Goal: Task Accomplishment & Management: Manage account settings

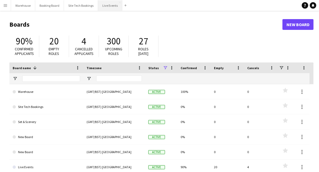
click at [114, 7] on button "Live Events Close" at bounding box center [110, 5] width 24 height 10
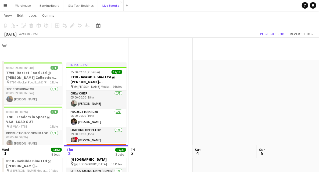
scroll to position [108, 0]
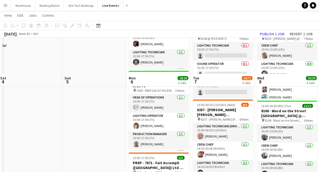
scroll to position [161, 0]
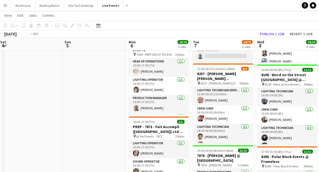
drag, startPoint x: 128, startPoint y: 93, endPoint x: -3, endPoint y: 73, distance: 132.7
click at [0, 73] on html "Menu Boards Boards Boards All jobs Status Workforce Workforce My Workforce Recr…" at bounding box center [159, 154] width 319 height 631
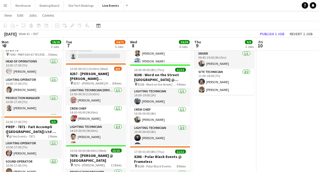
click at [159, 118] on app-calendar-viewport "Sat 4 Sun 5 Mon 6 18/18 5 Jobs Tue 7 64/71 5 Jobs Wed 8 39/39 4 Jobs Thu 9 9/9 …" at bounding box center [159, 165] width 319 height 610
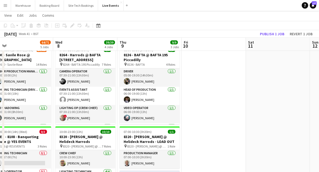
scroll to position [0, 0]
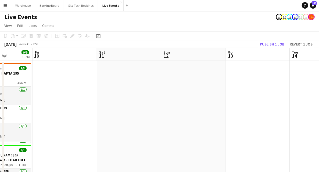
drag, startPoint x: 77, startPoint y: 95, endPoint x: 60, endPoint y: 91, distance: 17.2
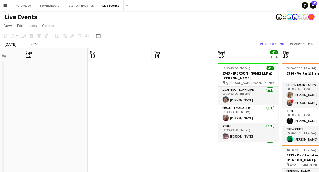
drag, startPoint x: 158, startPoint y: 103, endPoint x: 53, endPoint y: 89, distance: 105.2
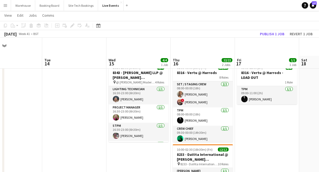
scroll to position [36, 0]
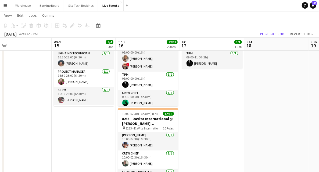
drag, startPoint x: 252, startPoint y: 114, endPoint x: 199, endPoint y: 101, distance: 55.3
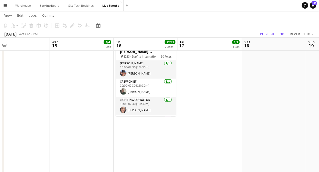
scroll to position [0, 0]
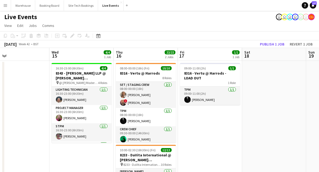
drag, startPoint x: 233, startPoint y: 124, endPoint x: 98, endPoint y: 107, distance: 135.9
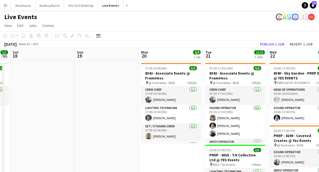
drag, startPoint x: 102, startPoint y: 106, endPoint x: 66, endPoint y: 99, distance: 36.6
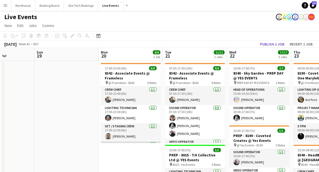
scroll to position [36, 0]
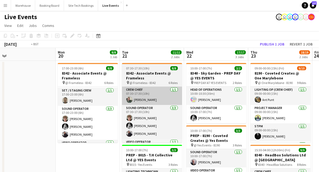
drag, startPoint x: 118, startPoint y: 140, endPoint x: 66, endPoint y: 102, distance: 64.0
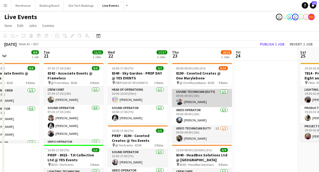
scroll to position [116, 0]
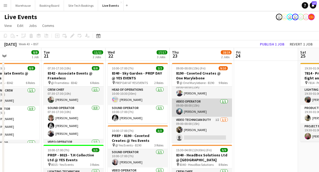
drag, startPoint x: 199, startPoint y: 121, endPoint x: 220, endPoint y: 109, distance: 24.1
click at [199, 121] on app-card-role "Video Technician Duty 1I [DATE] 09:00-00:00 (15h) [PERSON_NAME] single-neutral-…" at bounding box center [202, 130] width 60 height 26
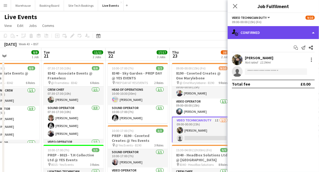
click at [252, 33] on div "single-neutral-actions-check-2 Confirmed" at bounding box center [273, 32] width 91 height 13
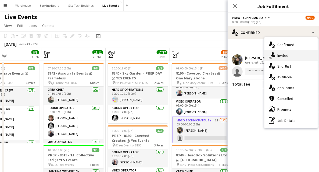
click at [290, 54] on div "single-neutral-actions-share-1 Invited" at bounding box center [291, 55] width 53 height 11
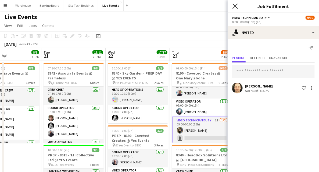
click at [233, 7] on icon "Close pop-in" at bounding box center [235, 5] width 5 height 5
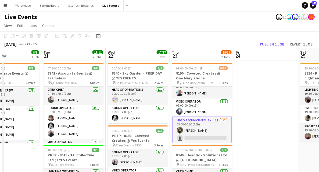
drag, startPoint x: 260, startPoint y: 102, endPoint x: 257, endPoint y: 103, distance: 3.8
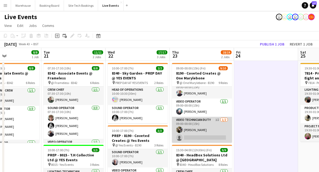
click at [197, 138] on app-card-role "Video Technician Duty 1I [DATE] 09:00-00:00 (15h) [PERSON_NAME] single-neutral-…" at bounding box center [202, 130] width 60 height 26
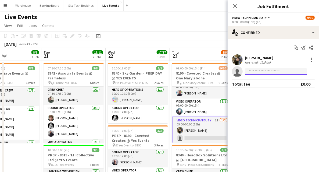
click at [249, 72] on input at bounding box center [276, 71] width 62 height 6
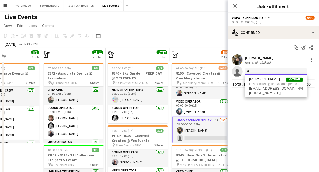
type input "*"
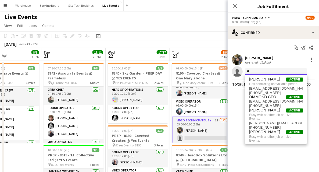
type input "*"
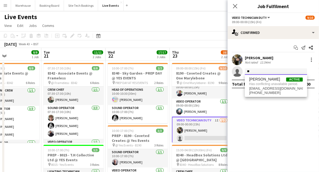
type input "*"
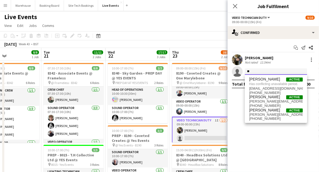
type input "*"
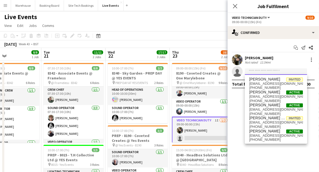
type input "*"
click at [199, 35] on app-toolbar "Copy Paste Paste Ctrl+V Paste with crew Ctrl+Shift+V Paste linked Job [GEOGRAPH…" at bounding box center [159, 35] width 319 height 9
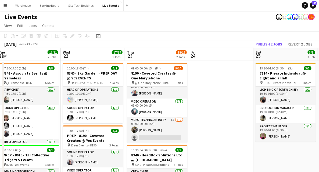
scroll to position [0, 201]
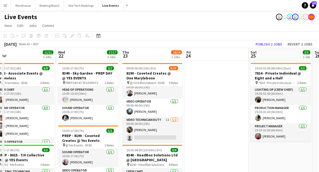
drag, startPoint x: 251, startPoint y: 112, endPoint x: 208, endPoint y: 103, distance: 43.4
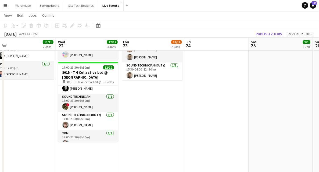
scroll to position [132, 0]
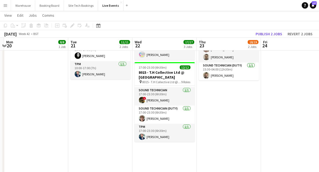
drag, startPoint x: 141, startPoint y: 115, endPoint x: 212, endPoint y: 121, distance: 72.1
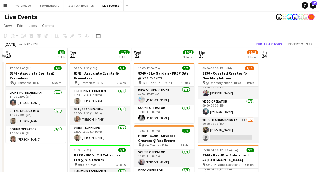
scroll to position [0, 0]
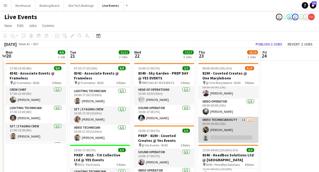
click at [221, 124] on app-card-role "Video Technician Duty 1I [DATE] 09:00-00:00 (15h) [PERSON_NAME] single-neutral-…" at bounding box center [228, 130] width 60 height 26
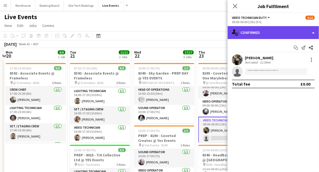
click at [274, 34] on div "single-neutral-actions-check-2 Confirmed" at bounding box center [273, 32] width 91 height 13
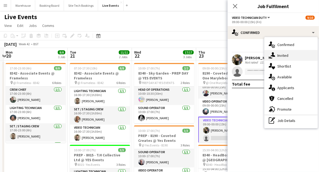
click at [287, 55] on span "Invited" at bounding box center [282, 55] width 11 height 5
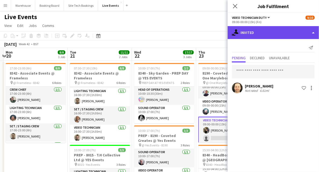
click at [257, 36] on div "single-neutral-actions-share-1 Invited" at bounding box center [273, 32] width 91 height 13
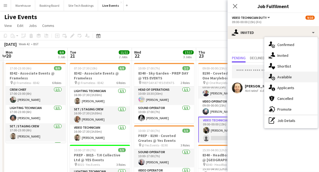
click at [283, 78] on span "Available" at bounding box center [284, 76] width 15 height 5
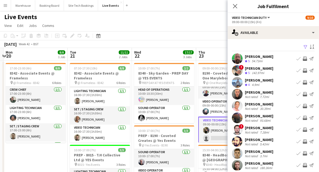
scroll to position [16, 0]
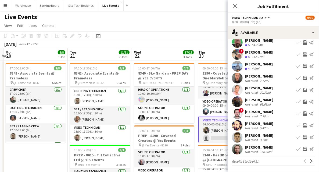
click at [237, 124] on app-user-avatar at bounding box center [237, 125] width 11 height 11
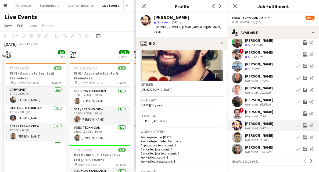
scroll to position [72, 0]
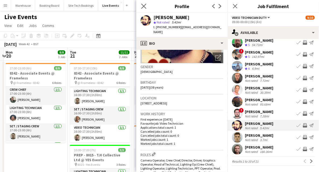
click at [147, 6] on app-icon "Close pop-in" at bounding box center [144, 6] width 8 height 8
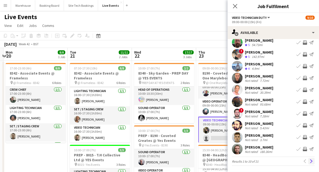
click at [310, 160] on app-icon "Next" at bounding box center [312, 161] width 4 height 4
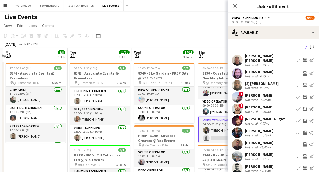
scroll to position [16, 0]
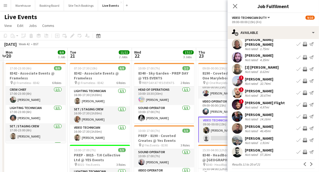
click at [239, 139] on app-user-avatar at bounding box center [237, 140] width 11 height 11
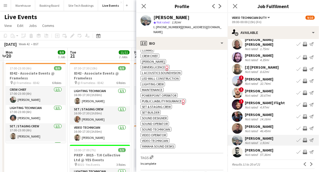
scroll to position [233, 0]
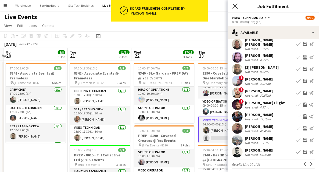
click at [237, 8] on icon at bounding box center [235, 5] width 5 height 5
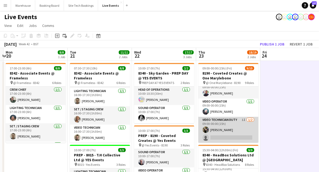
click at [217, 119] on app-card-role "Video Technician Duty 1I [DATE] 09:00-00:00 (15h) [PERSON_NAME] single-neutral-…" at bounding box center [228, 130] width 60 height 26
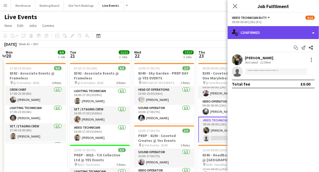
click at [265, 36] on div "single-neutral-actions-check-2 Confirmed" at bounding box center [273, 32] width 91 height 13
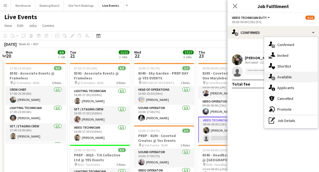
click at [284, 77] on span "Available" at bounding box center [284, 76] width 15 height 5
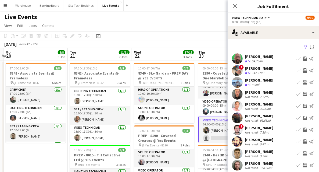
scroll to position [16, 0]
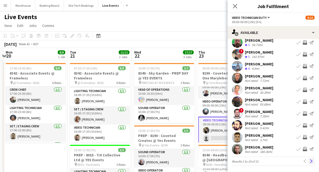
click at [310, 160] on app-icon "Next" at bounding box center [312, 161] width 4 height 4
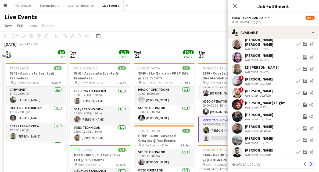
click at [310, 162] on app-icon "Next" at bounding box center [312, 164] width 4 height 4
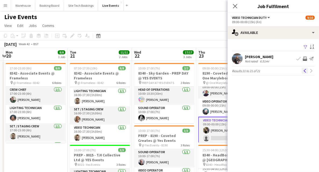
click at [305, 70] on app-icon "Previous" at bounding box center [305, 71] width 4 height 4
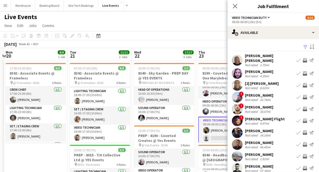
scroll to position [16, 0]
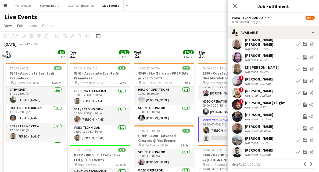
click at [241, 138] on app-user-avatar at bounding box center [237, 140] width 11 height 11
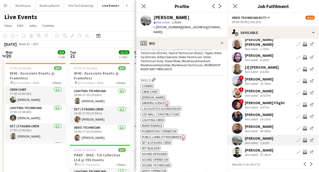
scroll to position [233, 0]
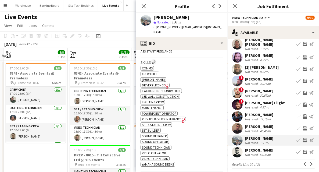
click at [303, 138] on app-icon "Invite crew" at bounding box center [305, 140] width 4 height 4
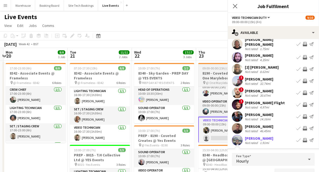
scroll to position [23, 0]
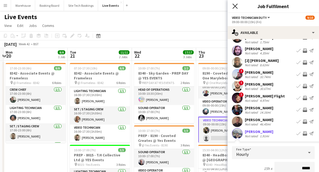
click at [234, 6] on icon at bounding box center [235, 5] width 5 height 5
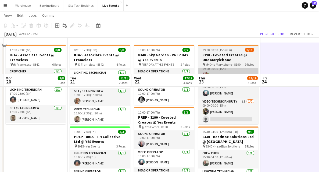
scroll to position [80, 0]
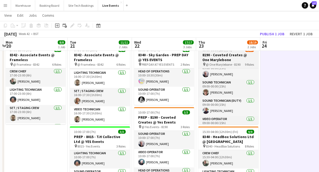
click at [222, 56] on h3 "8190 - Coveted Creates @ One Marylebone" at bounding box center [228, 57] width 60 height 10
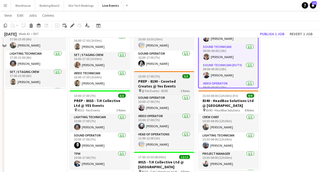
scroll to position [0, 0]
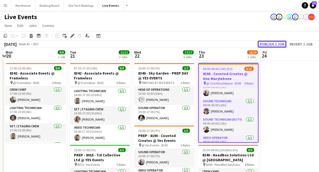
click at [271, 42] on button "Publish 1 job" at bounding box center [272, 44] width 29 height 7
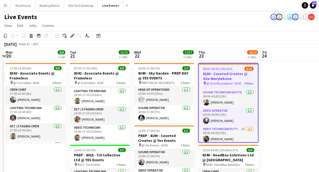
scroll to position [117, 0]
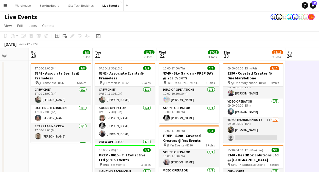
scroll to position [0, 127]
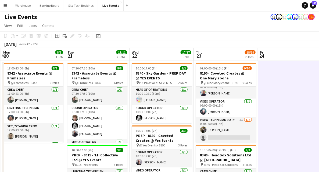
drag, startPoint x: 42, startPoint y: 150, endPoint x: 103, endPoint y: 150, distance: 61.0
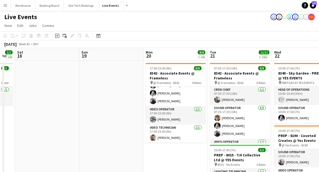
scroll to position [0, 162]
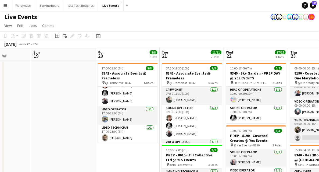
drag, startPoint x: 38, startPoint y: 110, endPoint x: 68, endPoint y: 109, distance: 30.1
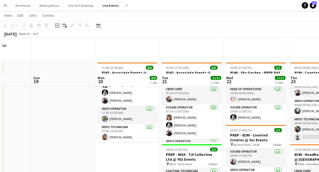
scroll to position [108, 0]
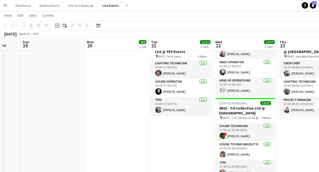
drag, startPoint x: 123, startPoint y: 122, endPoint x: 48, endPoint y: 112, distance: 75.7
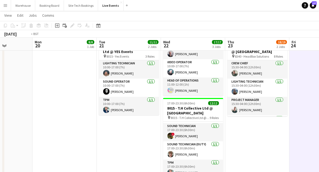
drag, startPoint x: 205, startPoint y: 141, endPoint x: 156, endPoint y: 135, distance: 50.2
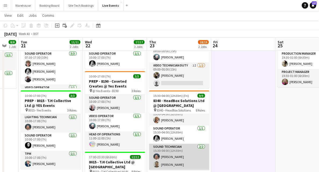
scroll to position [98, 0]
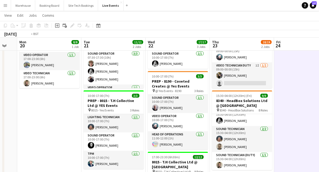
drag, startPoint x: 18, startPoint y: 109, endPoint x: 272, endPoint y: 107, distance: 253.8
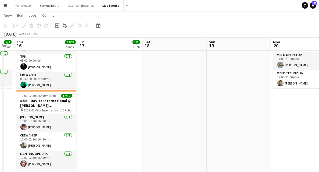
drag, startPoint x: 166, startPoint y: 108, endPoint x: 315, endPoint y: 110, distance: 149.2
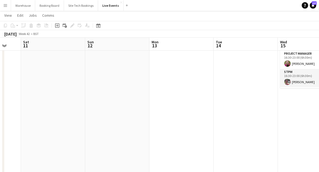
drag, startPoint x: 301, startPoint y: 124, endPoint x: 254, endPoint y: 118, distance: 46.9
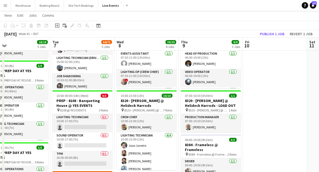
drag, startPoint x: 143, startPoint y: 112, endPoint x: 260, endPoint y: 120, distance: 116.7
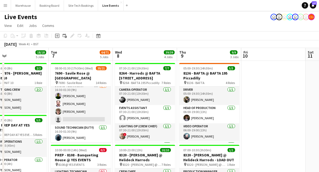
scroll to position [219, 0]
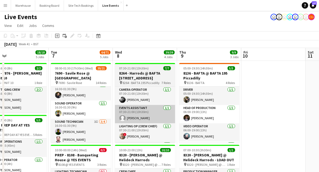
click at [76, 123] on app-card-role "Sound Technician 3I [DATE] 16:30-01:30 (9h) [PERSON_NAME] [PERSON_NAME] [PERSON…" at bounding box center [81, 140] width 60 height 42
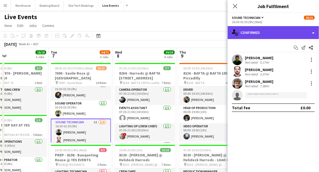
click at [272, 38] on div "single-neutral-actions-check-2 Confirmed" at bounding box center [273, 32] width 91 height 13
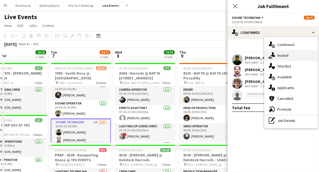
click at [288, 58] on div "single-neutral-actions-share-1 Invited" at bounding box center [291, 55] width 53 height 11
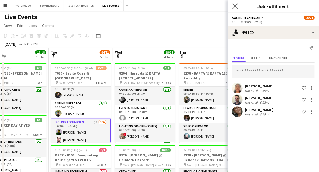
click at [235, 3] on app-icon "Close pop-in" at bounding box center [235, 6] width 8 height 8
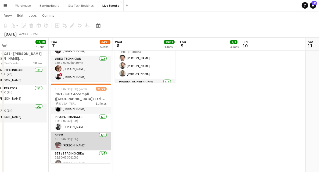
scroll to position [0, 0]
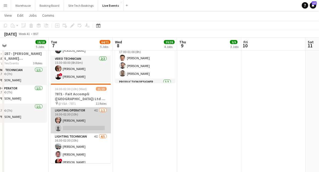
click at [77, 109] on app-card-role "Lighting Operator 4I [DATE] 16:30-02:30 (10h) [PERSON_NAME] single-neutral-acti…" at bounding box center [81, 120] width 60 height 26
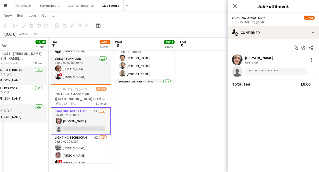
scroll to position [254, 0]
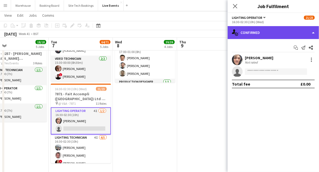
click at [261, 32] on div "single-neutral-actions-check-2 Confirmed" at bounding box center [273, 32] width 91 height 13
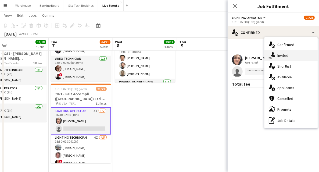
click at [278, 53] on span "Invited" at bounding box center [282, 55] width 11 height 5
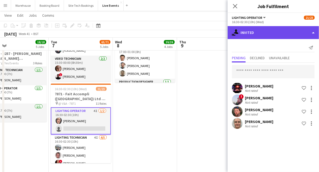
click at [260, 34] on div "single-neutral-actions-share-1 Invited" at bounding box center [273, 32] width 91 height 13
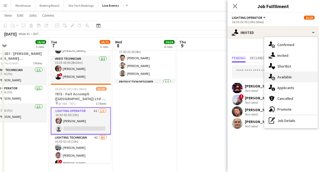
click at [283, 79] on span "Available" at bounding box center [284, 76] width 15 height 5
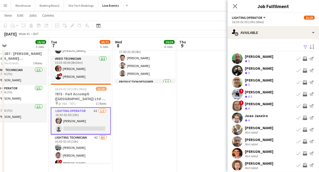
scroll to position [16, 0]
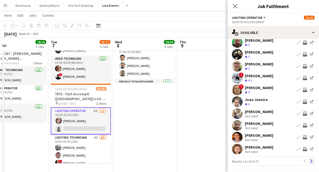
click at [310, 160] on app-icon "Next" at bounding box center [312, 161] width 4 height 4
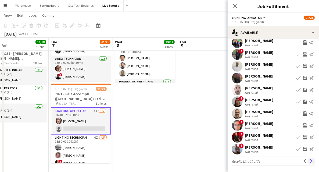
click at [310, 162] on app-icon "Next" at bounding box center [312, 161] width 4 height 4
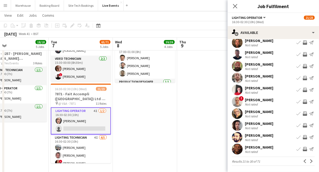
click at [239, 113] on app-user-avatar at bounding box center [237, 113] width 11 height 11
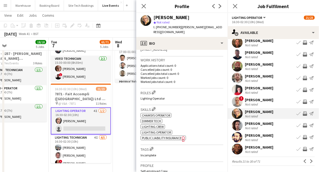
scroll to position [108, 0]
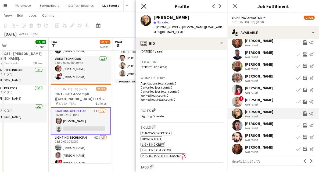
click at [144, 8] on icon "Close pop-in" at bounding box center [143, 5] width 5 height 5
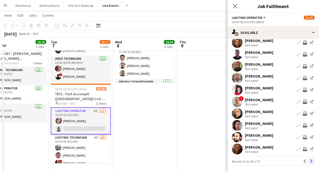
click at [309, 158] on button "Next" at bounding box center [311, 161] width 6 height 6
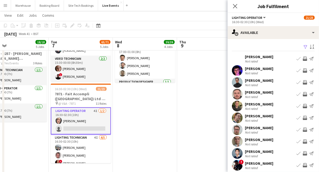
scroll to position [16, 0]
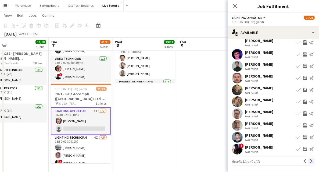
click at [308, 160] on button "Next" at bounding box center [311, 161] width 6 height 6
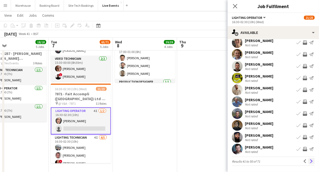
click at [310, 160] on app-icon "Next" at bounding box center [312, 161] width 4 height 4
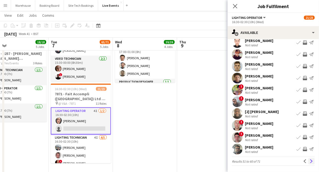
click at [310, 162] on app-icon "Next" at bounding box center [312, 161] width 4 height 4
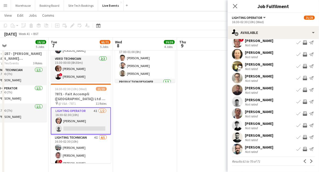
scroll to position [323, 0]
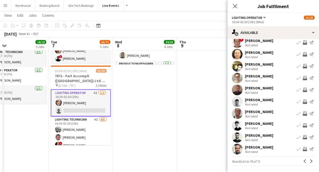
click at [241, 151] on app-user-avatar at bounding box center [237, 149] width 11 height 11
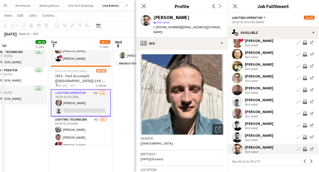
scroll to position [54, 0]
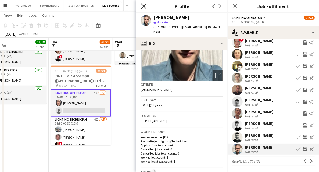
click at [145, 7] on icon at bounding box center [143, 5] width 5 height 5
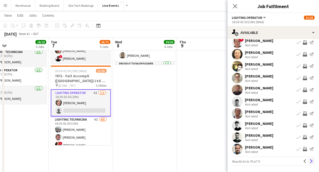
click at [310, 159] on app-icon "Next" at bounding box center [312, 161] width 4 height 4
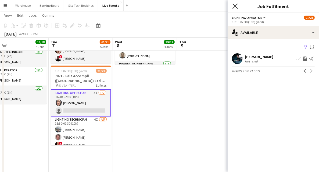
click at [235, 5] on icon "Close pop-in" at bounding box center [235, 5] width 5 height 5
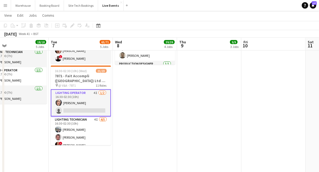
click at [193, 127] on app-date-cell "05:00-19:30 (14h30m) 5/5 8136 - BAFTA @ BAFTA 195 Piccadilly pin 8136 - BAFTA 4…" at bounding box center [209, 23] width 64 height 571
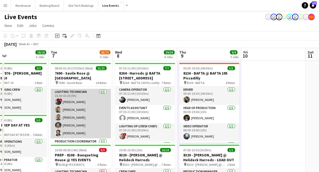
scroll to position [125, 0]
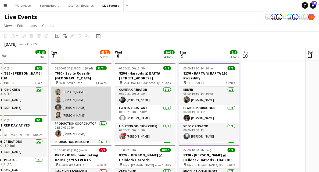
click at [58, 116] on app-user-avatar at bounding box center [58, 115] width 6 height 6
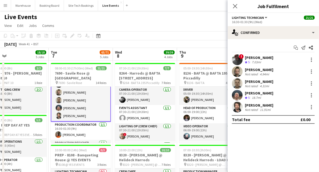
scroll to position [126, 0]
click at [235, 5] on icon "Close pop-in" at bounding box center [235, 5] width 5 height 5
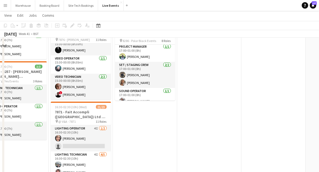
scroll to position [305, 0]
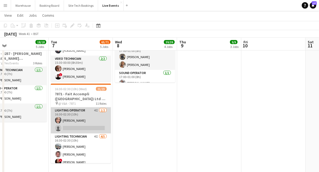
click at [72, 114] on app-card-role "Lighting Operator 4I [DATE] 16:30-02:30 (10h) [PERSON_NAME] single-neutral-acti…" at bounding box center [81, 120] width 60 height 26
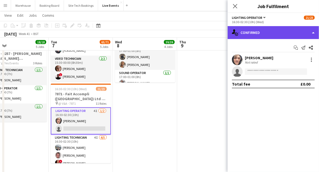
drag, startPoint x: 253, startPoint y: 37, endPoint x: 256, endPoint y: 39, distance: 4.1
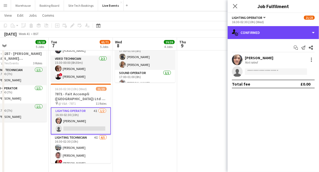
click at [253, 38] on div "single-neutral-actions-check-2 Confirmed" at bounding box center [273, 32] width 91 height 13
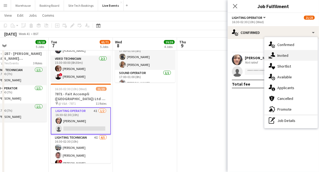
click at [296, 54] on div "single-neutral-actions-share-1 Invited" at bounding box center [291, 55] width 53 height 11
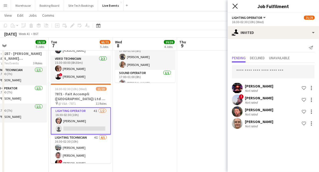
click at [236, 5] on icon at bounding box center [235, 5] width 5 height 5
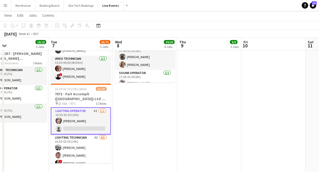
click at [153, 120] on app-date-cell "07:30-21:00 (13h30m) 7/7 8264 - Harrods @ BAFTA 195 Piccadilly pin 8264 - BAFTA…" at bounding box center [145, 41] width 64 height 571
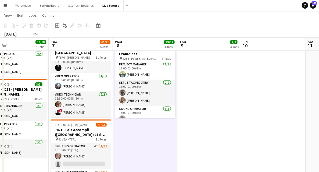
scroll to position [0, 132]
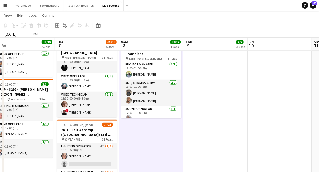
drag, startPoint x: 142, startPoint y: 140, endPoint x: 209, endPoint y: 148, distance: 67.5
click at [219, 149] on app-calendar-viewport "Sat 4 Sun 5 Mon 6 18/18 5 Jobs Tue 7 65/71 5 Jobs Wed 8 39/39 4 Jobs Thu 9 9/9 …" at bounding box center [159, 57] width 319 height 610
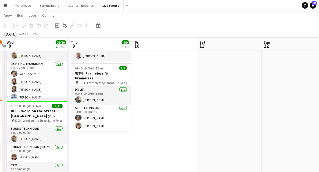
scroll to position [0, 183]
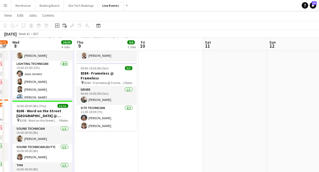
drag, startPoint x: 182, startPoint y: 147, endPoint x: 124, endPoint y: 137, distance: 59.4
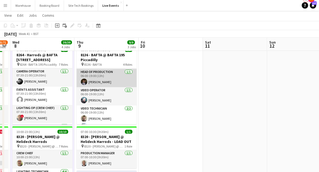
scroll to position [25, 0]
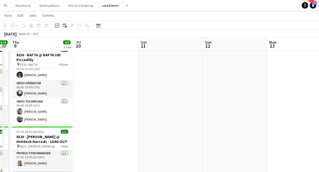
drag, startPoint x: 108, startPoint y: 105, endPoint x: 144, endPoint y: 108, distance: 36.4
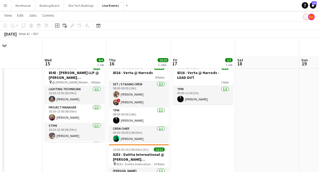
scroll to position [36, 0]
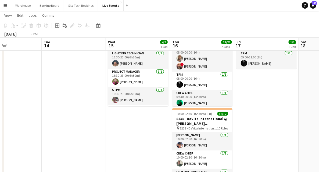
drag, startPoint x: 34, startPoint y: 120, endPoint x: 193, endPoint y: 138, distance: 159.4
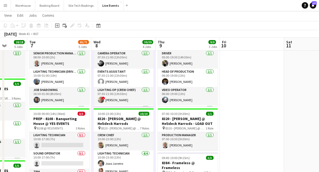
scroll to position [0, 167]
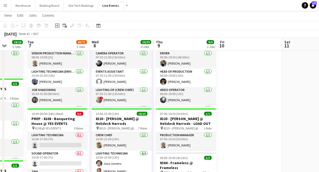
drag, startPoint x: 182, startPoint y: 116, endPoint x: 198, endPoint y: 120, distance: 17.0
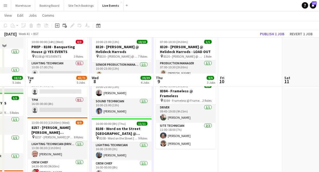
scroll to position [54, 0]
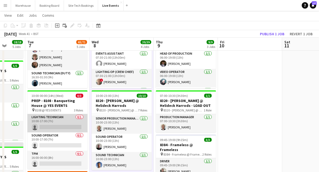
click at [56, 128] on app-card-role "Lighting Technician 0/1 10:00-17:00 (7h) single-neutral-actions" at bounding box center [57, 123] width 60 height 18
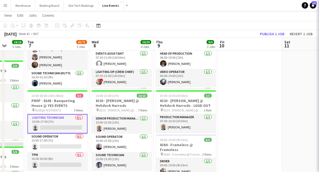
scroll to position [0, 168]
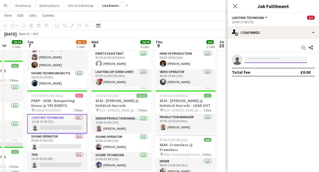
click at [274, 59] on input at bounding box center [276, 59] width 62 height 6
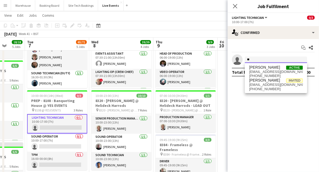
type input "*"
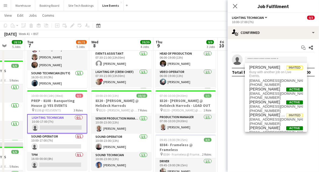
click at [235, 6] on icon at bounding box center [235, 6] width 4 height 4
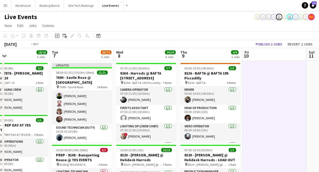
scroll to position [0, 123]
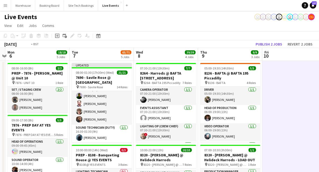
drag, startPoint x: 260, startPoint y: 137, endPoint x: 293, endPoint y: 133, distance: 33.1
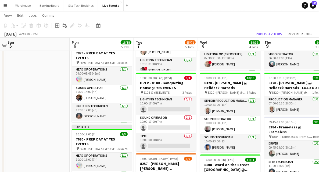
scroll to position [0, 163]
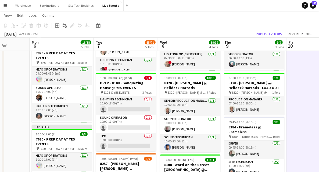
drag, startPoint x: 291, startPoint y: 130, endPoint x: 320, endPoint y: 128, distance: 28.6
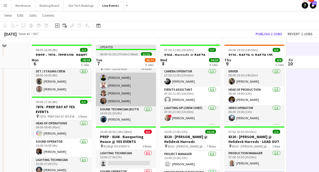
scroll to position [36, 0]
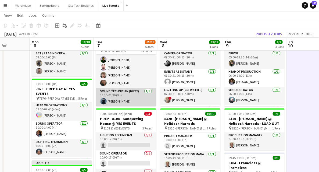
click at [101, 101] on app-user-avatar at bounding box center [103, 101] width 6 height 6
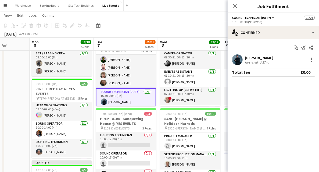
click at [238, 61] on app-user-avatar at bounding box center [237, 59] width 11 height 11
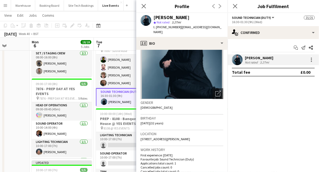
scroll to position [54, 0]
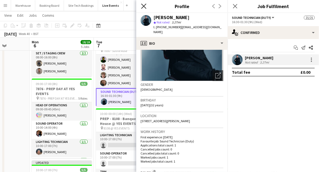
click at [145, 8] on icon at bounding box center [143, 5] width 5 height 5
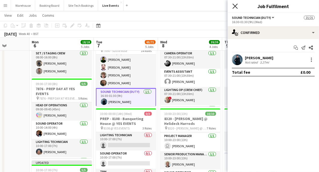
click at [234, 6] on icon "Close pop-in" at bounding box center [235, 5] width 5 height 5
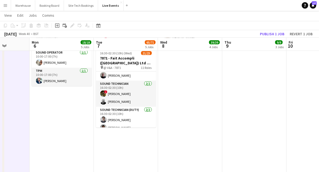
scroll to position [238, 0]
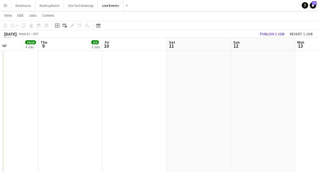
drag, startPoint x: 248, startPoint y: 128, endPoint x: 112, endPoint y: 116, distance: 135.7
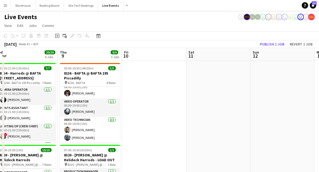
scroll to position [54, 0]
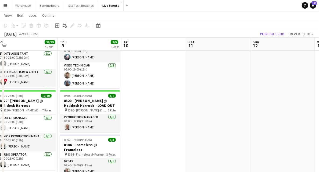
drag, startPoint x: 155, startPoint y: 127, endPoint x: 242, endPoint y: 112, distance: 88.5
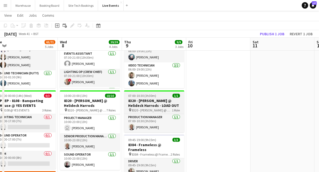
scroll to position [0, 161]
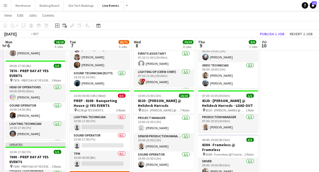
drag, startPoint x: 265, startPoint y: 119, endPoint x: 277, endPoint y: 120, distance: 12.9
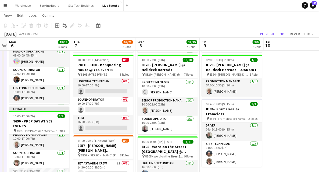
scroll to position [108, 0]
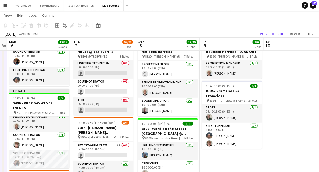
drag, startPoint x: 205, startPoint y: 158, endPoint x: 315, endPoint y: 140, distance: 111.4
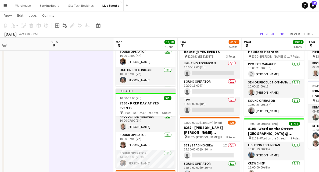
drag, startPoint x: 102, startPoint y: 99, endPoint x: 140, endPoint y: 102, distance: 37.5
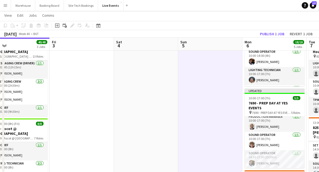
drag, startPoint x: 178, startPoint y: 108, endPoint x: 188, endPoint y: 107, distance: 10.5
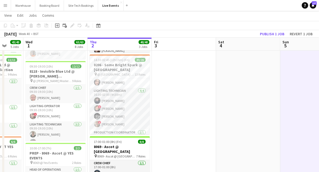
scroll to position [0, 168]
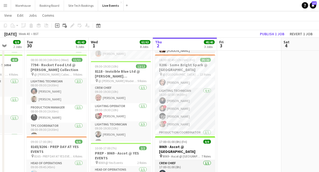
drag, startPoint x: 231, startPoint y: 110, endPoint x: 241, endPoint y: 111, distance: 10.0
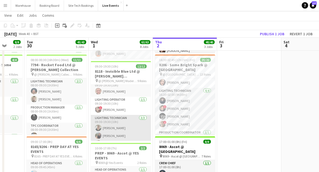
scroll to position [0, 0]
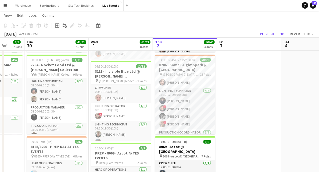
drag, startPoint x: 194, startPoint y: 120, endPoint x: 142, endPoint y: 109, distance: 52.6
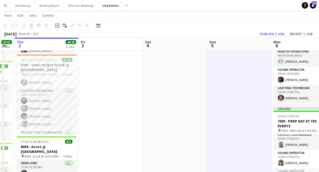
drag, startPoint x: 174, startPoint y: 114, endPoint x: 37, endPoint y: 98, distance: 137.7
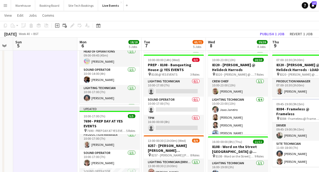
scroll to position [0, 197]
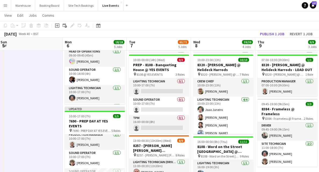
drag, startPoint x: 131, startPoint y: 108, endPoint x: 50, endPoint y: 96, distance: 82.0
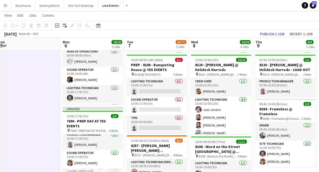
drag, startPoint x: 110, startPoint y: 111, endPoint x: 102, endPoint y: 111, distance: 7.5
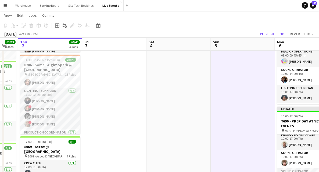
drag, startPoint x: 162, startPoint y: 110, endPoint x: 181, endPoint y: 111, distance: 19.4
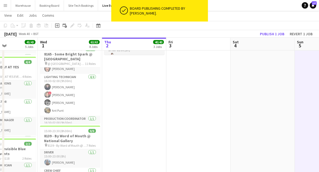
scroll to position [0, 0]
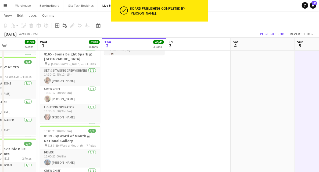
click at [83, 99] on app-calendar-viewport "Sun 28 Mon 29 8/8 2 Jobs Tue 30 43/43 5 Jobs Wed 1 63/63 8 Jobs Thu 2 40/40 3 J…" at bounding box center [159, 75] width 319 height 610
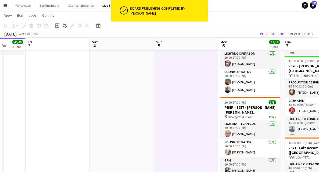
drag, startPoint x: 19, startPoint y: 90, endPoint x: 7, endPoint y: 88, distance: 12.5
click at [7, 88] on app-calendar-viewport "Tue 30 43/43 5 Jobs Wed 1 63/63 8 Jobs Thu 2 40/40 3 Jobs Fri 3 Sat 4 Sun 5 Mon…" at bounding box center [159, 75] width 319 height 610
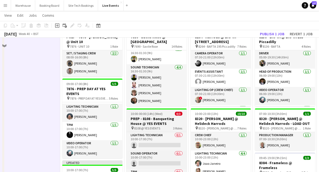
scroll to position [18, 0]
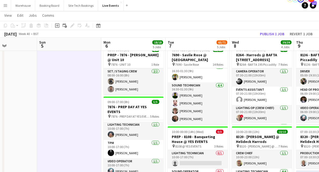
drag, startPoint x: 24, startPoint y: 114, endPoint x: 260, endPoint y: 126, distance: 235.8
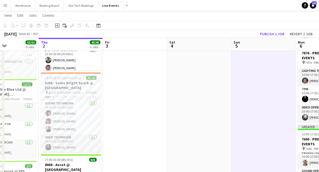
scroll to position [0, 203]
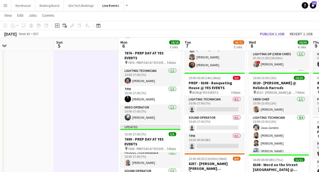
drag, startPoint x: 182, startPoint y: 122, endPoint x: 56, endPoint y: 109, distance: 127.1
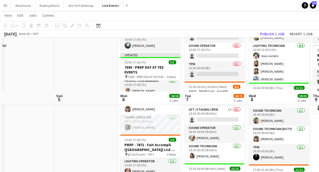
scroll to position [197, 0]
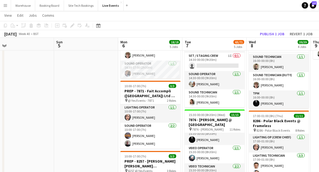
drag, startPoint x: 98, startPoint y: 108, endPoint x: -12, endPoint y: 99, distance: 111.1
click at [0, 99] on html "Menu Boards Boards Boards All jobs Status Workforce Workforce My Workforce Recr…" at bounding box center [159, 118] width 319 height 631
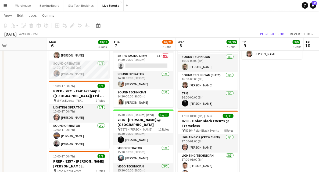
scroll to position [0, 191]
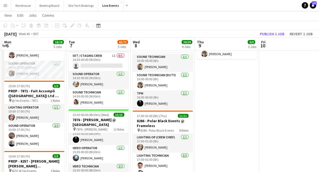
drag, startPoint x: 238, startPoint y: 131, endPoint x: 221, endPoint y: 134, distance: 17.1
click at [221, 134] on app-calendar-viewport "Fri 3 Sat 4 Sun 5 Mon 6 18/18 5 Jobs Tue 7 65/71 5 Jobs Wed 8 39/39 4 Jobs Thu …" at bounding box center [159, 129] width 319 height 610
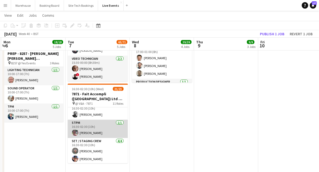
scroll to position [0, 0]
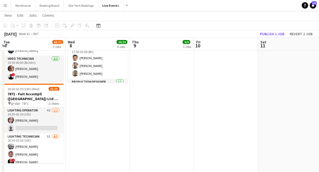
drag, startPoint x: 190, startPoint y: 140, endPoint x: 72, endPoint y: 128, distance: 118.3
click at [72, 128] on app-calendar-viewport "Sat 4 Sun 5 Mon 6 18/18 5 Jobs Tue 7 65/71 5 Jobs Wed 8 39/39 4 Jobs Thu 9 9/9 …" at bounding box center [159, 21] width 319 height 610
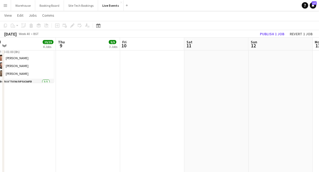
scroll to position [215, 0]
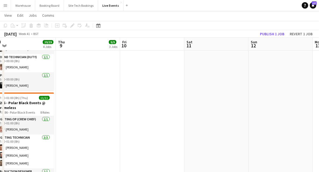
drag, startPoint x: 241, startPoint y: 128, endPoint x: 61, endPoint y: 122, distance: 179.9
click at [62, 122] on app-calendar-viewport "Sun 5 Mon 6 18/18 5 Jobs Tue 7 65/71 5 Jobs Wed 8 39/39 4 Jobs Thu 9 9/9 3 Jobs…" at bounding box center [159, 111] width 319 height 610
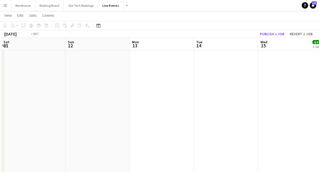
drag, startPoint x: 64, startPoint y: 122, endPoint x: 44, endPoint y: 116, distance: 20.6
click at [34, 117] on app-calendar-viewport "Wed 8 39/39 4 Jobs Thu 9 9/9 3 Jobs Fri 10 Sat 11 Sun 12 Mon 13 Tue 14 Wed 15 4…" at bounding box center [159, 111] width 319 height 610
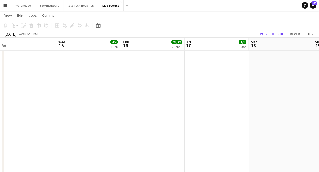
drag, startPoint x: 162, startPoint y: 123, endPoint x: 34, endPoint y: 116, distance: 128.2
click at [33, 116] on app-calendar-viewport "Sat 11 Sun 12 Mon 13 Tue 14 Wed 15 4/4 1 Job Thu 16 22/22 2 Jobs Fri 17 1/1 1 J…" at bounding box center [159, 111] width 319 height 610
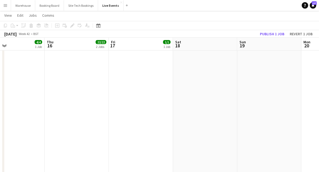
click at [34, 110] on app-calendar-viewport "Sun 12 Mon 13 Tue 14 Wed 15 4/4 1 Job Thu 16 22/22 2 Jobs Fri 17 1/1 1 Job Sat …" at bounding box center [159, 111] width 319 height 610
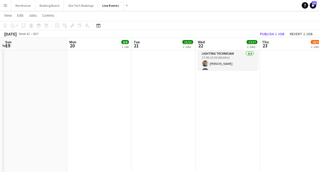
scroll to position [0, 157]
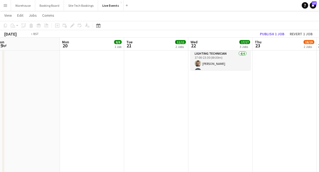
drag, startPoint x: 109, startPoint y: 111, endPoint x: 75, endPoint y: 101, distance: 35.7
click at [44, 101] on app-calendar-viewport "Thu 16 22/22 2 Jobs Fri 17 1/1 1 Job Sat 18 Sun 19 Mon 20 8/8 1 Job Tue 21 11/1…" at bounding box center [159, 111] width 319 height 610
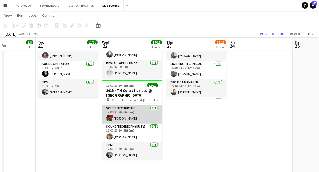
scroll to position [143, 0]
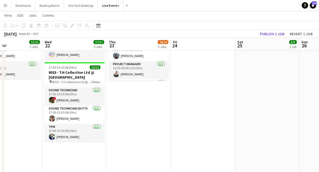
drag, startPoint x: 256, startPoint y: 117, endPoint x: 67, endPoint y: 117, distance: 189.0
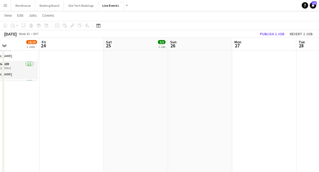
scroll to position [36, 0]
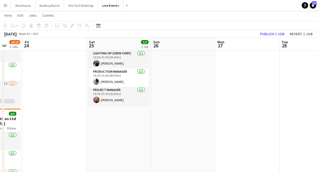
drag, startPoint x: 215, startPoint y: 136, endPoint x: 89, endPoint y: 128, distance: 126.6
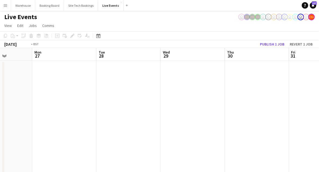
drag, startPoint x: 226, startPoint y: 110, endPoint x: 85, endPoint y: 102, distance: 141.1
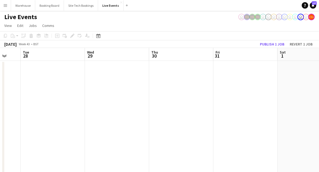
drag, startPoint x: 141, startPoint y: 113, endPoint x: 94, endPoint y: 104, distance: 47.9
drag, startPoint x: 176, startPoint y: 117, endPoint x: 70, endPoint y: 102, distance: 107.5
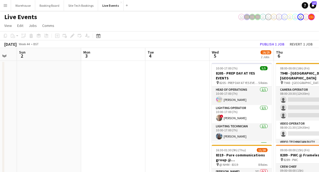
drag, startPoint x: 102, startPoint y: 104, endPoint x: 76, endPoint y: 99, distance: 26.5
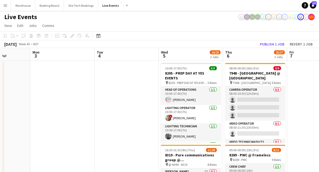
drag, startPoint x: 99, startPoint y: 101, endPoint x: 81, endPoint y: 94, distance: 20.1
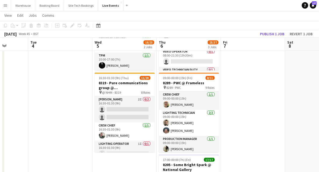
drag, startPoint x: 215, startPoint y: 119, endPoint x: 197, endPoint y: 119, distance: 18.0
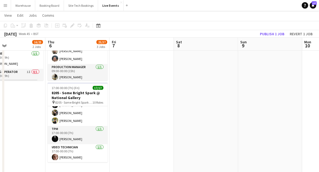
drag, startPoint x: 220, startPoint y: 107, endPoint x: 91, endPoint y: 106, distance: 128.2
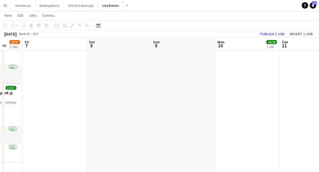
drag, startPoint x: 117, startPoint y: 124, endPoint x: 71, endPoint y: 119, distance: 46.8
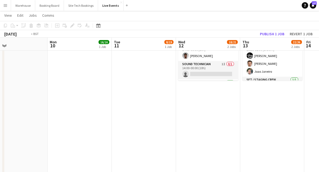
drag, startPoint x: 157, startPoint y: 125, endPoint x: 87, endPoint y: 124, distance: 69.4
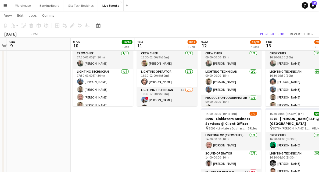
drag, startPoint x: 93, startPoint y: 144, endPoint x: 139, endPoint y: 146, distance: 45.5
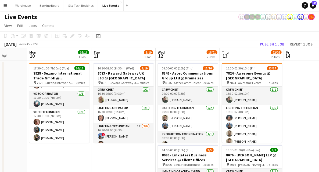
drag, startPoint x: 142, startPoint y: 156, endPoint x: 105, endPoint y: 145, distance: 37.9
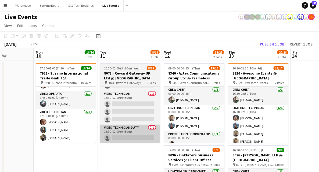
drag, startPoint x: 78, startPoint y: 140, endPoint x: 80, endPoint y: 136, distance: 4.7
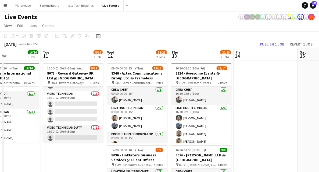
drag, startPoint x: 247, startPoint y: 124, endPoint x: 200, endPoint y: 116, distance: 48.0
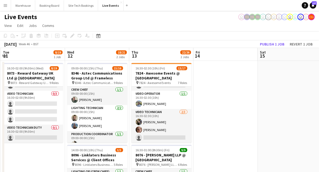
drag, startPoint x: 194, startPoint y: 111, endPoint x: 218, endPoint y: 111, distance: 23.7
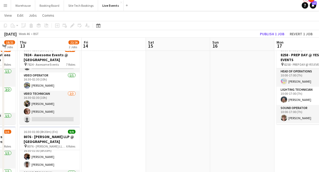
drag, startPoint x: 189, startPoint y: 126, endPoint x: 101, endPoint y: 123, distance: 88.5
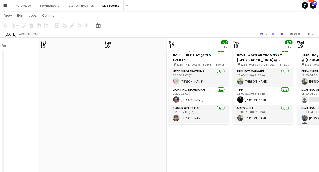
drag, startPoint x: 132, startPoint y: 136, endPoint x: 50, endPoint y: 133, distance: 82.3
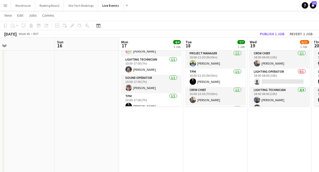
drag, startPoint x: 162, startPoint y: 145, endPoint x: 95, endPoint y: 149, distance: 67.0
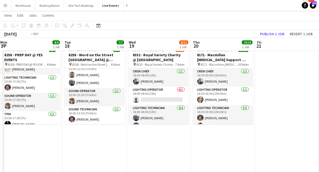
drag, startPoint x: 185, startPoint y: 139, endPoint x: 126, endPoint y: 149, distance: 60.2
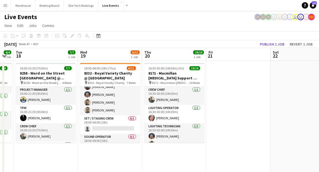
scroll to position [0, 182]
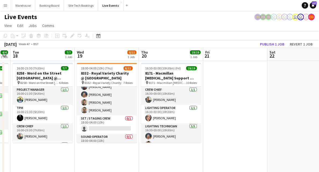
drag, startPoint x: 102, startPoint y: 151, endPoint x: 94, endPoint y: 150, distance: 8.4
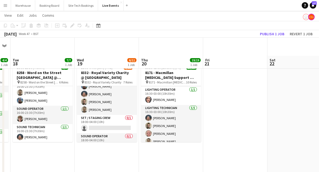
scroll to position [18, 0]
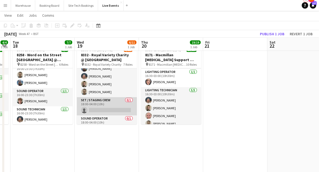
click at [100, 99] on app-card-role "Set / Staging Crew 0/1 18:00-04:00 (10h) single-neutral-actions" at bounding box center [107, 106] width 60 height 18
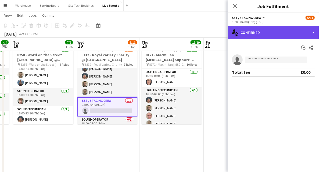
click at [267, 33] on div "single-neutral-actions-check-2 Confirmed" at bounding box center [273, 32] width 91 height 13
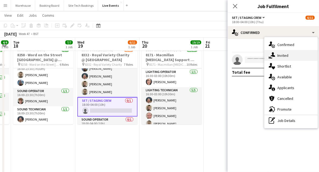
click at [291, 56] on div "single-neutral-actions-share-1 Invited" at bounding box center [291, 55] width 53 height 11
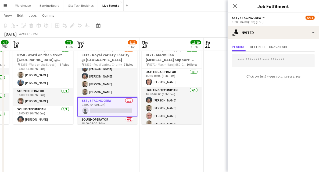
click at [246, 63] on input "text" at bounding box center [273, 60] width 83 height 13
type input "**********"
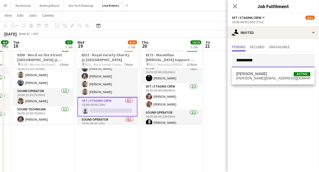
scroll to position [125, 0]
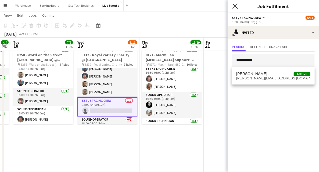
click at [237, 6] on icon "Close pop-in" at bounding box center [235, 5] width 5 height 5
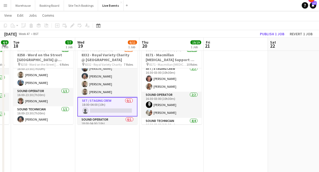
drag, startPoint x: 127, startPoint y: 131, endPoint x: 130, endPoint y: 131, distance: 3.0
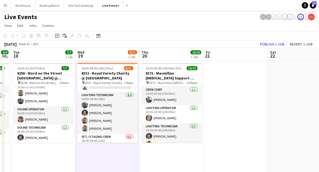
scroll to position [13, 0]
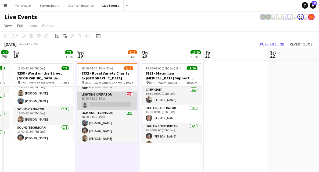
click at [97, 92] on app-card-role "Lighting Operator 0/1 18:00-04:00 (10h) single-neutral-actions" at bounding box center [107, 100] width 60 height 18
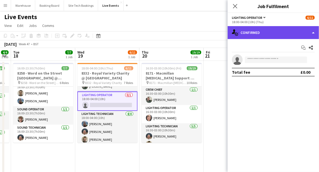
click at [246, 35] on div "single-neutral-actions-check-2 Confirmed" at bounding box center [273, 32] width 91 height 13
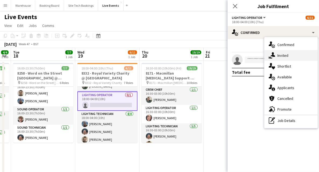
click at [270, 56] on icon "single-neutral-actions-share-1" at bounding box center [272, 55] width 6 height 6
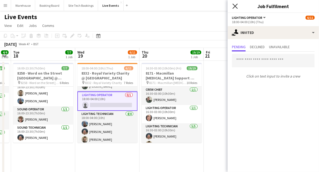
click at [234, 6] on icon "Close pop-in" at bounding box center [235, 5] width 5 height 5
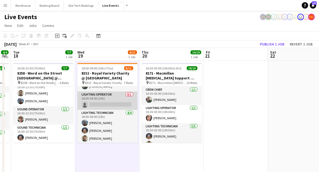
click at [107, 95] on app-card-role "Lighting Operator 0/1 18:00-04:00 (10h) single-neutral-actions" at bounding box center [107, 100] width 60 height 18
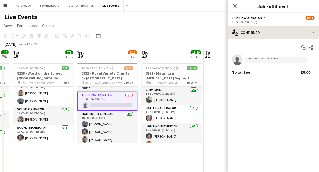
click at [269, 39] on div "Start chat Share single-neutral-actions Total fee £0.00" at bounding box center [273, 60] width 91 height 42
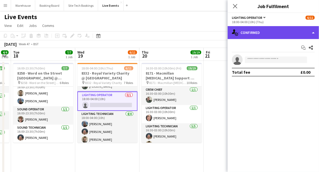
click at [272, 37] on div "single-neutral-actions-check-2 Confirmed" at bounding box center [273, 32] width 91 height 13
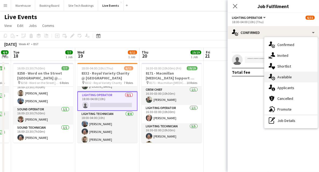
click at [287, 77] on span "Available" at bounding box center [284, 76] width 15 height 5
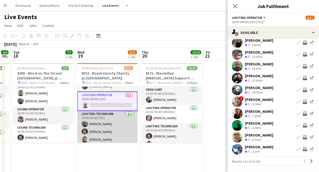
scroll to position [0, 0]
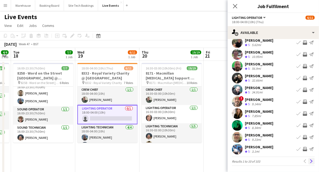
click at [310, 160] on app-icon "Next" at bounding box center [312, 161] width 4 height 4
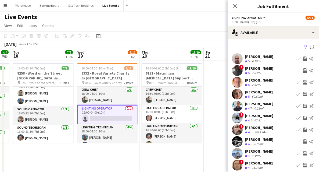
scroll to position [16, 0]
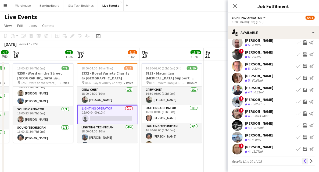
click at [303, 162] on app-icon "Previous" at bounding box center [305, 161] width 4 height 4
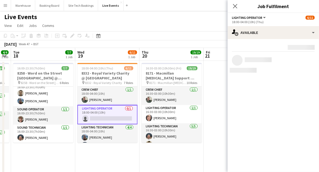
scroll to position [0, 0]
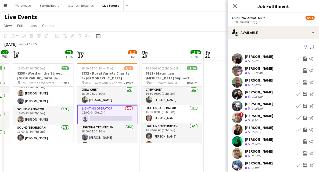
click at [303, 58] on app-icon "Invite crew" at bounding box center [305, 58] width 4 height 4
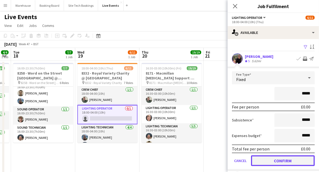
click at [277, 161] on button "Confirm" at bounding box center [283, 160] width 64 height 11
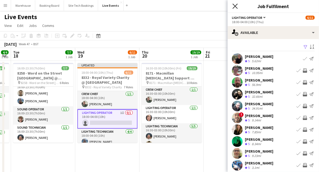
click at [233, 6] on icon "Close pop-in" at bounding box center [235, 5] width 5 height 5
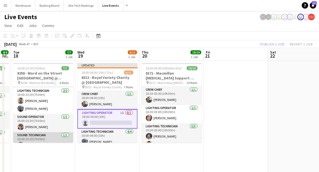
scroll to position [61, 0]
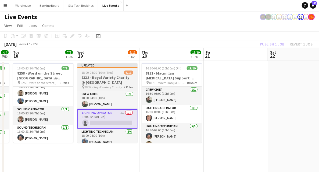
click at [100, 76] on h3 "8332 - Royal Variety Charity @ [GEOGRAPHIC_DATA]" at bounding box center [107, 80] width 60 height 10
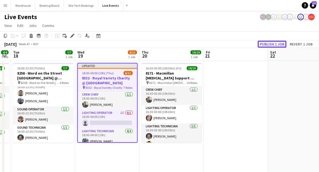
click at [268, 44] on button "Publish 1 job" at bounding box center [272, 44] width 29 height 7
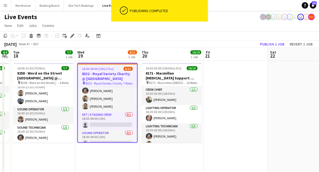
scroll to position [72, 0]
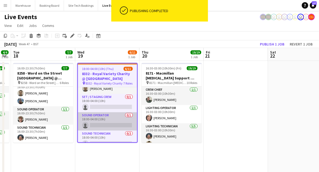
click at [102, 117] on app-card-role "Sound Operator 0/1 18:00-04:00 (10h) single-neutral-actions" at bounding box center [107, 121] width 59 height 18
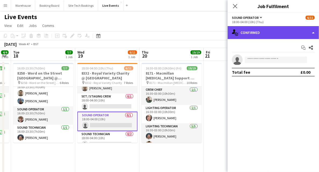
click at [258, 33] on div "single-neutral-actions-check-2 Confirmed" at bounding box center [273, 32] width 91 height 13
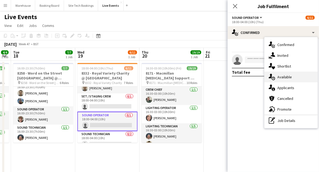
click at [287, 76] on span "Available" at bounding box center [284, 76] width 15 height 5
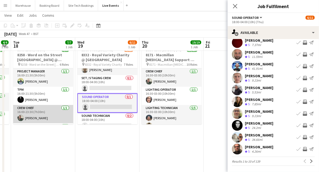
scroll to position [54, 0]
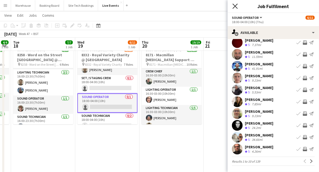
click at [237, 5] on icon "Close pop-in" at bounding box center [235, 5] width 5 height 5
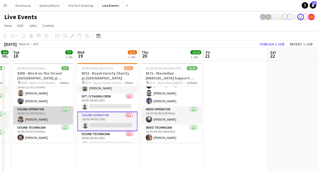
scroll to position [44, 0]
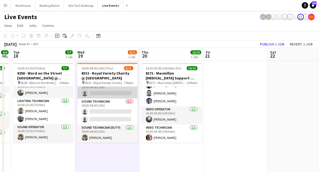
scroll to position [85, 0]
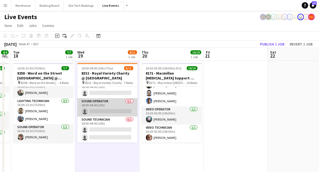
click at [102, 103] on app-card-role "Sound Operator 0/1 18:00-04:00 (10h) single-neutral-actions" at bounding box center [107, 107] width 60 height 18
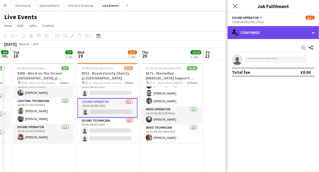
click at [270, 36] on div "single-neutral-actions-check-2 Confirmed" at bounding box center [273, 32] width 91 height 13
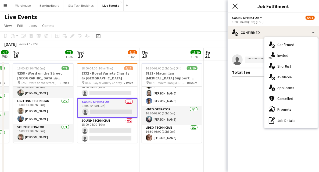
click at [235, 7] on icon "Close pop-in" at bounding box center [235, 5] width 5 height 5
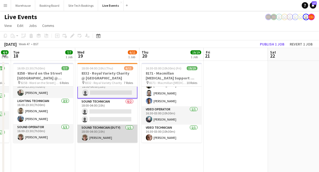
scroll to position [86, 0]
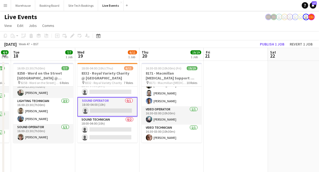
click at [107, 101] on app-card-role "Sound Operator 0/1 18:00-04:00 (10h) single-neutral-actions" at bounding box center [107, 106] width 60 height 19
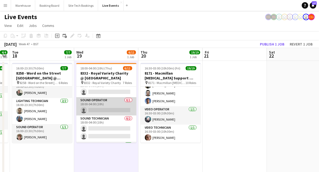
click at [109, 99] on app-card-role "Sound Operator 0/1 18:00-04:00 (10h) single-neutral-actions" at bounding box center [106, 106] width 60 height 18
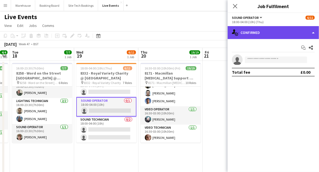
click at [271, 34] on div "single-neutral-actions-check-2 Confirmed" at bounding box center [273, 32] width 91 height 13
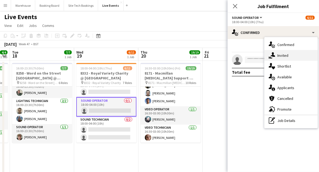
click at [280, 54] on span "Invited" at bounding box center [282, 55] width 11 height 5
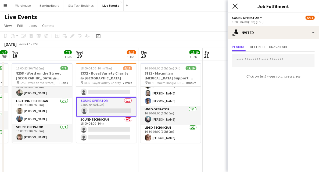
click at [236, 4] on icon "Close pop-in" at bounding box center [235, 5] width 5 height 5
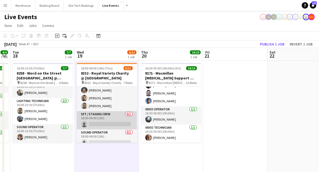
scroll to position [72, 0]
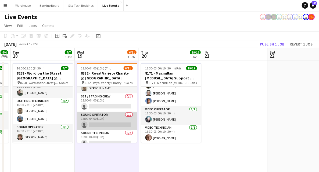
click at [106, 116] on app-card-role "Sound Operator 0/1 18:00-04:00 (10h) single-neutral-actions" at bounding box center [107, 121] width 60 height 18
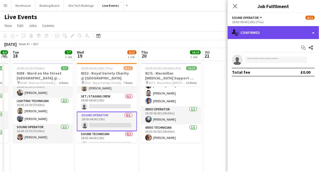
click at [269, 37] on div "single-neutral-actions-check-2 Confirmed" at bounding box center [273, 32] width 91 height 13
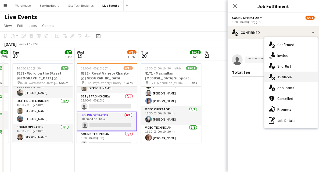
click at [288, 78] on span "Available" at bounding box center [284, 76] width 15 height 5
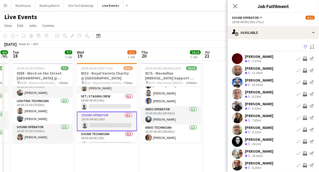
scroll to position [16, 0]
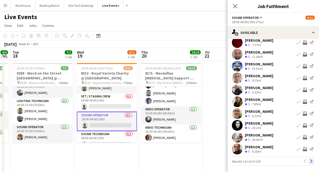
click at [310, 162] on app-icon "Next" at bounding box center [312, 161] width 4 height 4
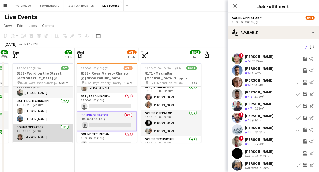
scroll to position [26, 0]
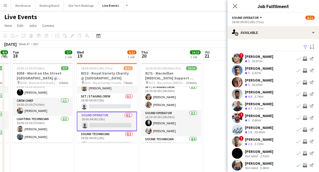
click at [303, 93] on app-icon "Invite crew" at bounding box center [305, 94] width 4 height 4
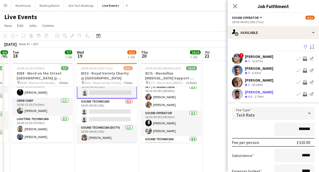
scroll to position [36, 0]
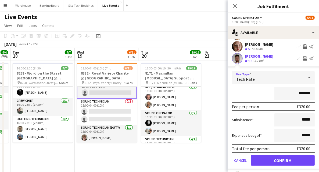
click at [252, 78] on span "Tech Rate" at bounding box center [245, 78] width 19 height 5
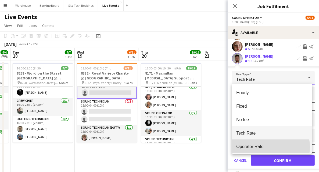
click at [258, 147] on span "Operator Rate" at bounding box center [272, 146] width 72 height 5
type input "*******"
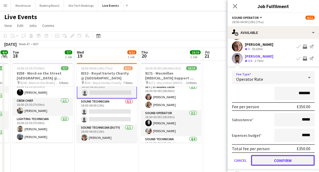
click at [284, 164] on button "Confirm" at bounding box center [283, 160] width 64 height 11
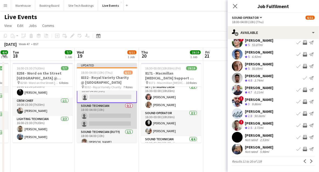
scroll to position [86, 0]
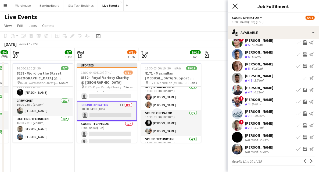
click at [236, 6] on icon at bounding box center [235, 5] width 5 height 5
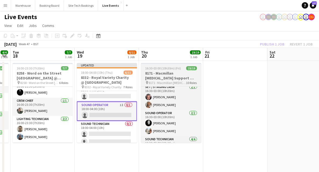
drag, startPoint x: 112, startPoint y: 80, endPoint x: 144, endPoint y: 71, distance: 33.9
click at [112, 80] on h3 "8332 - Royal Variety Charity @ [GEOGRAPHIC_DATA]" at bounding box center [107, 80] width 60 height 10
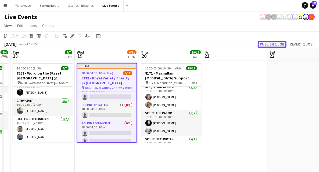
click at [275, 44] on button "Publish 1 job" at bounding box center [272, 44] width 29 height 7
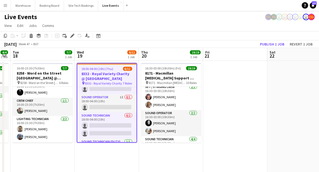
scroll to position [104, 0]
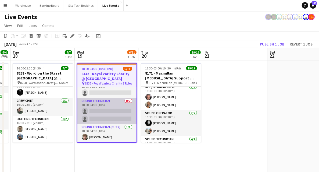
click at [104, 103] on app-card-role "Sound Technician 0/2 18:00-04:00 (10h) single-neutral-actions single-neutral-ac…" at bounding box center [106, 111] width 59 height 26
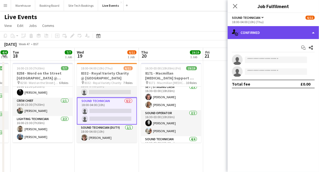
click at [268, 37] on div "single-neutral-actions-check-2 Confirmed" at bounding box center [273, 32] width 91 height 13
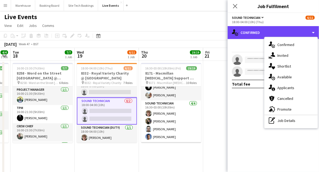
scroll to position [179, 0]
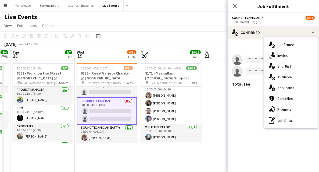
click at [234, 4] on app-icon "Close pop-in" at bounding box center [235, 6] width 6 height 6
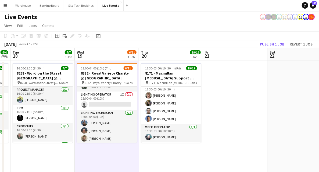
scroll to position [0, 0]
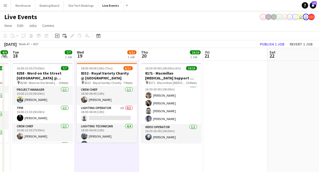
click at [110, 77] on h3 "8332 - Royal Variety Charity @ [GEOGRAPHIC_DATA]" at bounding box center [107, 76] width 60 height 10
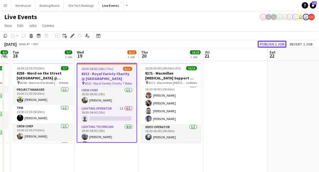
click at [270, 44] on button "Publish 1 job" at bounding box center [272, 44] width 29 height 7
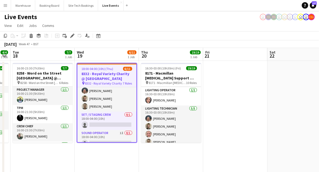
scroll to position [36, 0]
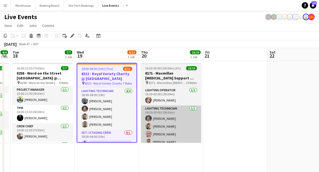
drag, startPoint x: 220, startPoint y: 119, endPoint x: 179, endPoint y: 113, distance: 41.5
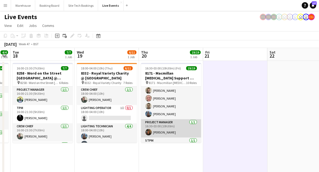
scroll to position [0, 0]
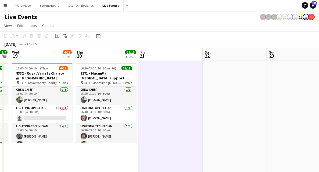
drag, startPoint x: 248, startPoint y: 113, endPoint x: 108, endPoint y: 111, distance: 139.3
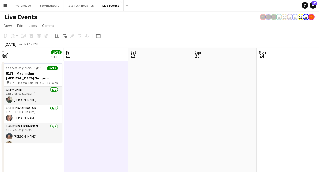
scroll to position [36, 0]
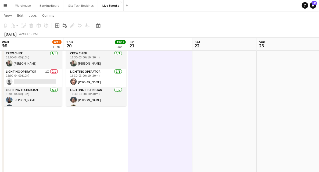
drag, startPoint x: 42, startPoint y: 131, endPoint x: 168, endPoint y: 136, distance: 126.2
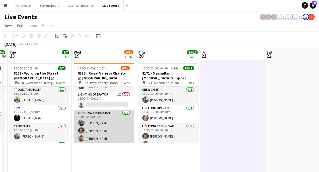
scroll to position [0, 0]
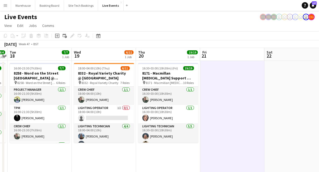
drag, startPoint x: 269, startPoint y: 113, endPoint x: 106, endPoint y: 106, distance: 163.4
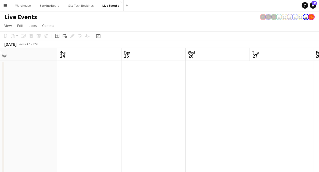
drag, startPoint x: 88, startPoint y: 113, endPoint x: 27, endPoint y: 104, distance: 61.7
drag, startPoint x: 133, startPoint y: 108, endPoint x: 127, endPoint y: 105, distance: 7.1
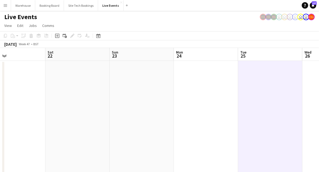
drag, startPoint x: 81, startPoint y: 106, endPoint x: 179, endPoint y: 118, distance: 98.5
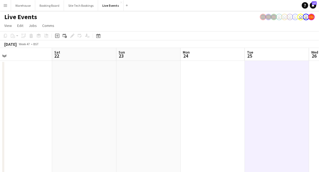
scroll to position [0, 155]
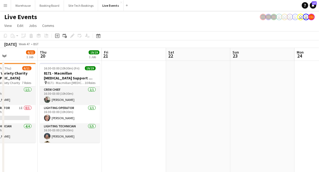
drag, startPoint x: 96, startPoint y: 120, endPoint x: 208, endPoint y: 125, distance: 112.0
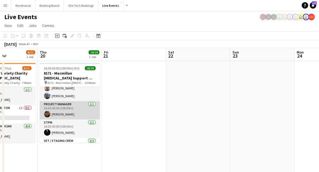
scroll to position [90, 0]
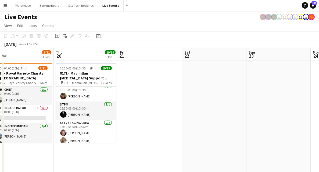
drag, startPoint x: 85, startPoint y: 161, endPoint x: 144, endPoint y: 163, distance: 58.7
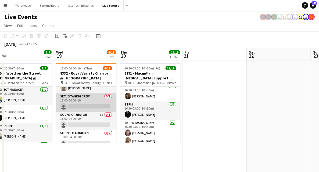
scroll to position [103, 0]
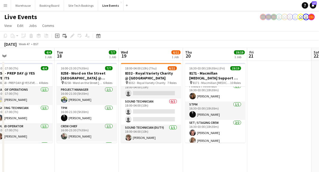
drag, startPoint x: 102, startPoint y: 159, endPoint x: 137, endPoint y: 162, distance: 34.2
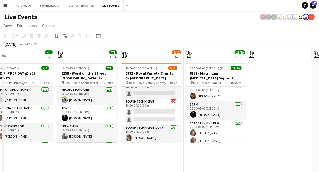
scroll to position [61, 0]
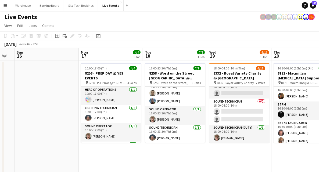
drag, startPoint x: 90, startPoint y: 157, endPoint x: 141, endPoint y: 152, distance: 51.6
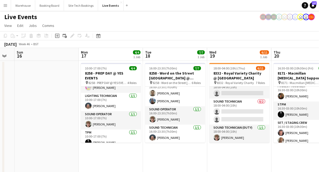
scroll to position [0, 0]
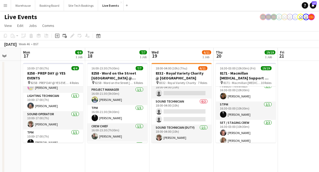
drag, startPoint x: 233, startPoint y: 163, endPoint x: 153, endPoint y: 149, distance: 81.8
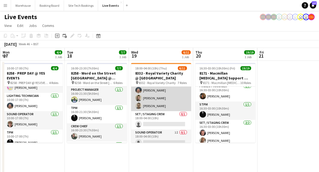
scroll to position [72, 0]
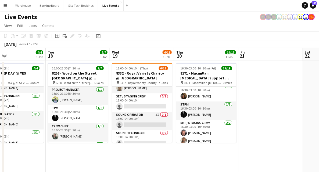
drag, startPoint x: 164, startPoint y: 157, endPoint x: 144, endPoint y: 156, distance: 20.5
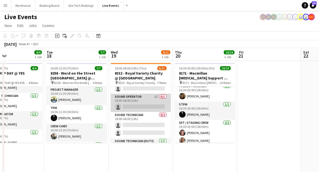
scroll to position [103, 0]
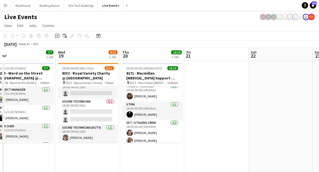
drag, startPoint x: 238, startPoint y: 136, endPoint x: 72, endPoint y: 116, distance: 167.6
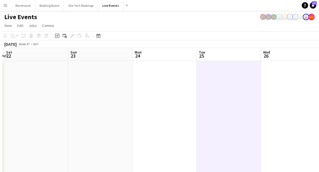
drag, startPoint x: 109, startPoint y: 121, endPoint x: 57, endPoint y: 117, distance: 51.7
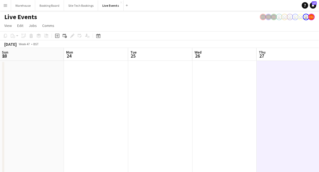
scroll to position [0, 194]
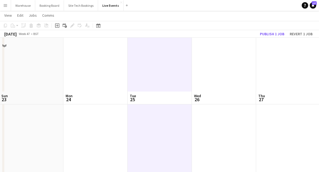
scroll to position [0, 0]
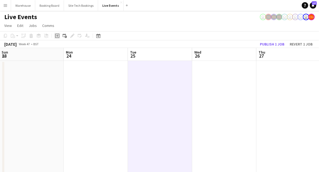
click at [57, 34] on icon "Add job" at bounding box center [57, 36] width 4 height 4
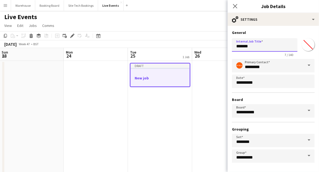
drag, startPoint x: 222, startPoint y: 51, endPoint x: 183, endPoint y: 49, distance: 39.6
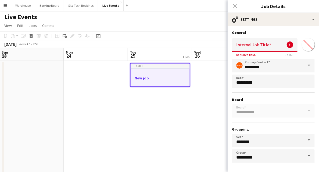
click at [243, 48] on input "Internal Job Title" at bounding box center [265, 44] width 66 height 13
paste input "**********"
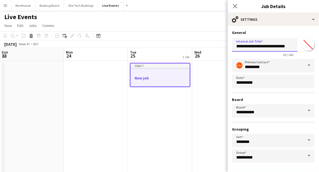
scroll to position [18, 0]
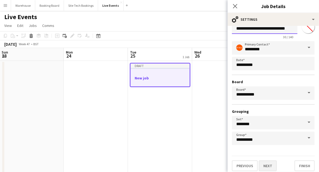
type input "**********"
click at [262, 162] on button "Next" at bounding box center [268, 165] width 18 height 11
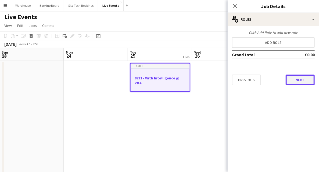
click at [301, 79] on button "Next" at bounding box center [300, 79] width 29 height 11
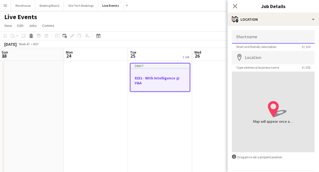
click at [238, 40] on input "Shortname" at bounding box center [273, 36] width 83 height 13
paste input "**********"
type input "**********"
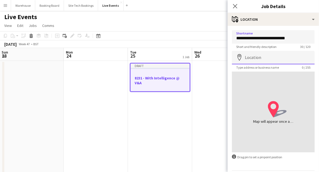
click at [258, 57] on input "Location" at bounding box center [273, 57] width 83 height 13
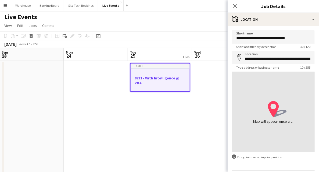
scroll to position [18, 0]
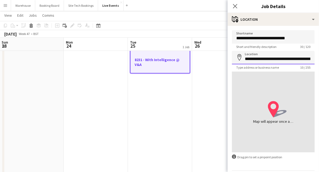
click at [263, 60] on input "**********" at bounding box center [273, 57] width 83 height 13
type input "**********"
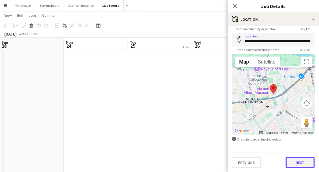
click at [291, 159] on button "Next" at bounding box center [300, 162] width 29 height 11
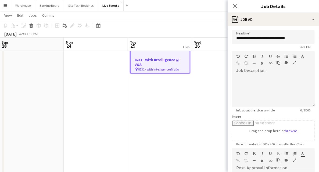
scroll to position [0, 0]
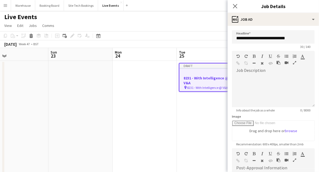
drag, startPoint x: 69, startPoint y: 110, endPoint x: 194, endPoint y: 111, distance: 125.0
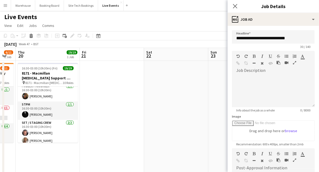
drag, startPoint x: 138, startPoint y: 110, endPoint x: 174, endPoint y: 111, distance: 35.8
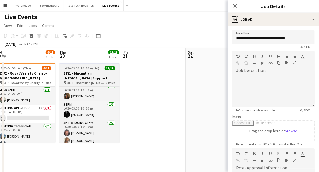
click at [91, 77] on h3 "8171 - Macmillan [MEDICAL_DATA] Support @ V&A" at bounding box center [89, 76] width 60 height 10
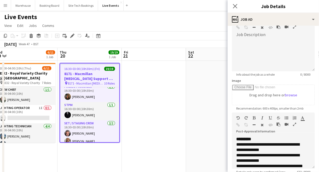
scroll to position [94, 0]
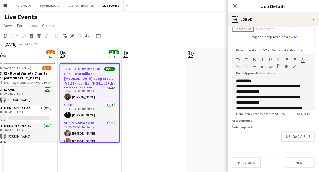
click at [294, 65] on icon "button" at bounding box center [294, 66] width 3 height 4
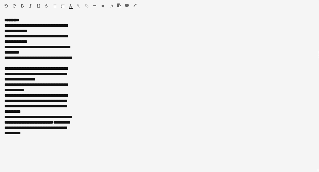
scroll to position [0, 0]
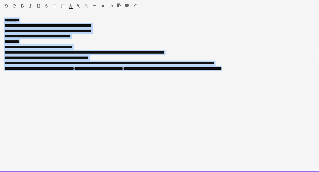
drag, startPoint x: 202, startPoint y: 62, endPoint x: -8, endPoint y: 18, distance: 215.2
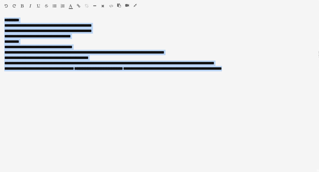
click at [136, 4] on icon "button" at bounding box center [135, 5] width 3 height 4
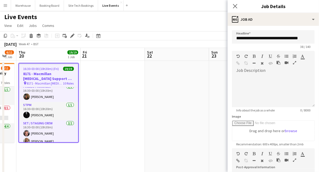
drag, startPoint x: 206, startPoint y: 90, endPoint x: 59, endPoint y: 72, distance: 147.8
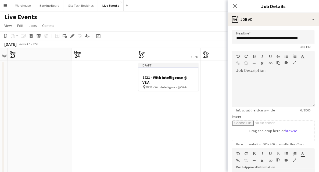
scroll to position [0, 162]
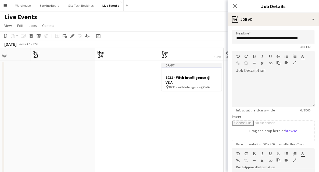
drag, startPoint x: 154, startPoint y: 92, endPoint x: -11, endPoint y: 97, distance: 165.1
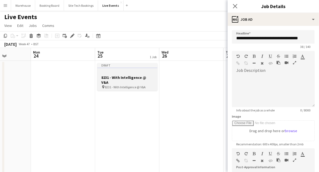
click at [122, 77] on h3 "8231 - With Intelligence @ V&A" at bounding box center [127, 80] width 60 height 10
type input "**********"
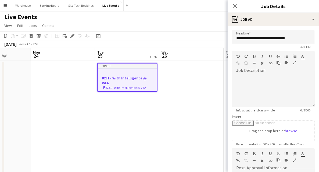
scroll to position [72, 0]
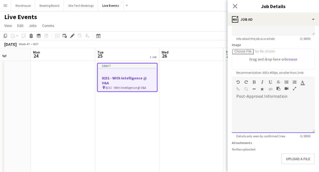
click at [256, 123] on div at bounding box center [273, 117] width 83 height 32
paste div
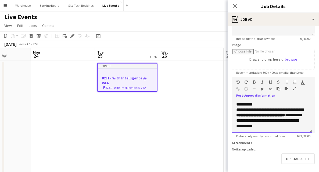
scroll to position [94, 0]
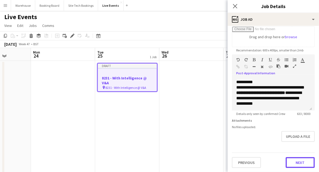
click at [295, 162] on button "Next" at bounding box center [300, 162] width 29 height 11
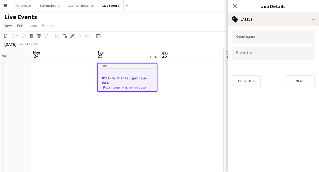
scroll to position [0, 0]
click at [300, 79] on button "Next" at bounding box center [300, 80] width 29 height 11
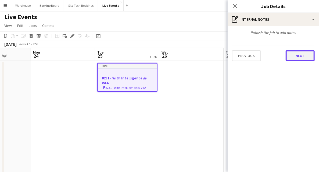
click at [294, 56] on button "Next" at bounding box center [300, 55] width 29 height 11
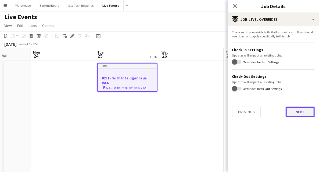
click at [294, 110] on button "Next" at bounding box center [300, 111] width 29 height 11
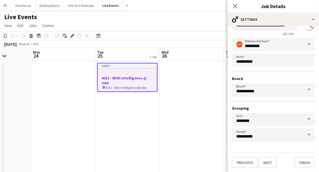
scroll to position [90, 0]
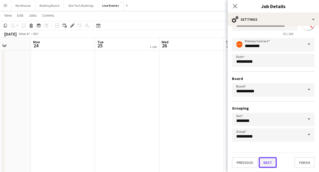
click at [265, 163] on button "Next" at bounding box center [268, 162] width 18 height 11
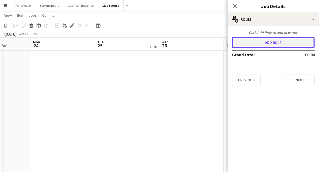
drag, startPoint x: 257, startPoint y: 45, endPoint x: 264, endPoint y: 52, distance: 10.3
click at [257, 45] on button "Add role" at bounding box center [273, 42] width 83 height 11
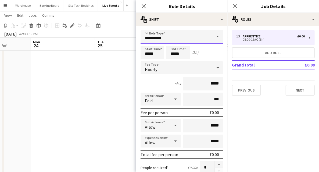
click at [152, 38] on input "**********" at bounding box center [182, 36] width 83 height 13
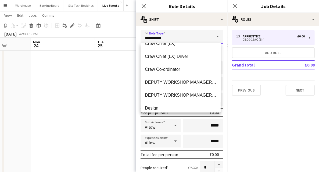
scroll to position [161, 0]
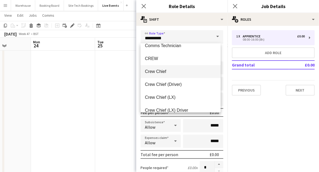
click at [152, 72] on span "Crew Chief" at bounding box center [181, 71] width 72 height 5
type input "**********"
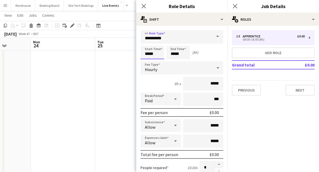
click at [149, 52] on input "*****" at bounding box center [153, 52] width 24 height 13
click at [187, 54] on input "*****" at bounding box center [178, 52] width 24 height 13
click at [174, 44] on div at bounding box center [172, 42] width 11 height 5
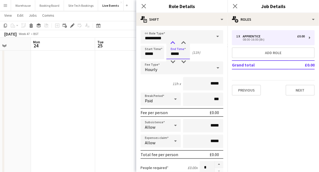
click at [174, 44] on div at bounding box center [172, 42] width 11 height 5
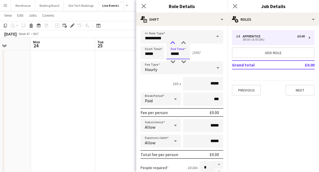
click at [172, 42] on div at bounding box center [172, 42] width 11 height 5
click at [173, 61] on div at bounding box center [172, 61] width 11 height 5
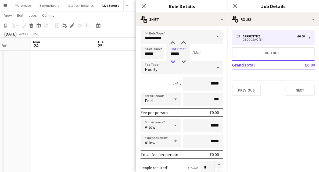
click at [173, 61] on div at bounding box center [172, 61] width 11 height 5
click at [173, 44] on div at bounding box center [172, 42] width 11 height 5
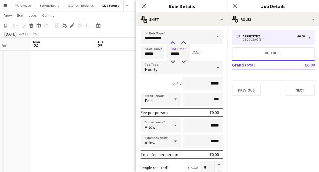
click at [173, 44] on div at bounding box center [172, 42] width 11 height 5
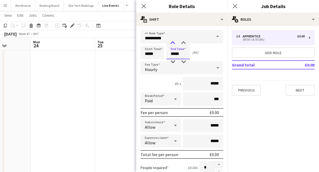
click at [173, 44] on div at bounding box center [172, 42] width 11 height 5
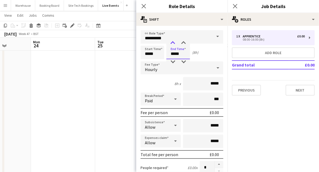
click at [173, 44] on div at bounding box center [172, 42] width 11 height 5
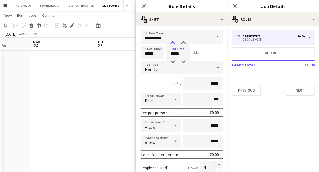
click at [173, 44] on div at bounding box center [172, 42] width 11 height 5
type input "*****"
click at [173, 44] on div at bounding box center [172, 42] width 11 height 5
click at [155, 51] on input "*****" at bounding box center [153, 52] width 24 height 13
click at [147, 60] on div at bounding box center [147, 61] width 11 height 5
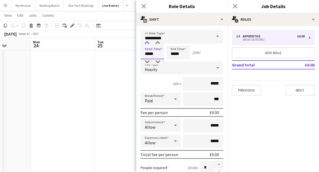
click at [150, 45] on div at bounding box center [147, 42] width 11 height 5
click at [149, 44] on div at bounding box center [147, 42] width 11 height 5
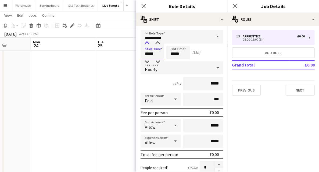
click at [149, 44] on div at bounding box center [147, 42] width 11 height 5
click at [147, 60] on div at bounding box center [147, 61] width 11 height 5
click at [148, 44] on div at bounding box center [147, 42] width 11 height 5
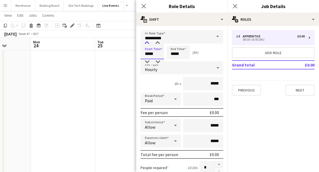
click at [148, 42] on div at bounding box center [147, 42] width 11 height 5
click at [156, 44] on div at bounding box center [157, 42] width 11 height 5
type input "*****"
click at [157, 45] on div at bounding box center [157, 42] width 11 height 5
click at [155, 72] on div "Hourly" at bounding box center [177, 67] width 72 height 13
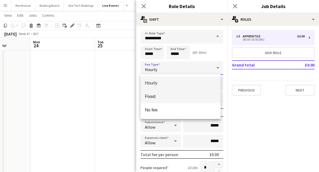
click at [153, 103] on div "Hourly Fixed No fee" at bounding box center [181, 96] width 80 height 45
click at [155, 97] on span "Fixed" at bounding box center [181, 96] width 72 height 5
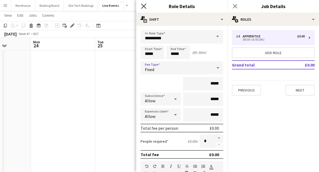
click at [145, 7] on icon at bounding box center [143, 5] width 5 height 5
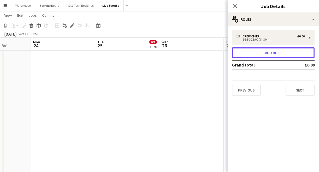
click at [249, 56] on button "Add role" at bounding box center [273, 52] width 83 height 11
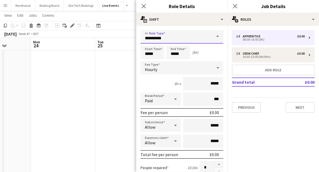
click at [163, 39] on input "**********" at bounding box center [182, 36] width 83 height 13
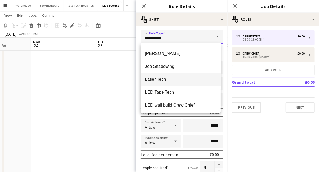
scroll to position [573, 0]
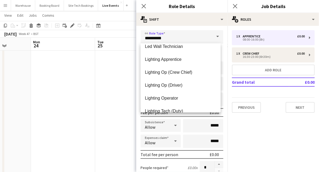
click at [169, 99] on span "Lighting Operator" at bounding box center [181, 97] width 72 height 5
type input "**********"
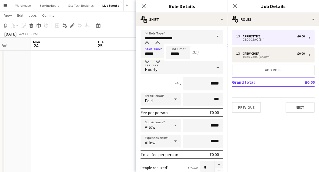
click at [154, 52] on input "*****" at bounding box center [153, 52] width 24 height 13
click at [147, 44] on div at bounding box center [147, 42] width 11 height 5
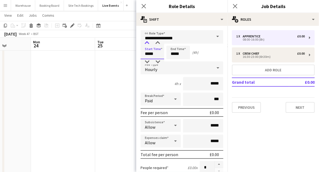
click at [147, 44] on div at bounding box center [147, 42] width 11 height 5
click at [147, 60] on div at bounding box center [147, 61] width 11 height 5
click at [148, 44] on div at bounding box center [147, 42] width 11 height 5
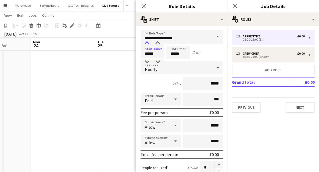
click at [147, 42] on div at bounding box center [147, 42] width 11 height 5
click at [159, 44] on div at bounding box center [157, 42] width 11 height 5
type input "*****"
click at [159, 44] on div at bounding box center [157, 42] width 11 height 5
click at [169, 54] on input "*****" at bounding box center [178, 52] width 24 height 13
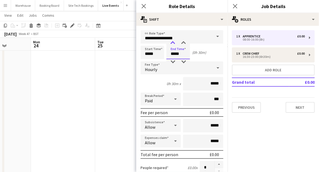
click at [173, 43] on div at bounding box center [172, 42] width 11 height 5
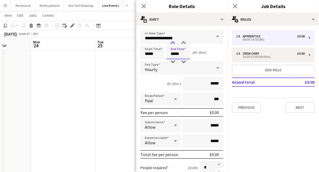
click at [173, 43] on div at bounding box center [172, 42] width 11 height 5
click at [149, 71] on span "Hourly" at bounding box center [151, 69] width 12 height 5
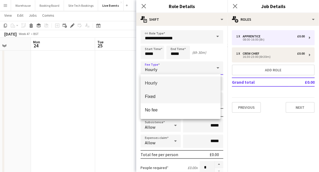
click at [151, 94] on mat-option "Fixed" at bounding box center [181, 96] width 80 height 13
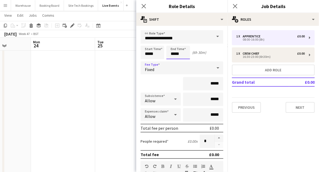
click at [178, 49] on input "*****" at bounding box center [178, 52] width 24 height 13
click at [173, 43] on div at bounding box center [172, 42] width 11 height 5
type input "*****"
click at [173, 43] on div at bounding box center [172, 42] width 11 height 5
click at [144, 6] on icon at bounding box center [144, 6] width 4 height 4
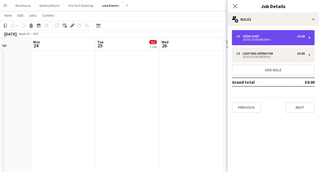
click at [251, 39] on div "16:30-23:00 (6h30m)" at bounding box center [270, 39] width 69 height 3
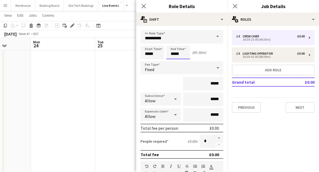
drag, startPoint x: 178, startPoint y: 51, endPoint x: 178, endPoint y: 48, distance: 2.8
click at [178, 51] on input "*****" at bounding box center [178, 52] width 24 height 13
click at [173, 43] on div at bounding box center [172, 42] width 11 height 5
type input "*****"
click at [173, 43] on div at bounding box center [172, 42] width 11 height 5
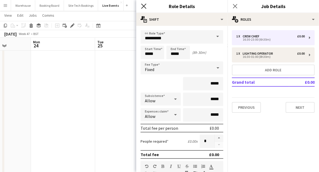
click at [143, 5] on icon at bounding box center [143, 5] width 5 height 5
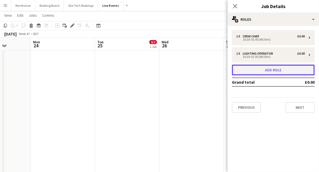
click at [261, 67] on button "Add role" at bounding box center [273, 70] width 83 height 11
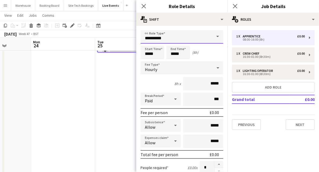
click at [160, 33] on input "**********" at bounding box center [182, 36] width 83 height 13
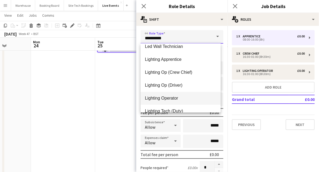
scroll to position [609, 0]
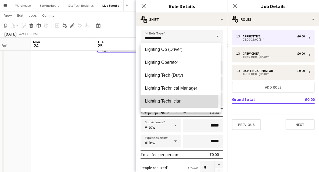
click at [161, 101] on span "Lighting Technician" at bounding box center [181, 100] width 72 height 5
type input "**********"
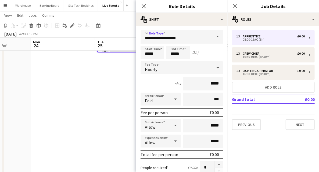
click at [146, 56] on input "*****" at bounding box center [153, 52] width 24 height 13
click at [148, 43] on div at bounding box center [147, 42] width 11 height 5
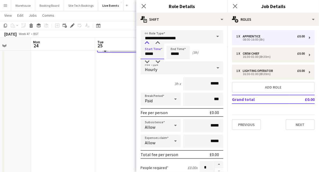
click at [148, 43] on div at bounding box center [147, 42] width 11 height 5
click at [158, 45] on div at bounding box center [157, 42] width 11 height 5
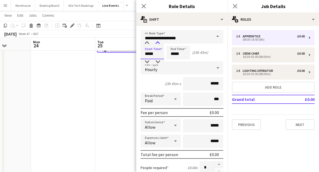
type input "*****"
click at [158, 45] on div at bounding box center [157, 42] width 11 height 5
click at [173, 52] on input "*****" at bounding box center [178, 52] width 24 height 13
click at [174, 42] on div at bounding box center [172, 42] width 11 height 5
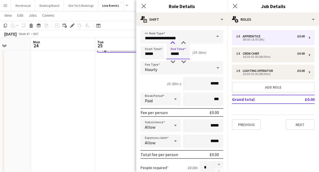
click at [174, 42] on div at bounding box center [172, 42] width 11 height 5
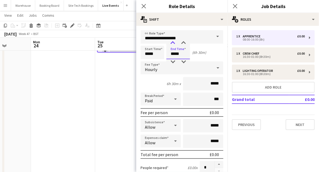
click at [174, 42] on div at bounding box center [172, 42] width 11 height 5
type input "*****"
click at [174, 42] on div at bounding box center [172, 42] width 11 height 5
click at [162, 68] on div "Hourly" at bounding box center [177, 67] width 72 height 13
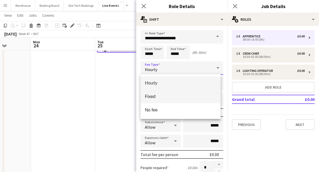
click at [155, 98] on span "Fixed" at bounding box center [181, 96] width 72 height 5
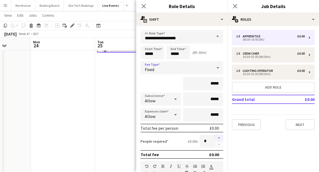
click at [215, 136] on button "button" at bounding box center [219, 137] width 9 height 7
type input "*"
click at [142, 5] on icon "Close pop-in" at bounding box center [143, 5] width 5 height 5
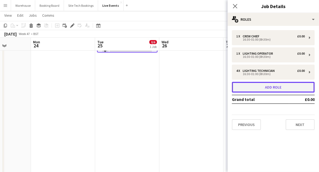
click at [246, 89] on button "Add role" at bounding box center [273, 87] width 83 height 11
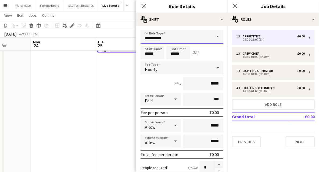
click at [163, 41] on input "**********" at bounding box center [182, 36] width 83 height 13
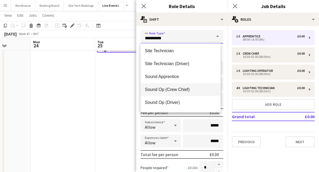
scroll to position [1077, 0]
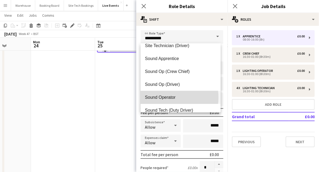
click at [166, 97] on span "Sound Operator" at bounding box center [181, 97] width 72 height 5
type input "**********"
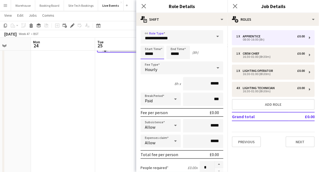
click at [154, 52] on input "*****" at bounding box center [153, 52] width 24 height 13
click at [147, 43] on div at bounding box center [147, 42] width 11 height 5
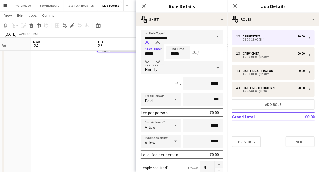
click at [147, 43] on div at bounding box center [147, 42] width 11 height 5
click at [156, 43] on div at bounding box center [157, 42] width 11 height 5
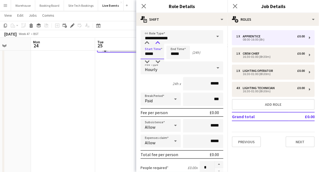
type input "*****"
click at [156, 43] on div at bounding box center [157, 42] width 11 height 5
click at [180, 51] on input "*****" at bounding box center [178, 52] width 24 height 13
click at [170, 45] on div at bounding box center [172, 42] width 11 height 5
click at [170, 44] on div at bounding box center [172, 42] width 11 height 5
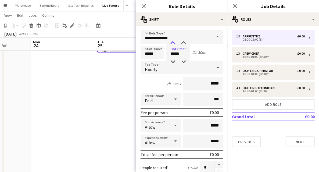
click at [170, 44] on div at bounding box center [172, 42] width 11 height 5
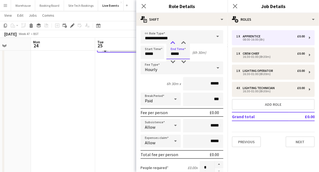
click at [170, 44] on div at bounding box center [172, 42] width 11 height 5
type input "*****"
click at [173, 43] on div at bounding box center [172, 42] width 11 height 5
click at [155, 68] on span "Hourly" at bounding box center [151, 69] width 12 height 5
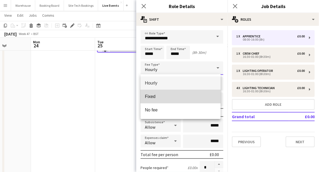
click at [152, 98] on span "Fixed" at bounding box center [181, 96] width 72 height 5
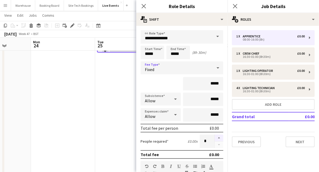
click at [216, 138] on button "button" at bounding box center [219, 137] width 9 height 7
type input "*"
click at [144, 6] on icon at bounding box center [143, 5] width 5 height 5
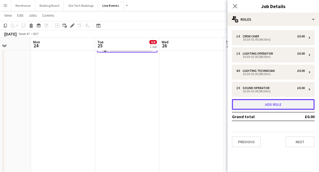
click at [288, 105] on button "Add role" at bounding box center [273, 104] width 83 height 11
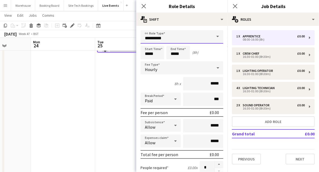
click at [164, 37] on input "**********" at bounding box center [182, 36] width 83 height 13
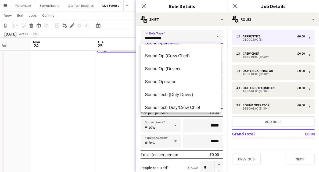
scroll to position [1129, 0]
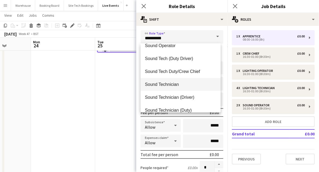
click at [165, 87] on span "Sound Technician" at bounding box center [181, 84] width 72 height 5
type input "**********"
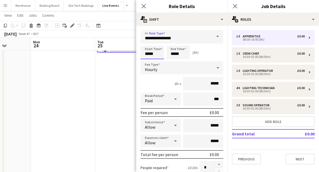
click at [154, 58] on input "*****" at bounding box center [153, 52] width 24 height 13
click at [147, 43] on div at bounding box center [147, 42] width 11 height 5
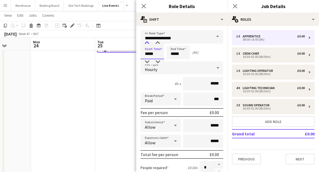
click at [147, 43] on div at bounding box center [147, 42] width 11 height 5
click at [156, 43] on div at bounding box center [157, 42] width 11 height 5
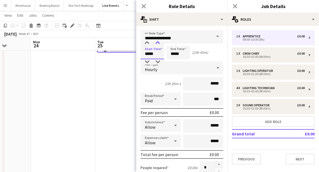
type input "*****"
click at [156, 43] on div at bounding box center [157, 42] width 11 height 5
click at [176, 52] on input "*****" at bounding box center [178, 52] width 24 height 13
click at [173, 44] on div at bounding box center [172, 42] width 11 height 5
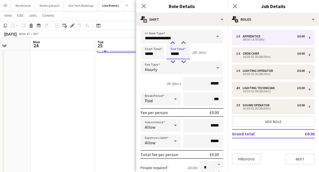
click at [173, 44] on div at bounding box center [172, 42] width 11 height 5
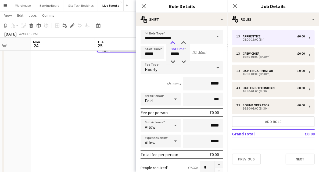
click at [173, 44] on div at bounding box center [172, 42] width 11 height 5
type input "*****"
click at [173, 44] on div at bounding box center [172, 42] width 11 height 5
click at [155, 71] on span "Hourly" at bounding box center [151, 69] width 12 height 5
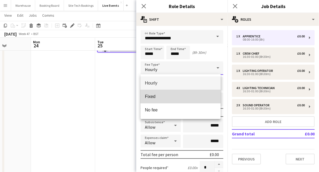
click at [146, 99] on mat-option "Fixed" at bounding box center [181, 96] width 80 height 13
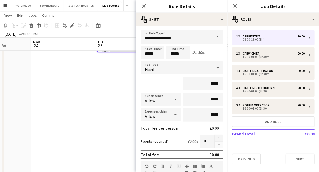
drag, startPoint x: 145, startPoint y: 6, endPoint x: 190, endPoint y: 83, distance: 88.9
click at [190, 83] on app-edit-job-roles-popin "**********" at bounding box center [181, 86] width 91 height 172
click at [218, 138] on button "button" at bounding box center [219, 137] width 9 height 7
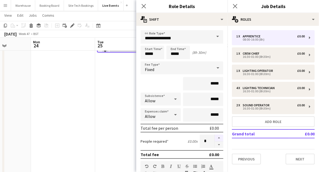
type input "*"
click at [146, 5] on icon "Close pop-in" at bounding box center [143, 5] width 5 height 5
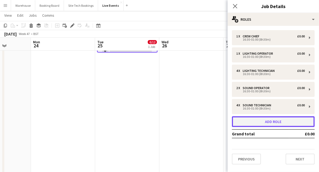
click at [263, 120] on button "Add role" at bounding box center [273, 121] width 83 height 11
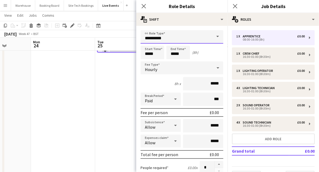
click at [151, 38] on input "**********" at bounding box center [182, 36] width 83 height 13
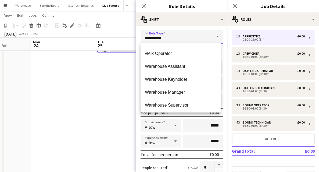
scroll to position [1380, 0]
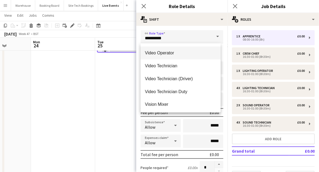
click at [167, 52] on span "Video Operator" at bounding box center [181, 52] width 72 height 5
type input "**********"
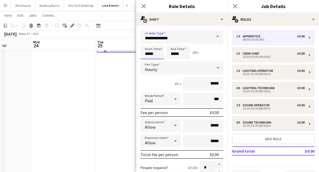
click at [156, 54] on input "*****" at bounding box center [153, 52] width 24 height 13
click at [147, 45] on div at bounding box center [147, 42] width 11 height 5
click at [148, 45] on div at bounding box center [147, 42] width 11 height 5
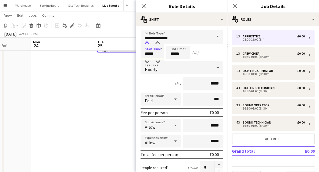
click at [148, 45] on div at bounding box center [147, 42] width 11 height 5
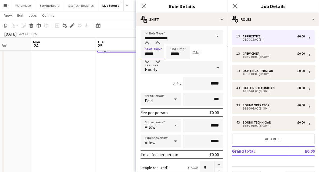
drag, startPoint x: 147, startPoint y: 60, endPoint x: 147, endPoint y: 58, distance: 2.7
click at [147, 60] on div at bounding box center [147, 61] width 11 height 5
click at [157, 44] on div at bounding box center [157, 42] width 11 height 5
type input "*****"
click at [157, 44] on div at bounding box center [157, 42] width 11 height 5
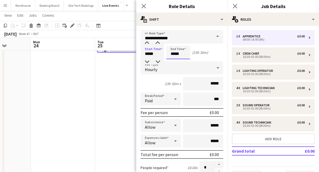
click at [178, 54] on input "*****" at bounding box center [178, 52] width 24 height 13
click at [173, 42] on div at bounding box center [172, 42] width 11 height 5
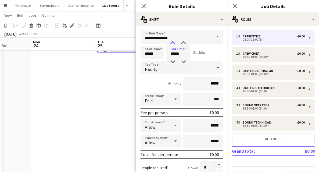
click at [173, 42] on div at bounding box center [172, 42] width 11 height 5
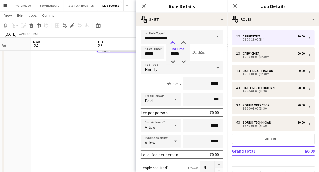
click at [173, 42] on div at bounding box center [172, 42] width 11 height 5
click at [172, 60] on div at bounding box center [172, 61] width 11 height 5
type input "*****"
click at [172, 43] on div at bounding box center [172, 42] width 11 height 5
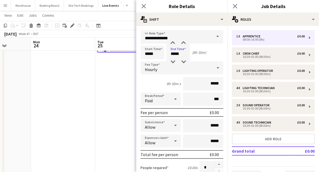
click at [155, 67] on span "Hourly" at bounding box center [151, 69] width 12 height 5
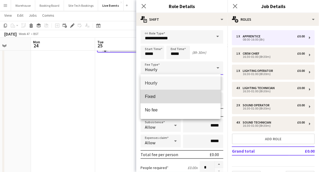
drag, startPoint x: 153, startPoint y: 95, endPoint x: 154, endPoint y: 48, distance: 46.8
click at [153, 94] on span "Fixed" at bounding box center [181, 96] width 72 height 5
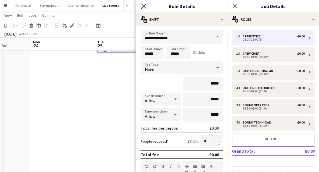
click at [144, 7] on icon "Close pop-in" at bounding box center [143, 5] width 5 height 5
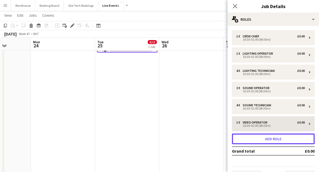
drag, startPoint x: 274, startPoint y: 139, endPoint x: 268, endPoint y: 134, distance: 7.6
click at [274, 139] on button "Add role" at bounding box center [273, 138] width 83 height 11
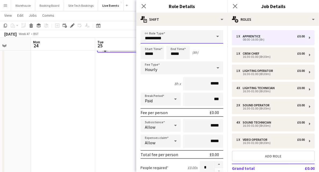
click at [159, 42] on input "**********" at bounding box center [182, 36] width 83 height 13
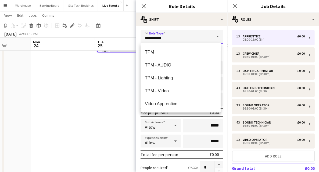
scroll to position [1398, 0]
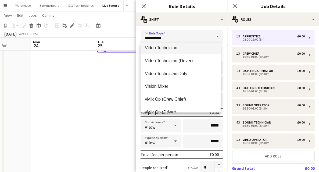
click at [169, 49] on span "Video Technician" at bounding box center [181, 47] width 72 height 5
type input "**********"
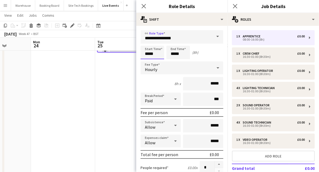
click at [151, 53] on input "*****" at bounding box center [153, 52] width 24 height 13
click at [147, 42] on div at bounding box center [147, 42] width 11 height 5
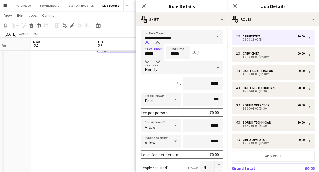
click at [147, 42] on div at bounding box center [147, 42] width 11 height 5
click at [148, 42] on div at bounding box center [147, 42] width 11 height 5
click at [159, 44] on div at bounding box center [157, 42] width 11 height 5
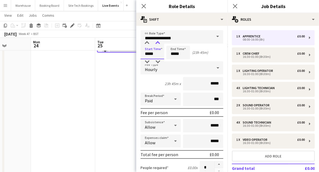
type input "*****"
click at [159, 44] on div at bounding box center [157, 42] width 11 height 5
click at [172, 52] on input "*****" at bounding box center [178, 52] width 24 height 13
click at [172, 44] on div at bounding box center [172, 42] width 11 height 5
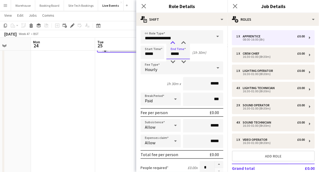
click at [174, 44] on div at bounding box center [172, 42] width 11 height 5
click at [173, 44] on div at bounding box center [172, 42] width 11 height 5
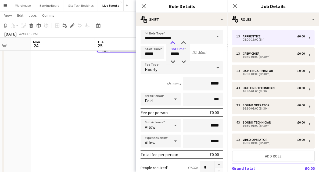
click at [173, 44] on div at bounding box center [172, 42] width 11 height 5
click at [173, 62] on div at bounding box center [172, 61] width 11 height 5
type input "*****"
click at [173, 42] on div at bounding box center [172, 42] width 11 height 5
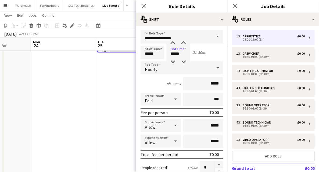
click at [153, 70] on span "Hourly" at bounding box center [151, 69] width 12 height 5
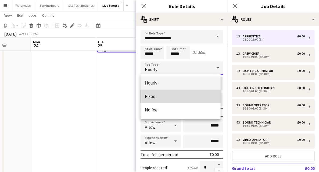
click at [153, 95] on span "Fixed" at bounding box center [181, 96] width 72 height 5
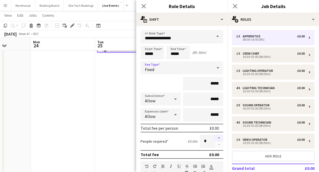
click at [217, 139] on button "button" at bounding box center [219, 137] width 9 height 7
type input "*"
click at [143, 6] on icon at bounding box center [143, 5] width 5 height 5
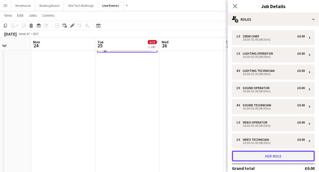
click at [260, 155] on button "Add role" at bounding box center [273, 156] width 83 height 11
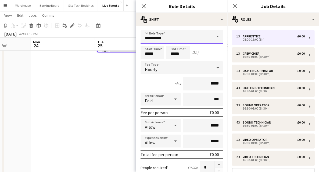
click at [164, 35] on input "**********" at bounding box center [182, 36] width 83 height 13
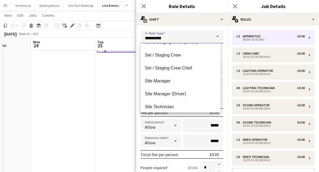
scroll to position [985, 0]
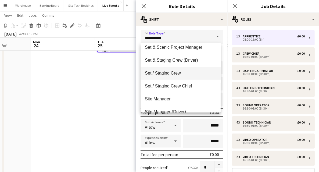
click at [165, 75] on span "Set / Staging Crew" at bounding box center [181, 72] width 72 height 5
type input "**********"
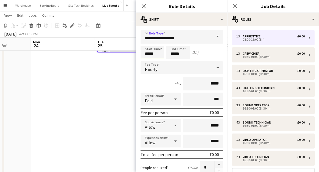
click at [153, 52] on input "*****" at bounding box center [153, 52] width 24 height 13
click at [145, 42] on div at bounding box center [147, 42] width 11 height 5
click at [146, 43] on div at bounding box center [147, 42] width 11 height 5
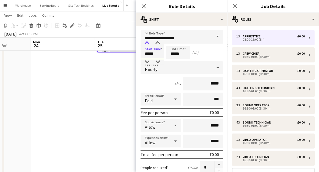
click at [146, 43] on div at bounding box center [147, 42] width 11 height 5
click at [157, 45] on div at bounding box center [157, 42] width 11 height 5
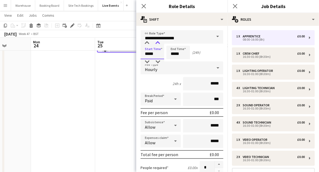
type input "*****"
click at [157, 45] on div at bounding box center [157, 42] width 11 height 5
click at [176, 54] on input "*****" at bounding box center [178, 52] width 24 height 13
click at [174, 43] on div at bounding box center [172, 42] width 11 height 5
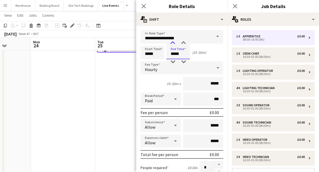
click at [174, 43] on div at bounding box center [172, 42] width 11 height 5
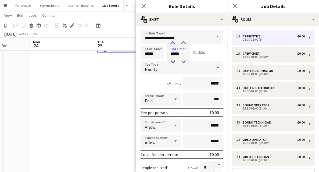
click at [174, 43] on div at bounding box center [172, 42] width 11 height 5
type input "*****"
click at [174, 43] on div at bounding box center [172, 42] width 11 height 5
click at [166, 66] on div "Hourly" at bounding box center [177, 67] width 72 height 13
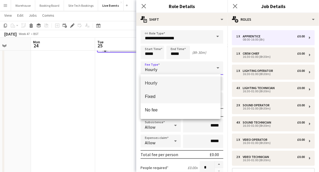
click at [156, 95] on span "Fixed" at bounding box center [181, 96] width 72 height 5
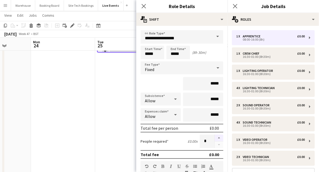
click at [217, 136] on button "button" at bounding box center [219, 137] width 9 height 7
type input "*"
click at [145, 7] on icon at bounding box center [143, 5] width 5 height 5
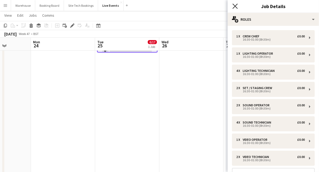
click at [234, 6] on icon "Close pop-in" at bounding box center [235, 5] width 5 height 5
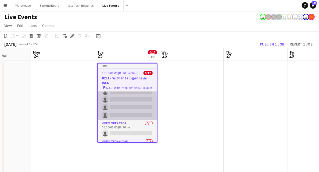
scroll to position [161, 0]
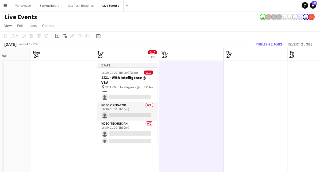
scroll to position [160, 0]
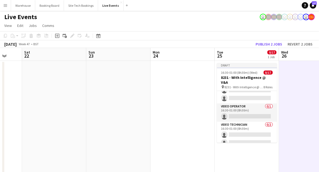
drag, startPoint x: 102, startPoint y: 89, endPoint x: 238, endPoint y: 90, distance: 135.8
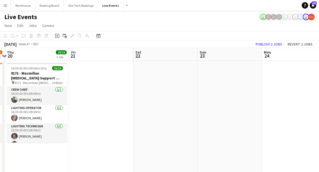
drag, startPoint x: 82, startPoint y: 95, endPoint x: 259, endPoint y: 83, distance: 177.0
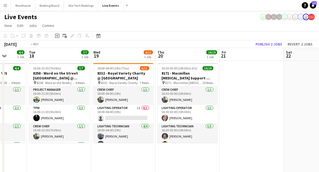
drag, startPoint x: 42, startPoint y: 148, endPoint x: 321, endPoint y: 103, distance: 282.9
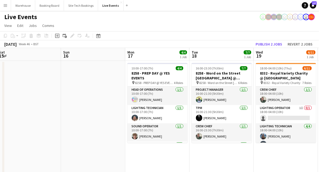
drag, startPoint x: 84, startPoint y: 119, endPoint x: 221, endPoint y: 120, distance: 137.6
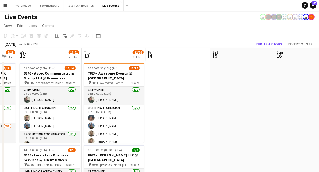
drag, startPoint x: 167, startPoint y: 130, endPoint x: 235, endPoint y: 126, distance: 68.9
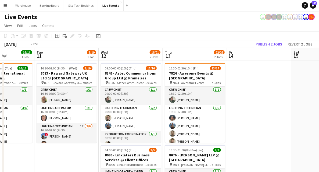
drag, startPoint x: 114, startPoint y: 150, endPoint x: 248, endPoint y: 143, distance: 133.8
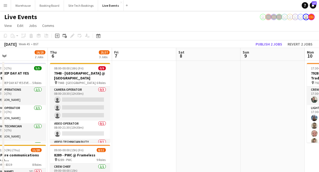
drag, startPoint x: 198, startPoint y: 134, endPoint x: 266, endPoint y: 132, distance: 67.3
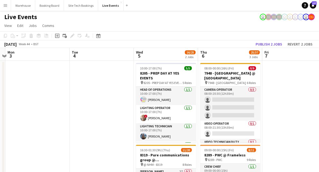
drag, startPoint x: 81, startPoint y: 105, endPoint x: 185, endPoint y: 96, distance: 105.0
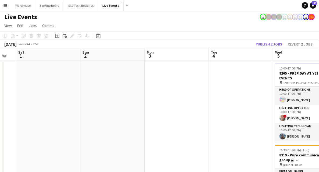
drag, startPoint x: 123, startPoint y: 101, endPoint x: 224, endPoint y: 89, distance: 101.7
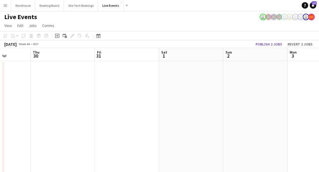
drag, startPoint x: 188, startPoint y: 97, endPoint x: 183, endPoint y: 96, distance: 5.5
drag, startPoint x: 85, startPoint y: 108, endPoint x: 244, endPoint y: 96, distance: 158.7
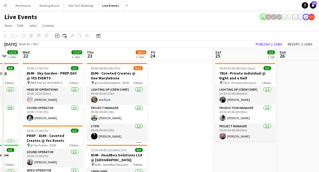
scroll to position [0, 170]
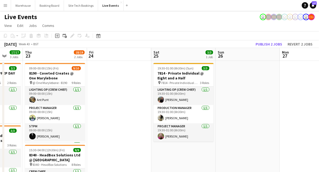
drag, startPoint x: 46, startPoint y: 109, endPoint x: 115, endPoint y: 111, distance: 68.9
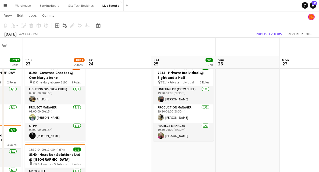
scroll to position [54, 0]
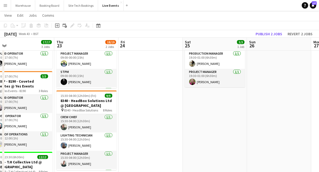
drag, startPoint x: 101, startPoint y: 108, endPoint x: 223, endPoint y: 94, distance: 122.8
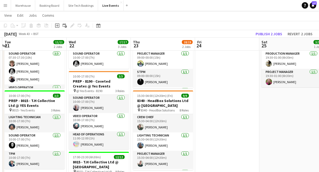
scroll to position [108, 0]
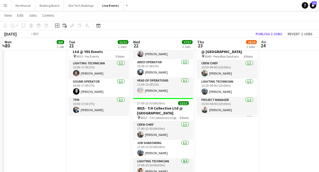
drag, startPoint x: 194, startPoint y: 136, endPoint x: 218, endPoint y: 129, distance: 25.7
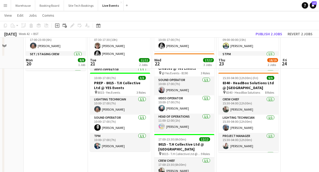
scroll to position [54, 0]
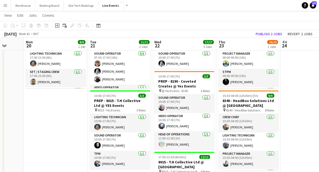
drag, startPoint x: 62, startPoint y: 121, endPoint x: 175, endPoint y: 115, distance: 112.8
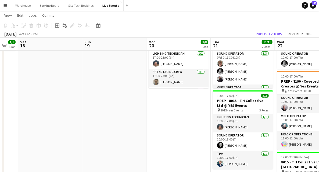
drag, startPoint x: 126, startPoint y: 121, endPoint x: 176, endPoint y: 119, distance: 50.6
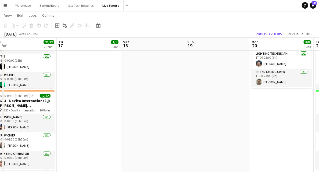
drag, startPoint x: 89, startPoint y: 122, endPoint x: 275, endPoint y: 106, distance: 187.2
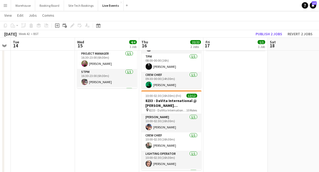
drag, startPoint x: 64, startPoint y: 125, endPoint x: 242, endPoint y: 115, distance: 178.5
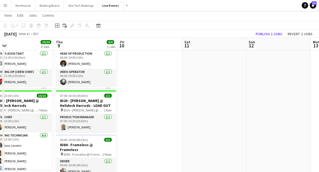
drag, startPoint x: 105, startPoint y: 113, endPoint x: 247, endPoint y: 108, distance: 141.5
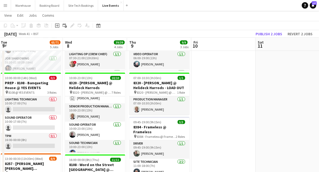
scroll to position [179, 0]
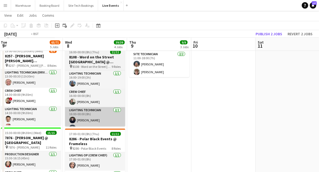
drag, startPoint x: 197, startPoint y: 125, endPoint x: 256, endPoint y: 113, distance: 60.1
click at [273, 115] on app-calendar-viewport "Sun 5 Mon 6 18/18 5 Jobs Tue 7 65/71 5 Jobs Wed 8 39/39 4 Jobs Thu 9 9/9 3 Jobs…" at bounding box center [159, 147] width 319 height 610
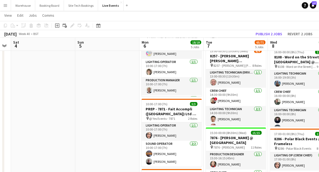
drag, startPoint x: 165, startPoint y: 113, endPoint x: 134, endPoint y: 116, distance: 31.5
click at [181, 113] on app-calendar-viewport "Thu 2 40/40 3 Jobs Fri 3 Sat 4 Sun 5 Mon 6 18/18 5 Jobs Tue 7 65/71 5 Jobs Wed …" at bounding box center [159, 147] width 319 height 610
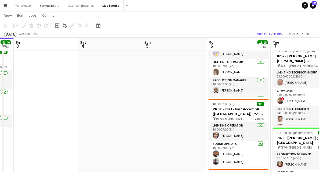
scroll to position [0, 148]
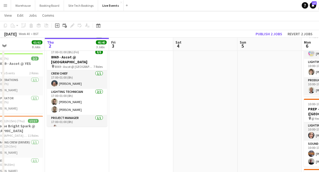
drag, startPoint x: 140, startPoint y: 113, endPoint x: 170, endPoint y: 111, distance: 29.6
click at [170, 111] on app-calendar-viewport "Mon 29 8/8 2 Jobs Tue 30 43/43 5 Jobs Wed 1 63/63 8 Jobs Thu 2 40/40 3 Jobs Fri…" at bounding box center [159, 147] width 319 height 610
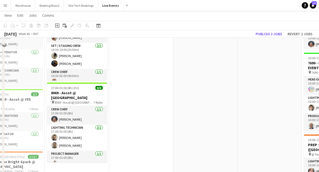
scroll to position [108, 0]
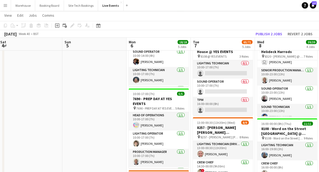
drag, startPoint x: 120, startPoint y: 90, endPoint x: -47, endPoint y: 74, distance: 167.9
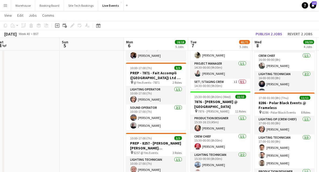
scroll to position [323, 0]
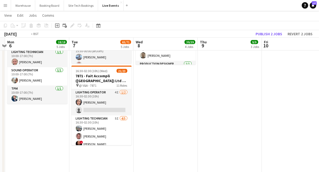
drag, startPoint x: 236, startPoint y: 118, endPoint x: -4, endPoint y: 108, distance: 240.6
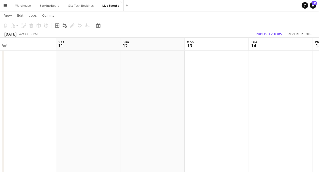
drag, startPoint x: 191, startPoint y: 107, endPoint x: 97, endPoint y: 112, distance: 93.9
click at [84, 113] on app-calendar-viewport "Tue 7 65/71 5 Jobs Wed 8 39/39 4 Jobs Thu 9 9/9 3 Jobs Fri 10 Sat 11 Sun 12 Mon…" at bounding box center [159, 3] width 319 height 610
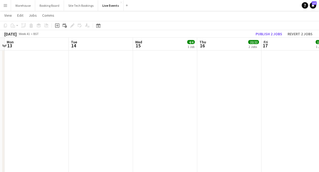
drag, startPoint x: 65, startPoint y: 103, endPoint x: 129, endPoint y: 100, distance: 64.3
click at [35, 101] on app-calendar-viewport "Fri 10 Sat 11 Sun 12 Mon 13 Tue 14 Wed 15 4/4 1 Job Thu 16 22/22 2 Jobs Fri 17 …" at bounding box center [159, 3] width 319 height 610
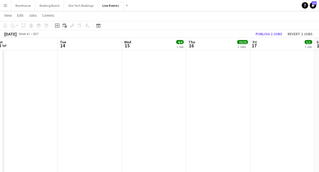
drag, startPoint x: 107, startPoint y: 107, endPoint x: 9, endPoint y: 97, distance: 98.4
click at [2, 99] on div "Fri 10 Sat 11 Sun 12 Mon 13 Tue 14 Wed 15 4/4 1 Job Thu 16 22/22 2 Jobs Fri 17 …" at bounding box center [159, 3] width 319 height 610
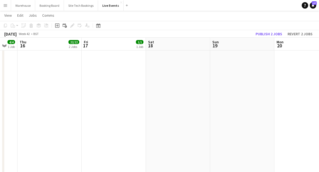
drag, startPoint x: 144, startPoint y: 103, endPoint x: 56, endPoint y: 87, distance: 89.8
click at [6, 89] on app-calendar-viewport "Mon 13 Tue 14 Wed 15 4/4 1 Job Thu 16 22/22 2 Jobs Fri 17 1/1 1 Job Sat 18 Sun …" at bounding box center [159, 3] width 319 height 610
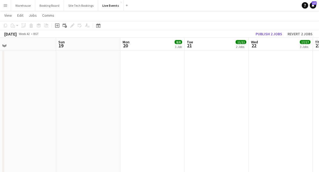
drag, startPoint x: 90, startPoint y: 96, endPoint x: 21, endPoint y: 91, distance: 69.0
click at [24, 91] on app-calendar-viewport "Wed 15 4/4 1 Job Thu 16 22/22 2 Jobs Fri 17 1/1 1 Job Sat 18 Sun 19 Mon 20 8/8 …" at bounding box center [159, 3] width 319 height 610
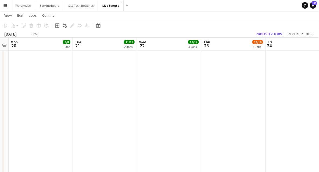
drag, startPoint x: 159, startPoint y: 103, endPoint x: 26, endPoint y: 90, distance: 133.4
click at [27, 90] on app-calendar-viewport "Fri 17 1/1 1 Job Sat 18 Sun 19 Mon 20 8/8 1 Job Tue 21 11/11 2 Jobs Wed 22 17/1…" at bounding box center [159, 3] width 319 height 610
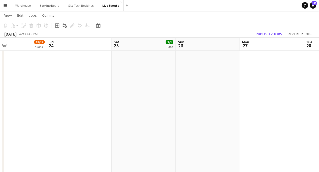
drag
click at [43, 94] on app-calendar-viewport "Mon 20 8/8 1 Job Tue 21 11/11 2 Jobs Wed 22 17/17 3 Jobs Thu 23 18/19 2 Jobs Fr…" at bounding box center [159, 3] width 319 height 610
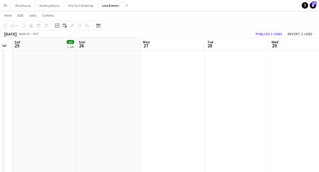
click at [36, 92] on app-calendar-viewport "Wed 22 17/17 3 Jobs Thu 23 18/19 2 Jobs Fri 24 Sat 25 3/3 1 Job Sun 26 Mon 27 T…" at bounding box center [159, 3] width 319 height 610
click at [59, 88] on app-calendar-viewport "Sun 26 Mon 27 Tue 28 Wed 29 Thu 30 Fri 31 Sat 1 Sun 2 Mon 3 Tue 4" at bounding box center [159, 3] width 319 height 610
click at [65, 90] on app-calendar-viewport "Mon 27 Tue 28 Wed 29 Thu 30 Fri 31 Sat 1 Sun 2 Mon 3 Tue 4 Wed 5 16/25 2 Jobs 1…" at bounding box center [159, 3] width 319 height 610
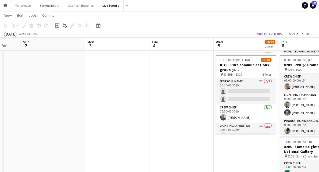
scroll to position [0, 177]
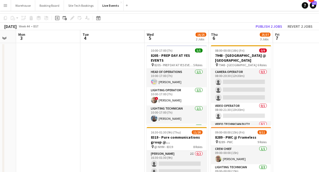
scroll to position [0, 0]
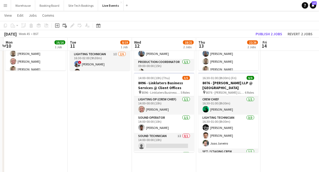
drag, startPoint x: 176, startPoint y: 91, endPoint x: 100, endPoint y: 84, distance: 76.3
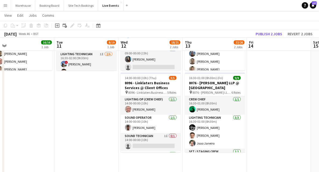
scroll to position [0, 169]
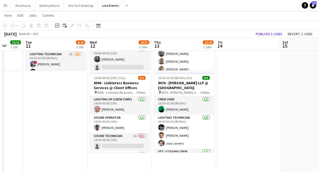
drag, startPoint x: 126, startPoint y: 119, endPoint x: 82, endPoint y: 119, distance: 44.1
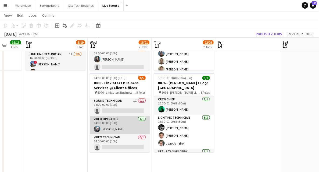
scroll to position [0, 0]
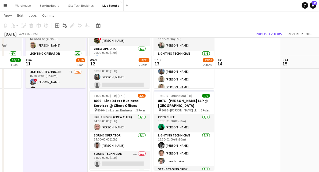
scroll to position [72, 0]
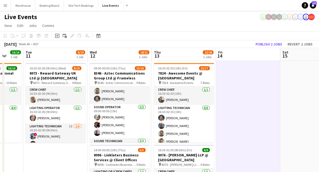
scroll to position [163, 0]
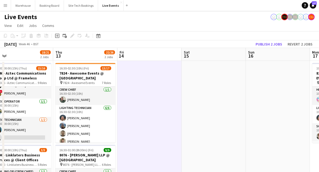
drag, startPoint x: 266, startPoint y: 102, endPoint x: 150, endPoint y: 99, distance: 115.6
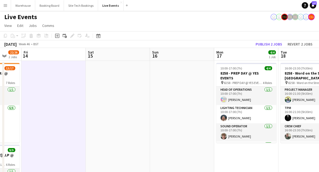
scroll to position [0, 174]
drag, startPoint x: 108, startPoint y: 102, endPoint x: 71, endPoint y: 94, distance: 38.4
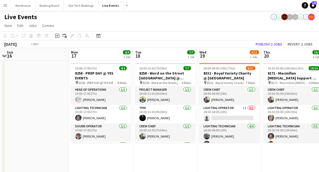
drag, startPoint x: 234, startPoint y: 158, endPoint x: 133, endPoint y: 145, distance: 101.9
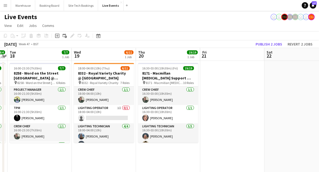
drag, startPoint x: 281, startPoint y: 151, endPoint x: 102, endPoint y: 146, distance: 178.6
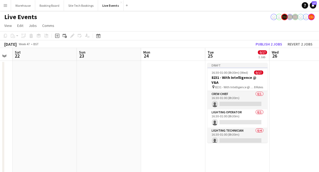
drag, startPoint x: 133, startPoint y: 127, endPoint x: 50, endPoint y: 123, distance: 83.2
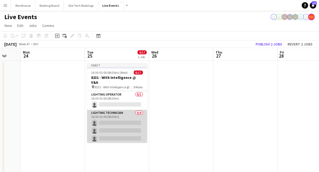
scroll to position [0, 0]
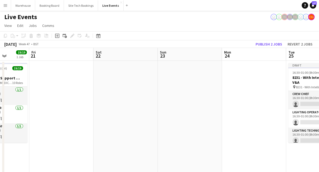
drag, startPoint x: 134, startPoint y: 116, endPoint x: 183, endPoint y: 116, distance: 49.5
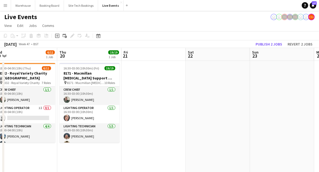
scroll to position [0, 114]
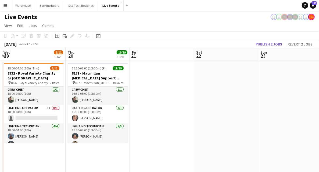
drag, startPoint x: 199, startPoint y: 118, endPoint x: 227, endPoint y: 119, distance: 28.5
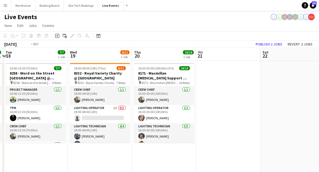
drag, startPoint x: 52, startPoint y: 156, endPoint x: 124, endPoint y: 157, distance: 71.5
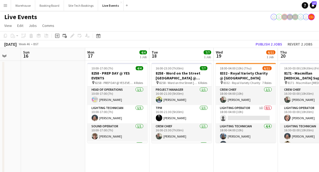
drag, startPoint x: 68, startPoint y: 158, endPoint x: 134, endPoint y: 156, distance: 66.4
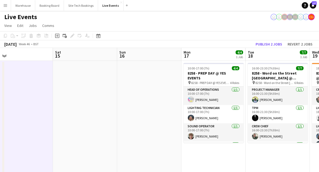
drag, startPoint x: 132, startPoint y: 135, endPoint x: 116, endPoint y: 135, distance: 15.9
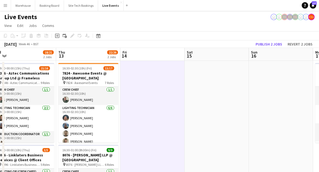
drag, startPoint x: 130, startPoint y: 130, endPoint x: 197, endPoint y: 111, distance: 69.1
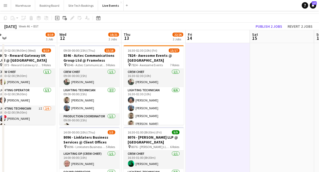
scroll to position [0, 0]
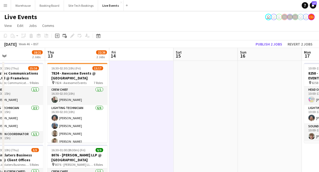
drag, startPoint x: 271, startPoint y: 113, endPoint x: 123, endPoint y: 109, distance: 148.2
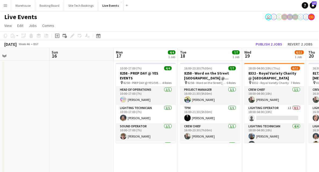
drag, startPoint x: 128, startPoint y: 117, endPoint x: 80, endPoint y: 113, distance: 48.8
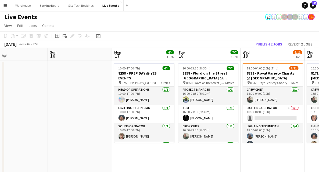
drag, startPoint x: 44, startPoint y: 120, endPoint x: 134, endPoint y: 104, distance: 91.2
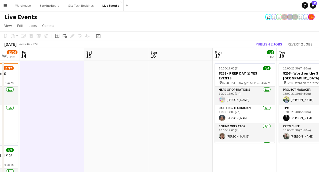
drag, startPoint x: 91, startPoint y: 123, endPoint x: 219, endPoint y: 107, distance: 128.7
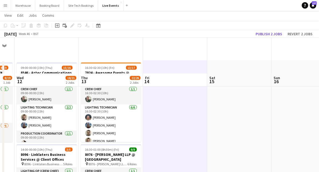
scroll to position [125, 0]
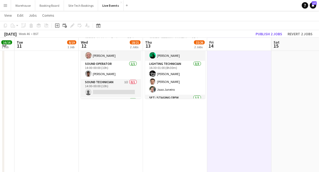
drag, startPoint x: 83, startPoint y: 131, endPoint x: 175, endPoint y: 119, distance: 92.4
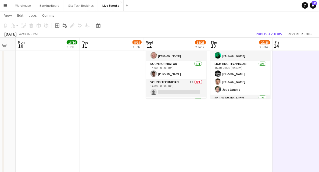
drag, startPoint x: 121, startPoint y: 126, endPoint x: 213, endPoint y: 122, distance: 92.0
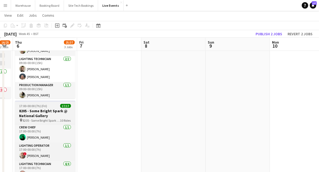
drag, startPoint x: 111, startPoint y: 117, endPoint x: 140, endPoint y: 116, distance: 28.8
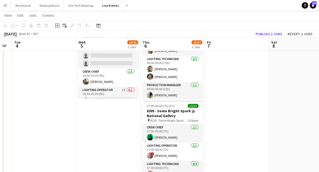
drag, startPoint x: 56, startPoint y: 116, endPoint x: 116, endPoint y: 114, distance: 59.2
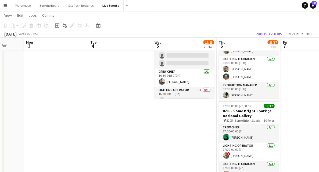
drag, startPoint x: 102, startPoint y: 117, endPoint x: 189, endPoint y: 117, distance: 86.6
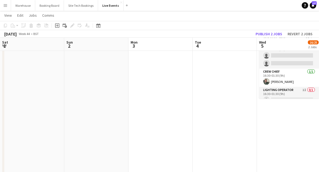
drag, startPoint x: 87, startPoint y: 113, endPoint x: 183, endPoint y: 113, distance: 96.0
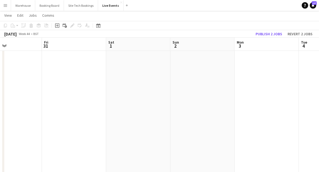
drag, startPoint x: 173, startPoint y: 116, endPoint x: 193, endPoint y: 115, distance: 20.2
drag, startPoint x: 120, startPoint y: 116, endPoint x: 135, endPoint y: 118, distance: 14.6
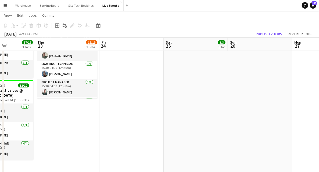
drag, startPoint x: 90, startPoint y: 111, endPoint x: 154, endPoint y: 111, distance: 64.5
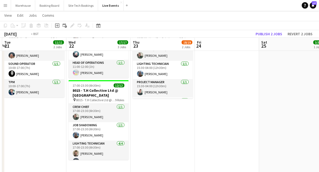
drag, startPoint x: 22, startPoint y: 124, endPoint x: 148, endPoint y: 119, distance: 126.2
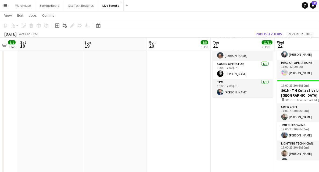
drag, startPoint x: 157, startPoint y: 117, endPoint x: 181, endPoint y: 115, distance: 24.0
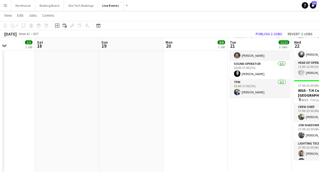
drag, startPoint x: 121, startPoint y: 115, endPoint x: 167, endPoint y: 113, distance: 46.5
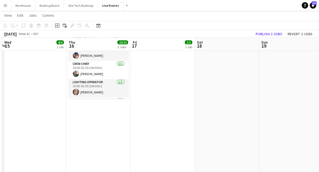
drag, startPoint x: 181, startPoint y: 114, endPoint x: 188, endPoint y: 115, distance: 7.3
drag, startPoint x: 104, startPoint y: 126, endPoint x: 150, endPoint y: 124, distance: 45.7
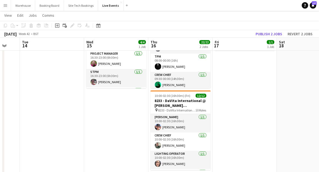
scroll to position [0, 0]
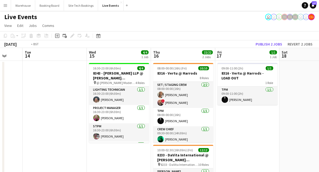
drag, startPoint x: 57, startPoint y: 125, endPoint x: 131, endPoint y: 124, distance: 74.2
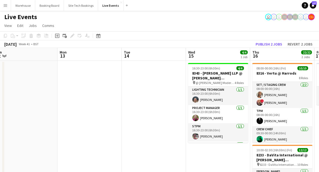
drag, startPoint x: 95, startPoint y: 119, endPoint x: 172, endPoint y: 117, distance: 77.4
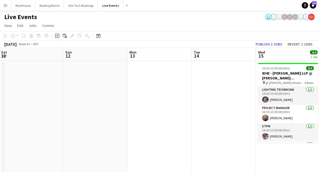
drag, startPoint x: 120, startPoint y: 118, endPoint x: 178, endPoint y: 118, distance: 58.1
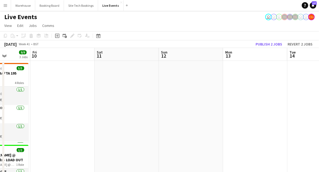
scroll to position [0, 168]
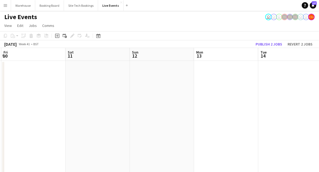
drag, startPoint x: 148, startPoint y: 114, endPoint x: 78, endPoint y: 114, distance: 69.9
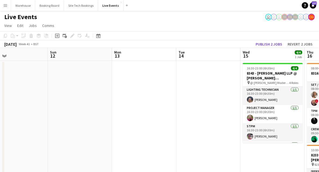
scroll to position [0, 172]
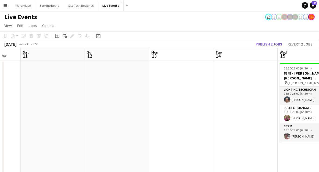
drag, startPoint x: 173, startPoint y: 104, endPoint x: 117, endPoint y: 105, distance: 55.6
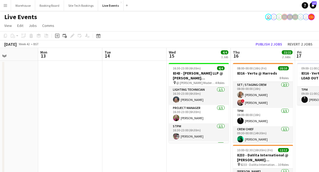
scroll to position [0, 156]
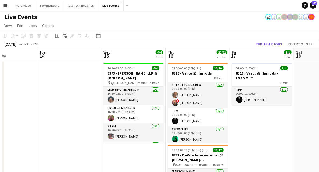
drag, startPoint x: 176, startPoint y: 93, endPoint x: 64, endPoint y: 93, distance: 112.1
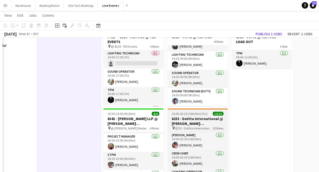
scroll to position [0, 0]
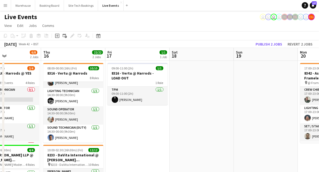
drag, startPoint x: 268, startPoint y: 136, endPoint x: 79, endPoint y: 119, distance: 190.0
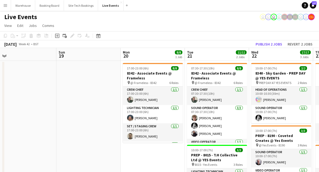
drag, startPoint x: 67, startPoint y: 117, endPoint x: 58, endPoint y: 116, distance: 9.7
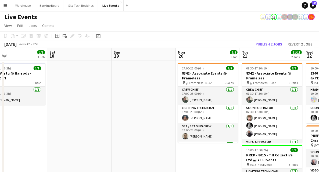
drag, startPoint x: 73, startPoint y: 120, endPoint x: 192, endPoint y: 102, distance: 120.4
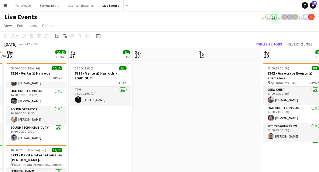
drag, startPoint x: 165, startPoint y: 112, endPoint x: 255, endPoint y: 107, distance: 91.0
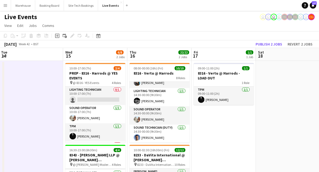
drag, startPoint x: 63, startPoint y: 109, endPoint x: 116, endPoint y: 108, distance: 53.0
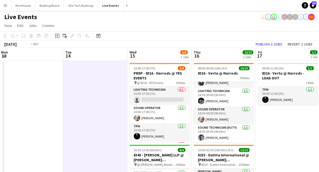
drag, startPoint x: 120, startPoint y: 111, endPoint x: 208, endPoint y: 112, distance: 87.4
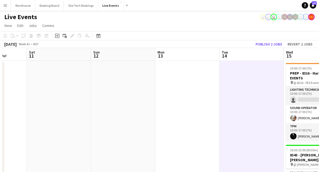
drag, startPoint x: 152, startPoint y: 121, endPoint x: 253, endPoint y: 124, distance: 101.1
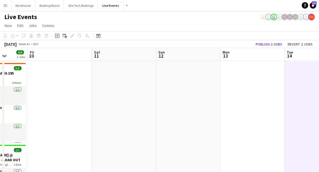
drag, startPoint x: 241, startPoint y: 128, endPoint x: 76, endPoint y: 115, distance: 166.1
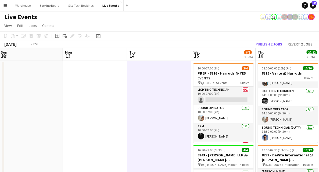
drag, startPoint x: 70, startPoint y: 108, endPoint x: 48, endPoint y: 104, distance: 22.3
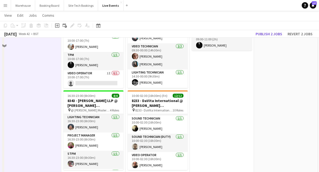
scroll to position [36, 0]
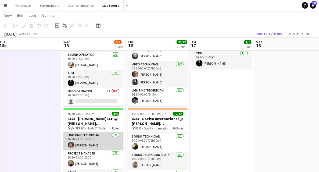
click at [80, 145] on app-card-role "Lighting Technician 1/1 16:30-23:00 (6h30m) Harrison Ellis" at bounding box center [93, 141] width 60 height 18
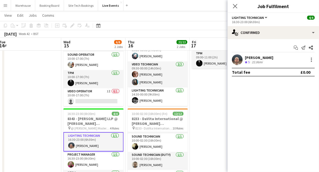
drag, startPoint x: 235, startPoint y: 6, endPoint x: 237, endPoint y: 13, distance: 7.1
click at [235, 6] on icon at bounding box center [235, 6] width 4 height 4
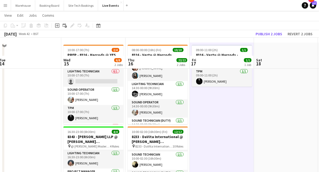
scroll to position [72, 0]
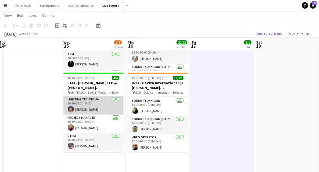
click at [86, 109] on app-card-role "Lighting Technician 1/1 16:30-23:00 (6h30m) Harrison Ellis" at bounding box center [93, 105] width 60 height 18
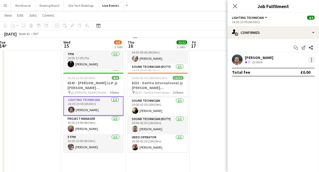
click at [311, 59] on div at bounding box center [311, 59] width 1 height 1
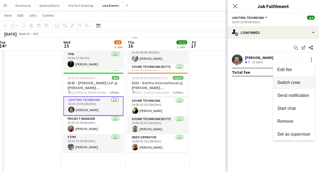
click at [287, 81] on span "Switch crew" at bounding box center [288, 82] width 23 height 5
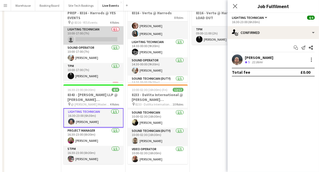
scroll to position [18, 0]
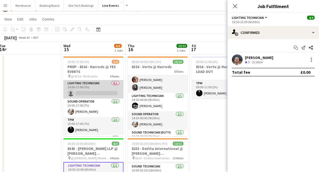
click at [81, 93] on app-card-role "Lighting Technician 0/1 10:00-17:00 (7h) single-neutral-actions" at bounding box center [93, 89] width 60 height 18
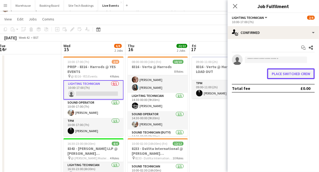
click at [283, 74] on button "Place switched crew" at bounding box center [291, 73] width 48 height 11
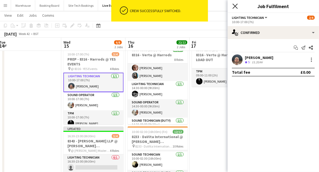
click at [235, 4] on icon "Close pop-in" at bounding box center [235, 5] width 5 height 5
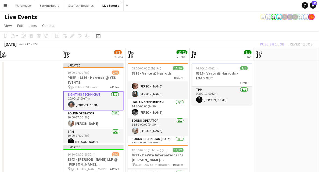
scroll to position [72, 0]
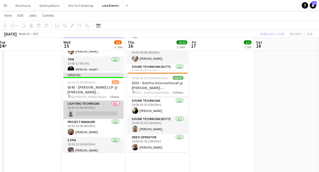
click at [88, 113] on app-card-role "Lighting Technician 0/1 16:30-23:00 (6h30m) single-neutral-actions" at bounding box center [93, 110] width 60 height 18
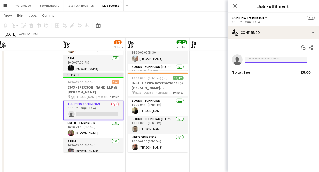
click at [258, 58] on input at bounding box center [276, 59] width 62 height 6
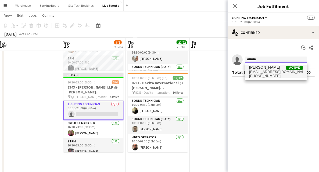
type input "*******"
click at [253, 71] on span "s_w_r_s@hotmail.co.uk" at bounding box center [276, 72] width 54 height 4
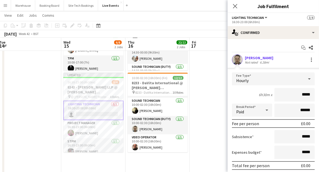
scroll to position [31, 0]
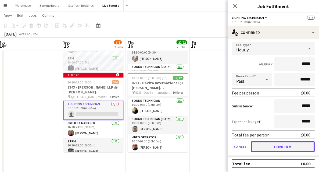
click at [275, 145] on button "Confirm" at bounding box center [283, 146] width 64 height 11
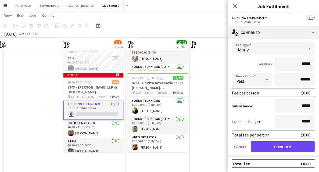
scroll to position [0, 0]
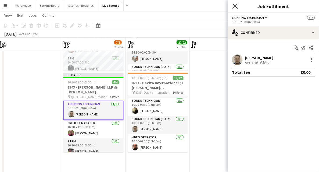
click at [233, 5] on icon "Close pop-in" at bounding box center [235, 5] width 5 height 5
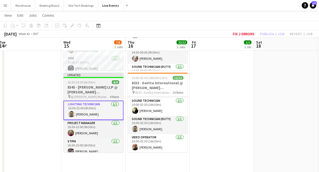
click at [98, 89] on h3 "8343 - [PERSON_NAME] LLP @ [PERSON_NAME][GEOGRAPHIC_DATA]" at bounding box center [93, 90] width 60 height 10
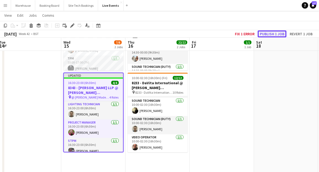
click at [274, 36] on button "Publish 1 job" at bounding box center [272, 33] width 29 height 7
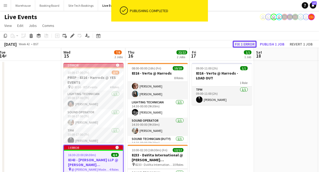
click at [245, 43] on button "Fix 1 error" at bounding box center [245, 44] width 24 height 7
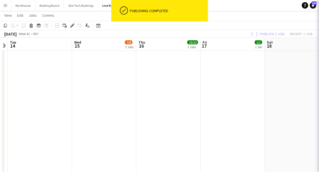
click at [282, 65] on app-date-cell at bounding box center [297, 105] width 64 height 571
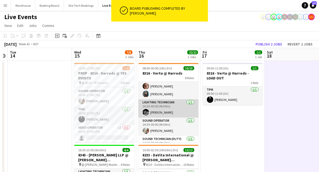
scroll to position [101, 0]
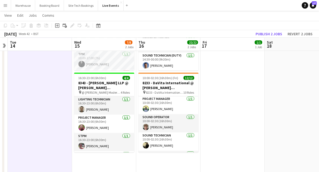
scroll to position [125, 0]
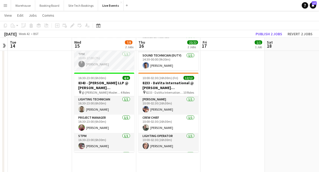
scroll to position [0, 0]
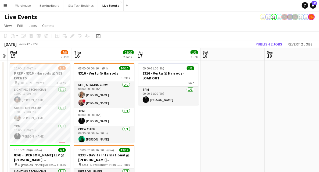
drag, startPoint x: 112, startPoint y: 138, endPoint x: 101, endPoint y: 138, distance: 11.0
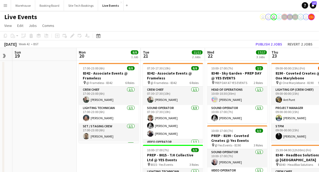
scroll to position [0, 172]
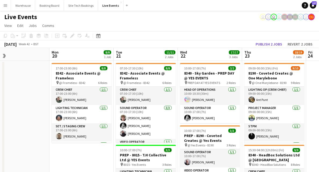
drag, startPoint x: 14, startPoint y: 136, endPoint x: -41, endPoint y: 142, distance: 55.1
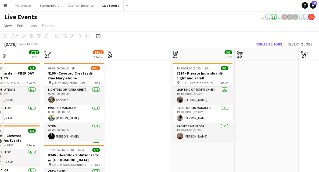
drag, startPoint x: 171, startPoint y: 118, endPoint x: 124, endPoint y: 117, distance: 46.8
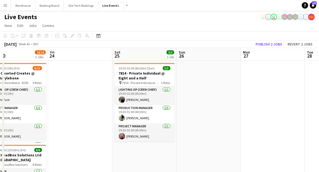
drag, startPoint x: 193, startPoint y: 164, endPoint x: 141, endPoint y: 156, distance: 52.8
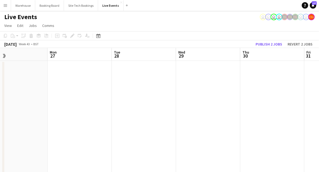
drag, startPoint x: 189, startPoint y: 135, endPoint x: 79, endPoint y: 130, distance: 110.3
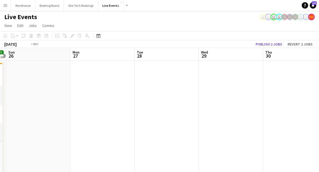
drag, startPoint x: 179, startPoint y: 138, endPoint x: 52, endPoint y: 124, distance: 127.6
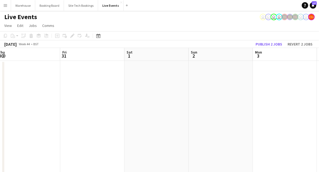
drag, startPoint x: 155, startPoint y: 132, endPoint x: 48, endPoint y: 115, distance: 107.8
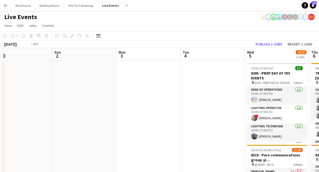
drag, startPoint x: 138, startPoint y: 127, endPoint x: 56, endPoint y: 115, distance: 82.6
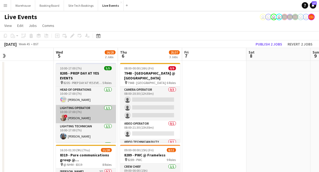
drag, startPoint x: 47, startPoint y: 119, endPoint x: 38, endPoint y: 113, distance: 10.0
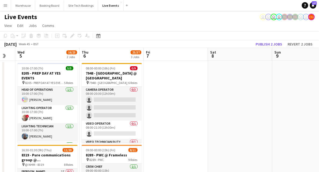
drag, startPoint x: 123, startPoint y: 116, endPoint x: 68, endPoint y: 108, distance: 55.4
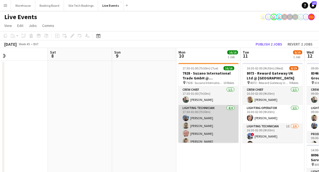
drag, startPoint x: 74, startPoint y: 107, endPoint x: 58, endPoint y: 105, distance: 16.2
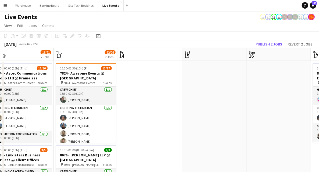
drag, startPoint x: 304, startPoint y: 114, endPoint x: 132, endPoint y: 98, distance: 173.0
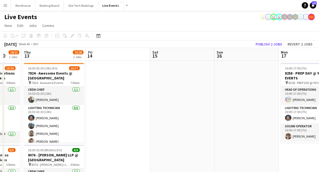
drag, startPoint x: 238, startPoint y: 114, endPoint x: 90, endPoint y: 97, distance: 148.5
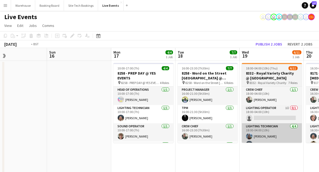
drag, startPoint x: 254, startPoint y: 157, endPoint x: 112, endPoint y: 130, distance: 144.5
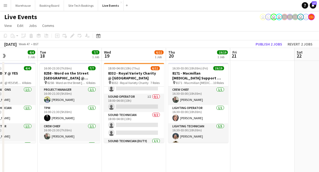
scroll to position [103, 0]
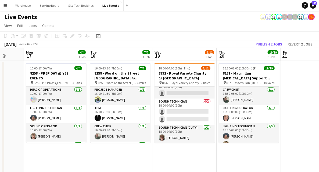
drag, startPoint x: 96, startPoint y: 157, endPoint x: 126, endPoint y: 154, distance: 30.0
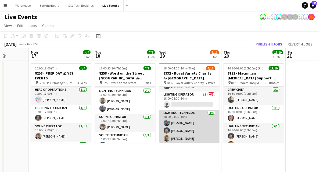
scroll to position [0, 0]
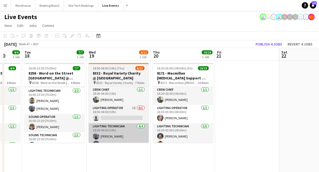
drag, startPoint x: 189, startPoint y: 156, endPoint x: 117, endPoint y: 135, distance: 75.5
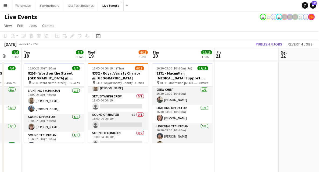
scroll to position [103, 0]
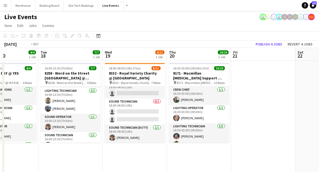
drag, startPoint x: 69, startPoint y: 156, endPoint x: 120, endPoint y: 156, distance: 50.8
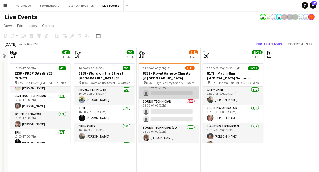
scroll to position [0, 0]
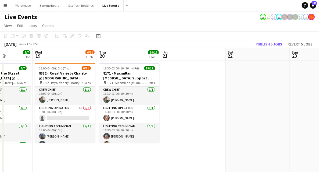
drag, startPoint x: 282, startPoint y: 113, endPoint x: 152, endPoint y: 114, distance: 130.6
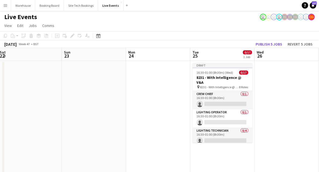
drag, startPoint x: 223, startPoint y: 127, endPoint x: 136, endPoint y: 125, distance: 87.1
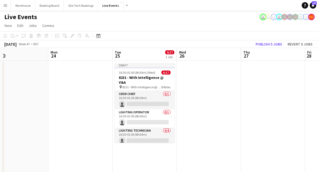
drag, startPoint x: 99, startPoint y: 134, endPoint x: 91, endPoint y: 131, distance: 8.9
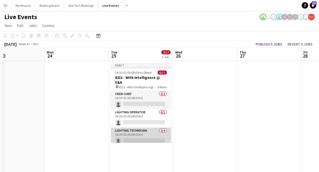
scroll to position [36, 0]
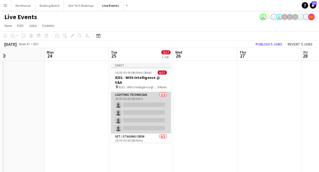
click at [134, 97] on app-card-role "Lighting Technician 0/4 16:30-01:00 (8h30m) single-neutral-actions single-neutr…" at bounding box center [141, 113] width 60 height 42
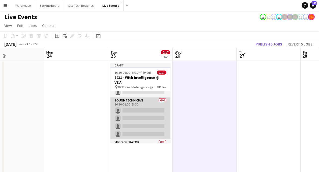
scroll to position [106, 0]
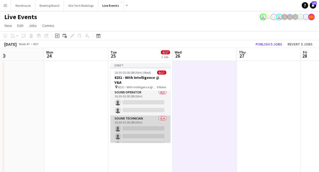
click at [137, 123] on app-card-role "Sound Technician 0/4 16:30-01:00 (8h30m) single-neutral-actions single-neutral-…" at bounding box center [140, 136] width 60 height 42
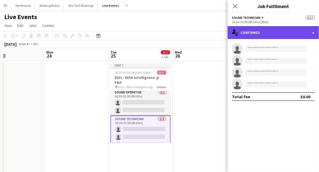
click at [252, 34] on div "single-neutral-actions-check-2 Confirmed" at bounding box center [273, 32] width 91 height 13
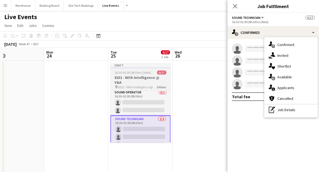
drag, startPoint x: 194, startPoint y: 122, endPoint x: 151, endPoint y: 122, distance: 43.0
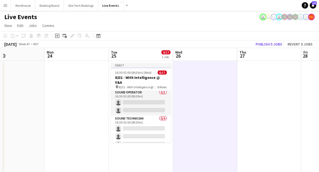
scroll to position [0, 0]
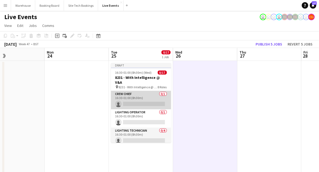
click at [139, 99] on app-card-role "Crew Chief 0/1 16:30-01:00 (8h30m) single-neutral-actions" at bounding box center [141, 100] width 60 height 18
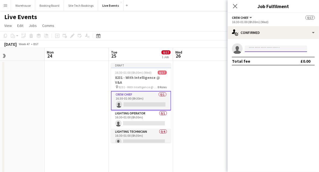
click at [266, 49] on input at bounding box center [276, 48] width 62 height 6
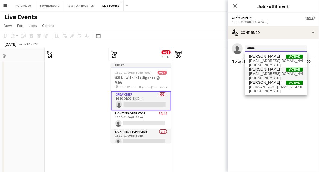
type input "******"
click at [268, 74] on span "gormana15@gmail.com" at bounding box center [276, 74] width 54 height 4
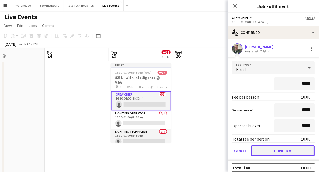
click at [276, 151] on button "Confirm" at bounding box center [283, 150] width 64 height 11
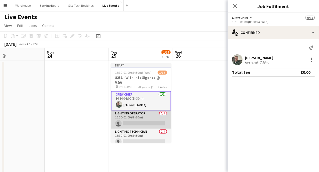
click at [140, 120] on app-card-role "Lighting Operator 0/1 16:30-01:00 (8h30m) single-neutral-actions" at bounding box center [141, 119] width 60 height 18
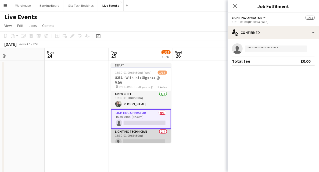
click at [140, 134] on app-card-role "Lighting Technician 0/4 16:30-01:00 (8h30m) single-neutral-actions single-neutr…" at bounding box center [141, 149] width 60 height 42
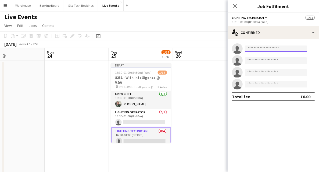
click at [262, 51] on input at bounding box center [276, 48] width 62 height 6
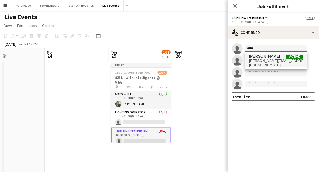
type input "*****"
click at [268, 57] on span "[PERSON_NAME]" at bounding box center [264, 56] width 31 height 5
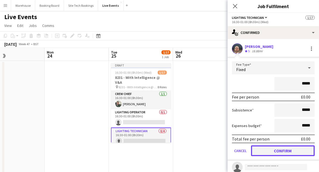
click at [275, 147] on button "Confirm" at bounding box center [283, 150] width 64 height 11
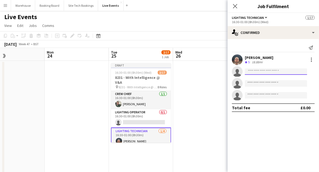
click at [259, 74] on input at bounding box center [276, 71] width 62 height 6
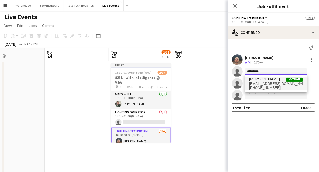
type input "*********"
click at [261, 81] on span "[PERSON_NAME]" at bounding box center [264, 79] width 31 height 5
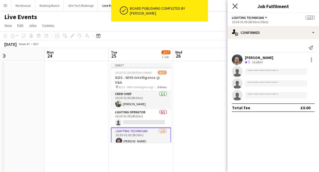
click at [234, 8] on icon at bounding box center [235, 5] width 5 height 5
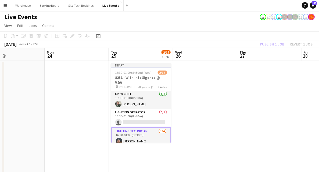
scroll to position [18, 0]
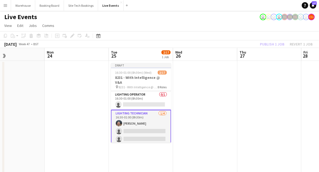
click at [144, 126] on app-card-role "Lighting Technician 1/4 16:30-01:00 (8h30m) Harrison Ellis single-neutral-actio…" at bounding box center [141, 131] width 60 height 43
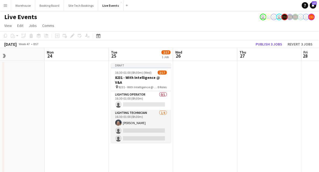
drag, startPoint x: 190, startPoint y: 119, endPoint x: 181, endPoint y: 116, distance: 10.2
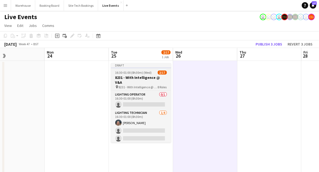
click at [133, 80] on h3 "8231 - With Intelligence @ V&A" at bounding box center [141, 80] width 60 height 10
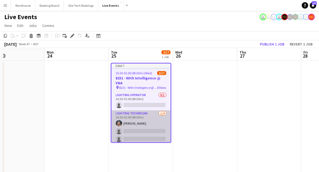
click at [139, 126] on app-card-role "Lighting Technician 1/4 16:30-01:00 (8h30m) Harrison Ellis single-neutral-actio…" at bounding box center [141, 131] width 59 height 42
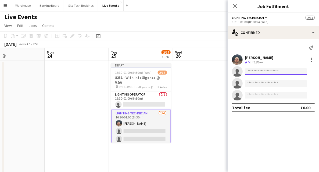
click at [263, 70] on input at bounding box center [276, 71] width 62 height 6
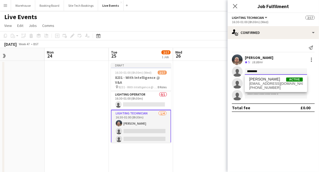
type input "*********"
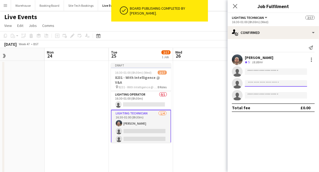
click at [277, 84] on input at bounding box center [276, 83] width 62 height 6
click at [250, 74] on input at bounding box center [276, 71] width 62 height 6
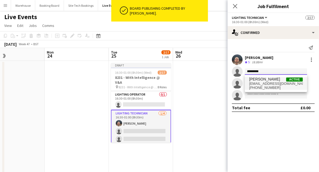
type input "*********"
click at [269, 85] on span "s_w_r_s@hotmail.co.uk" at bounding box center [276, 83] width 54 height 4
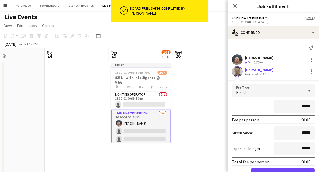
scroll to position [51, 0]
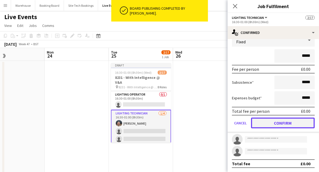
click at [282, 121] on button "Confirm" at bounding box center [283, 122] width 64 height 11
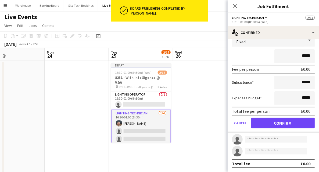
scroll to position [0, 0]
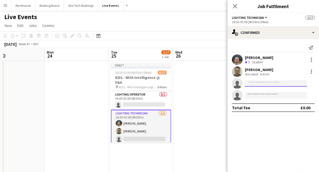
click at [257, 84] on input at bounding box center [276, 83] width 62 height 6
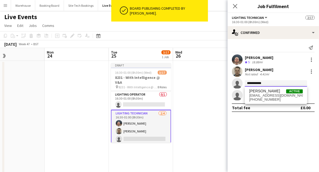
type input "**********"
click at [265, 93] on span "[PERSON_NAME]" at bounding box center [264, 91] width 31 height 5
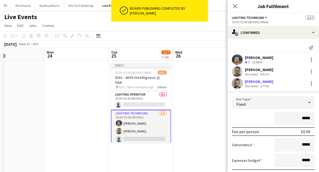
scroll to position [51, 0]
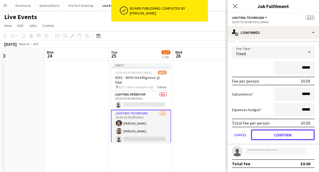
click at [275, 135] on button "Confirm" at bounding box center [283, 134] width 64 height 11
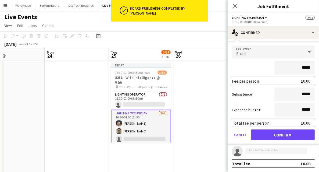
scroll to position [0, 0]
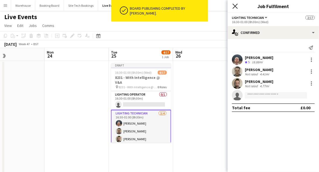
click at [236, 8] on icon "Close pop-in" at bounding box center [235, 5] width 5 height 5
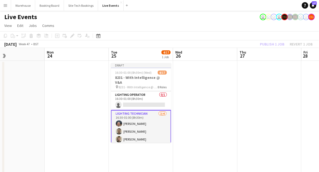
scroll to position [35, 0]
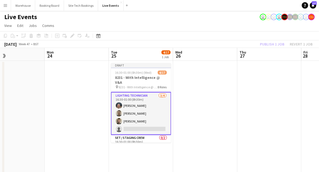
click at [143, 124] on app-card-role "Lighting Technician 3/4 16:30-01:00 (8h30m) Harrison Ellis Sam Scott Jay Butche…" at bounding box center [141, 113] width 60 height 43
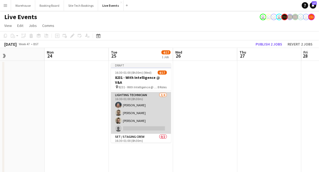
click at [152, 125] on app-card-role "Lighting Technician 3/4 16:30-01:00 (8h30m) Harrison Ellis Sam Scott Jay Butche…" at bounding box center [141, 113] width 60 height 42
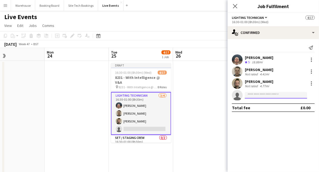
click at [260, 96] on input at bounding box center [276, 95] width 62 height 6
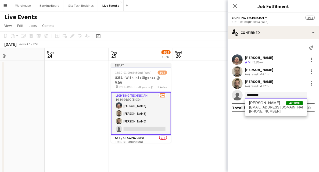
type input "*********"
click at [263, 108] on span "toms@wiseproductions.co.uk" at bounding box center [276, 107] width 54 height 4
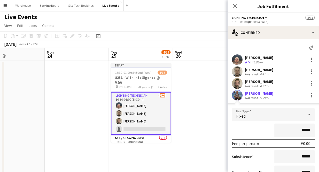
scroll to position [51, 0]
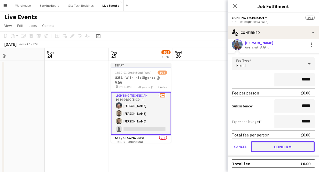
click at [278, 146] on button "Confirm" at bounding box center [283, 146] width 64 height 11
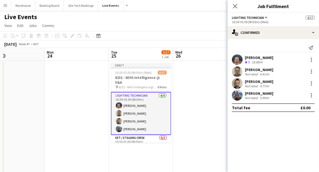
scroll to position [0, 0]
click at [233, 6] on icon "Close pop-in" at bounding box center [235, 5] width 5 height 5
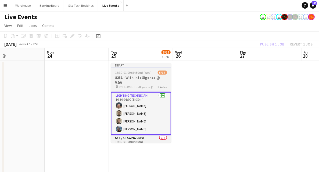
click at [143, 77] on h3 "8231 - With Intelligence @ V&A" at bounding box center [141, 80] width 60 height 10
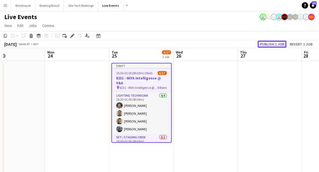
click at [277, 44] on button "Publish 1 job" at bounding box center [272, 44] width 29 height 7
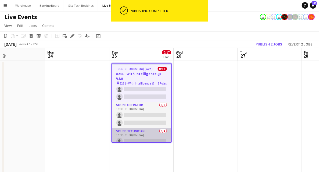
scroll to position [125, 0]
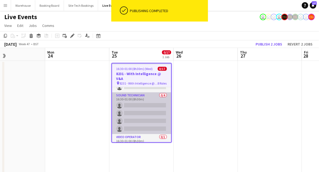
click at [135, 98] on app-card-role "Sound Technician 0/4 16:30-01:00 (8h30m) single-neutral-actions single-neutral-…" at bounding box center [141, 113] width 59 height 42
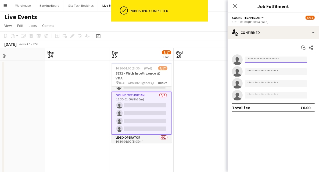
click at [258, 62] on input at bounding box center [276, 59] width 62 height 6
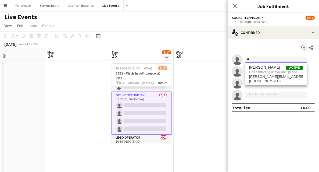
type input "*"
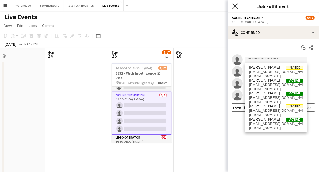
click at [233, 7] on icon "Close pop-in" at bounding box center [235, 5] width 5 height 5
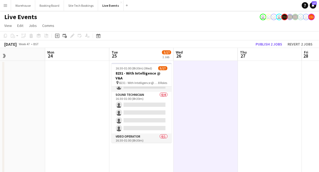
drag, startPoint x: 167, startPoint y: 121, endPoint x: 244, endPoint y: 126, distance: 77.6
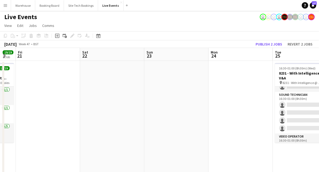
drag, startPoint x: 188, startPoint y: 125, endPoint x: 265, endPoint y: 121, distance: 77.5
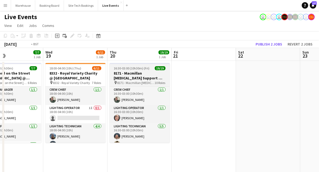
drag, startPoint x: 187, startPoint y: 128, endPoint x: 306, endPoint y: 118, distance: 119.7
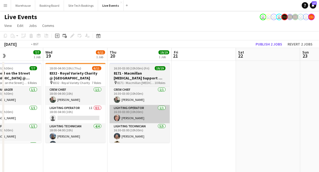
scroll to position [0, 139]
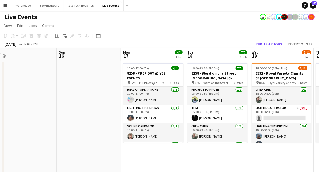
drag, startPoint x: 112, startPoint y: 119, endPoint x: 143, endPoint y: 117, distance: 30.7
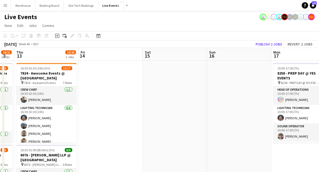
drag, startPoint x: 183, startPoint y: 115, endPoint x: 181, endPoint y: 118, distance: 4.3
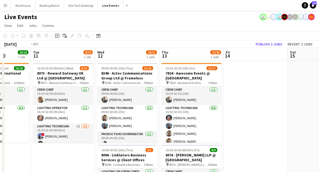
drag, startPoint x: 51, startPoint y: 154, endPoint x: 251, endPoint y: 145, distance: 200.8
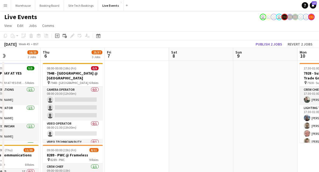
drag, startPoint x: 290, startPoint y: 123, endPoint x: 294, endPoint y: 118, distance: 6.1
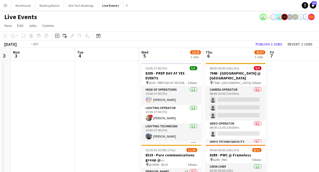
drag, startPoint x: 122, startPoint y: 117, endPoint x: 271, endPoint y: 111, distance: 149.3
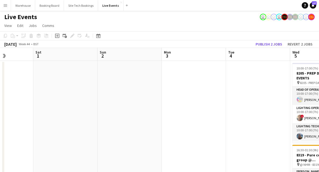
drag, startPoint x: 116, startPoint y: 119, endPoint x: 228, endPoint y: 116, distance: 112.1
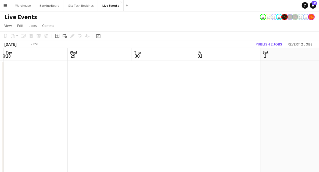
drag, startPoint x: 93, startPoint y: 112, endPoint x: 273, endPoint y: 103, distance: 180.3
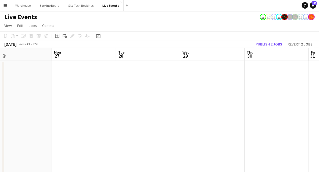
drag, startPoint x: 95, startPoint y: 122, endPoint x: 244, endPoint y: 115, distance: 148.8
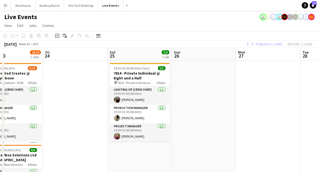
drag, startPoint x: 60, startPoint y: 130, endPoint x: 233, endPoint y: 125, distance: 173.4
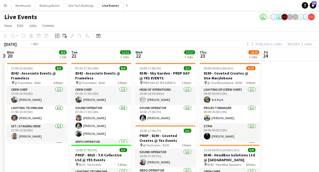
drag, startPoint x: 245, startPoint y: 119, endPoint x: 311, endPoint y: 112, distance: 66.0
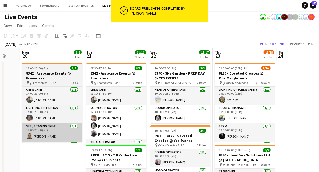
drag, startPoint x: 58, startPoint y: 153, endPoint x: 209, endPoint y: 127, distance: 152.6
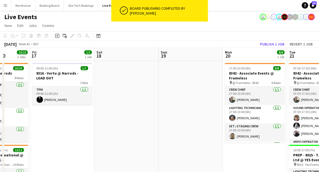
scroll to position [0, 163]
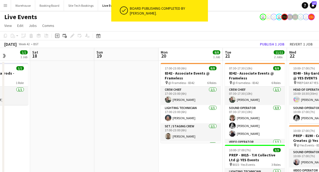
drag, startPoint x: 206, startPoint y: 119, endPoint x: 249, endPoint y: 111, distance: 43.8
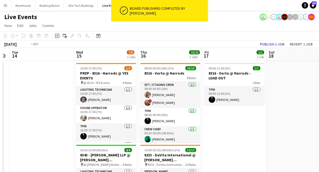
drag, startPoint x: 164, startPoint y: 137, endPoint x: 278, endPoint y: 124, distance: 114.4
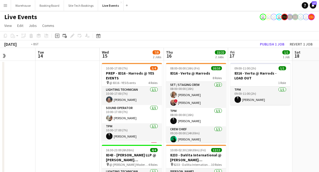
scroll to position [0, 175]
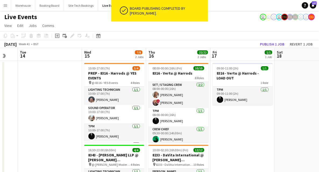
drag, startPoint x: 105, startPoint y: 119, endPoint x: 55, endPoint y: 120, distance: 49.8
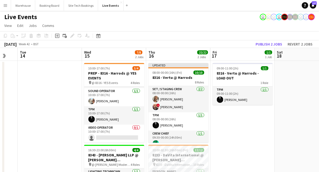
scroll to position [72, 0]
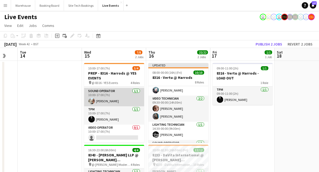
drag, startPoint x: 113, startPoint y: 131, endPoint x: 137, endPoint y: 99, distance: 39.8
click at [113, 130] on app-card-role "Video Operator 0/1 10:00-17:00 (7h) single-neutral-actions" at bounding box center [114, 133] width 60 height 18
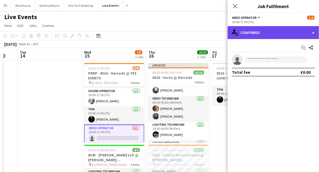
click at [257, 33] on div "single-neutral-actions-check-2 Confirmed" at bounding box center [273, 32] width 91 height 13
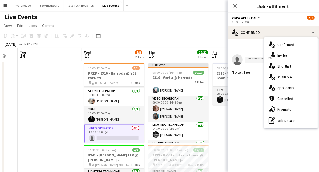
click at [294, 56] on div "single-neutral-actions-share-1 Invited" at bounding box center [291, 55] width 53 height 11
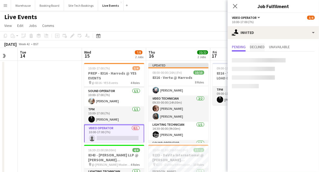
click at [260, 47] on span "Declined" at bounding box center [257, 47] width 15 height 4
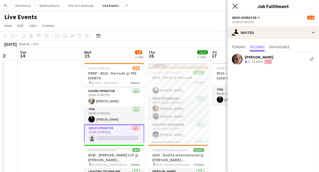
click at [237, 6] on icon "Close pop-in" at bounding box center [235, 5] width 5 height 5
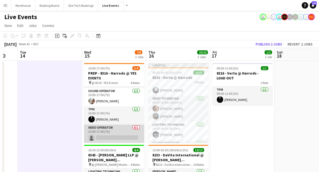
click at [111, 129] on app-card-role "Video Operator 0/1 10:00-17:00 (7h) single-neutral-actions" at bounding box center [114, 133] width 60 height 18
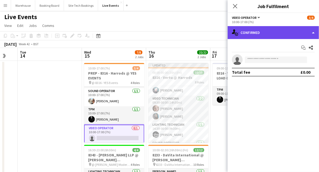
click at [263, 35] on div "single-neutral-actions-check-2 Confirmed" at bounding box center [273, 32] width 91 height 13
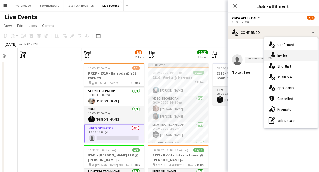
click at [273, 56] on icon at bounding box center [273, 54] width 5 height 5
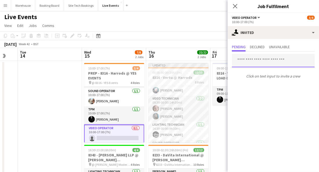
click at [254, 60] on input "text" at bounding box center [273, 60] width 83 height 13
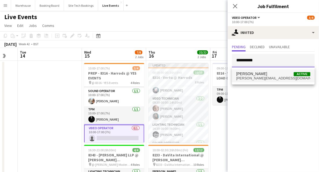
type input "**********"
click at [249, 74] on span "[PERSON_NAME]" at bounding box center [251, 74] width 31 height 5
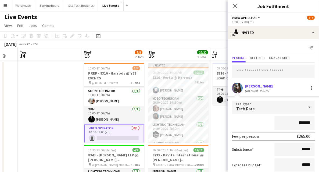
scroll to position [33, 0]
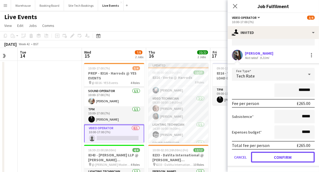
click at [291, 155] on button "Confirm" at bounding box center [283, 157] width 64 height 11
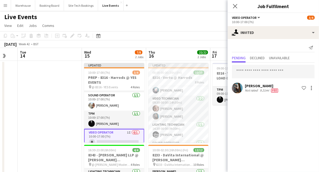
scroll to position [0, 0]
click at [311, 88] on div at bounding box center [311, 87] width 1 height 1
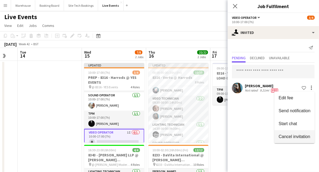
click at [294, 139] on button "Cancel invitation" at bounding box center [294, 136] width 40 height 13
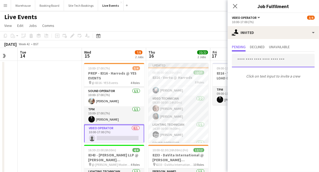
click at [265, 62] on input "text" at bounding box center [273, 60] width 83 height 13
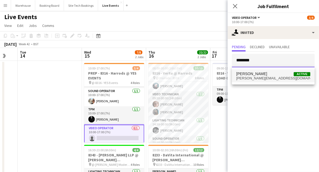
type input "********"
click at [262, 80] on span "ollie@thehatchetts.co.uk" at bounding box center [273, 78] width 74 height 4
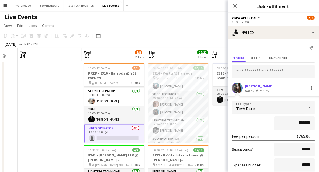
click at [250, 107] on span "Tech Rate" at bounding box center [245, 108] width 19 height 5
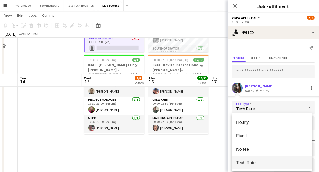
scroll to position [54, 0]
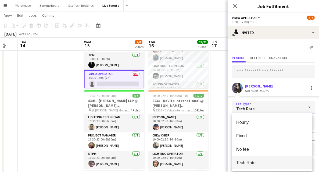
click at [241, 88] on div at bounding box center [159, 86] width 319 height 172
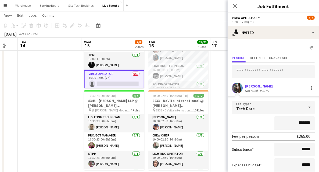
click at [244, 91] on div "Oliver Hatchett Not rated 9.21mi" at bounding box center [273, 88] width 91 height 11
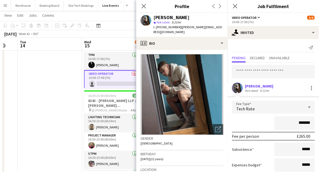
click at [231, 88] on div "Oliver Hatchett Not rated 9.21mi" at bounding box center [273, 88] width 91 height 11
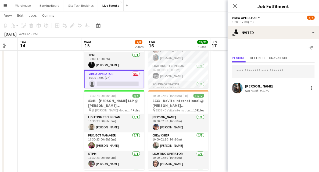
click at [235, 88] on app-user-avatar at bounding box center [237, 88] width 11 height 11
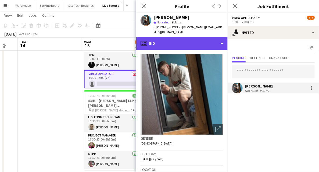
click at [176, 43] on div "profile Bio" at bounding box center [181, 43] width 91 height 13
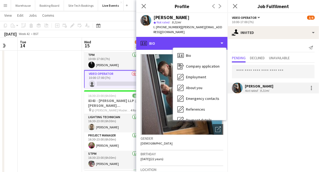
scroll to position [51, 0]
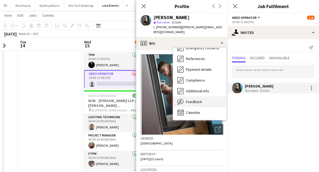
click at [197, 101] on div "Feedback Feedback" at bounding box center [199, 101] width 53 height 11
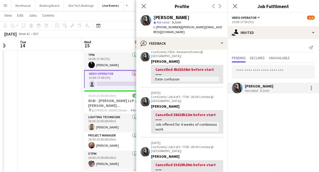
scroll to position [0, 0]
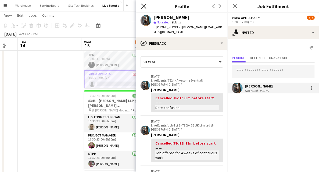
click at [144, 7] on icon at bounding box center [143, 5] width 5 height 5
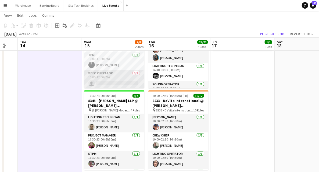
click at [117, 76] on app-card-role "Video Operator 0/1 10:00-17:00 (7h) single-neutral-actions" at bounding box center [114, 79] width 60 height 18
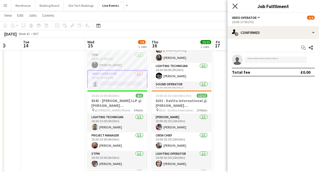
click at [235, 6] on icon at bounding box center [235, 5] width 5 height 5
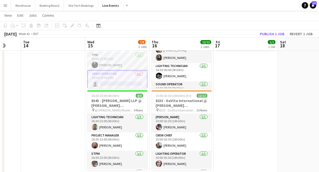
scroll to position [0, 0]
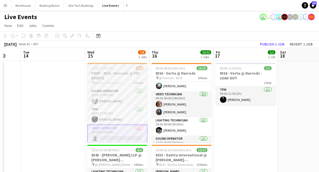
click at [105, 81] on span "@ 8316 - YES Events" at bounding box center [108, 83] width 26 height 4
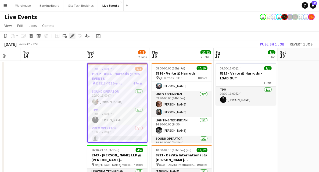
click at [71, 34] on icon "Edit" at bounding box center [72, 36] width 4 height 4
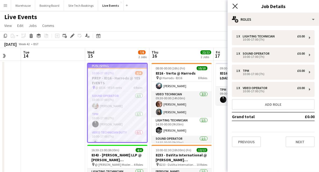
click at [236, 6] on icon "Close pop-in" at bounding box center [235, 5] width 5 height 5
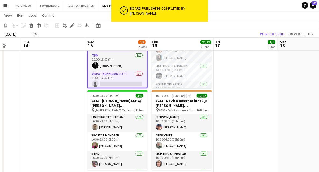
scroll to position [0, 142]
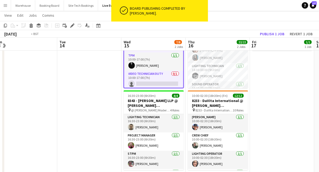
drag, startPoint x: 81, startPoint y: 109, endPoint x: 196, endPoint y: 105, distance: 115.7
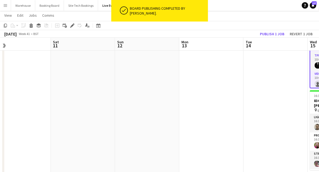
scroll to position [0, 0]
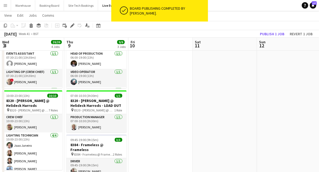
drag, startPoint x: 199, startPoint y: 110, endPoint x: 321, endPoint y: 102, distance: 122.8
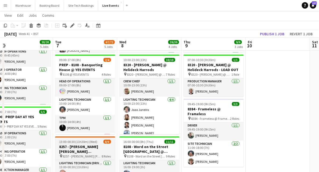
scroll to position [18, 0]
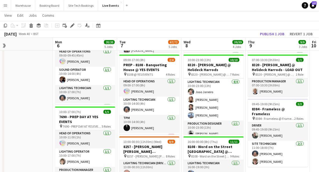
drag, startPoint x: 267, startPoint y: 130, endPoint x: 321, endPoint y: 107, distance: 59.3
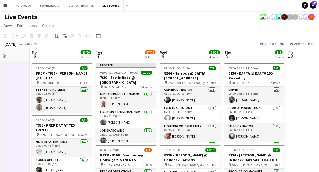
scroll to position [72, 0]
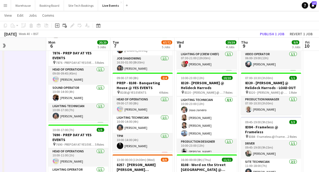
drag, startPoint x: 25, startPoint y: 122, endPoint x: 41, endPoint y: 131, distance: 18.2
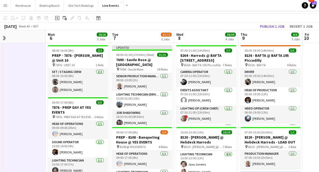
scroll to position [0, 0]
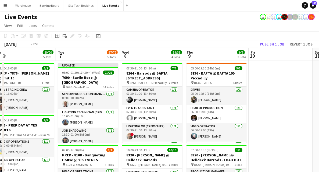
drag, startPoint x: 277, startPoint y: 122, endPoint x: 6, endPoint y: 109, distance: 271.2
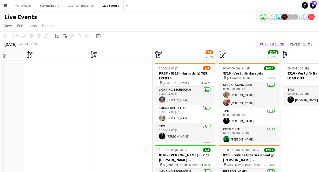
drag, startPoint x: 144, startPoint y: 114, endPoint x: 1, endPoint y: 105, distance: 143.0
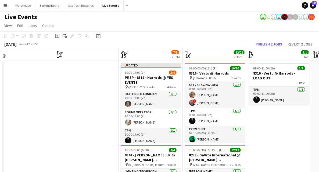
scroll to position [0, 156]
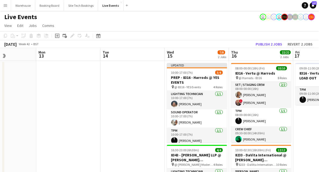
drag, startPoint x: 109, startPoint y: 111, endPoint x: -27, endPoint y: 106, distance: 135.8
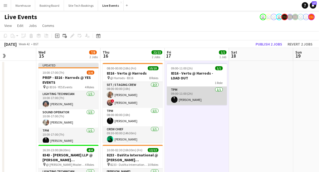
click at [179, 101] on app-card-role "TPM 1/1 09:00-11:00 (2h) Jeaffrey Rodrigues" at bounding box center [197, 96] width 60 height 18
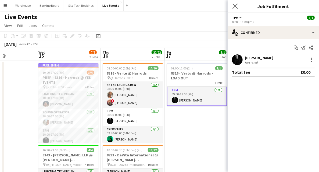
click at [238, 6] on app-icon "Close pop-in" at bounding box center [235, 6] width 8 height 8
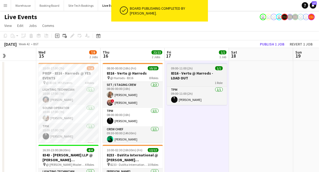
click at [181, 75] on h3 "8316 - Vertu @ Harrods - LOAD OUT" at bounding box center [197, 76] width 60 height 10
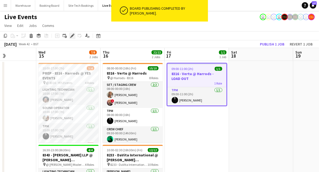
click at [73, 36] on icon "Edit" at bounding box center [72, 36] width 4 height 4
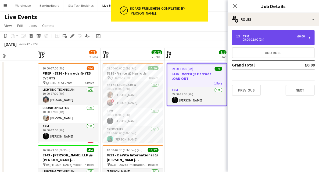
click at [253, 39] on div "09:00-11:00 (2h)" at bounding box center [270, 39] width 69 height 3
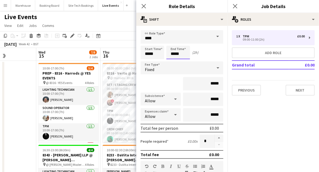
click at [176, 53] on input "*****" at bounding box center [178, 52] width 24 height 13
type input "*****"
click at [172, 44] on div at bounding box center [172, 42] width 11 height 5
click at [153, 66] on div "Fixed" at bounding box center [177, 67] width 72 height 13
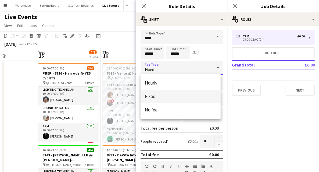
click at [150, 97] on span "Fixed" at bounding box center [181, 96] width 72 height 5
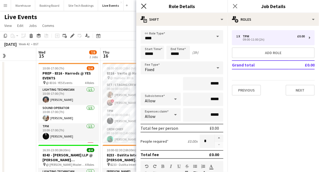
click at [143, 5] on icon "Close pop-in" at bounding box center [143, 5] width 5 height 5
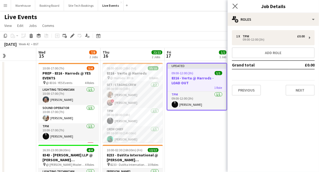
click at [238, 6] on app-icon "Close pop-in" at bounding box center [235, 6] width 8 height 8
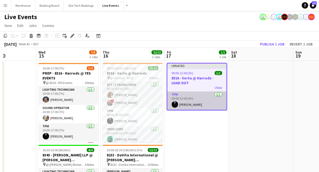
drag, startPoint x: 215, startPoint y: 136, endPoint x: 202, endPoint y: 97, distance: 41.5
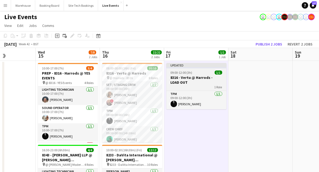
click at [202, 85] on div "1 Role" at bounding box center [196, 87] width 60 height 4
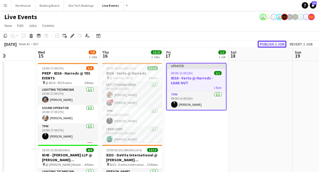
click at [269, 45] on button "Publish 1 job" at bounding box center [272, 44] width 29 height 7
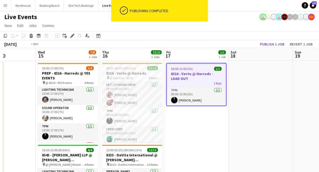
drag, startPoint x: 79, startPoint y: 107, endPoint x: 276, endPoint y: 97, distance: 197.3
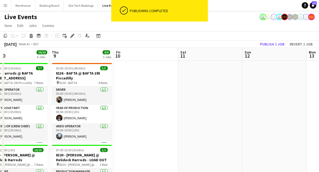
scroll to position [0, 162]
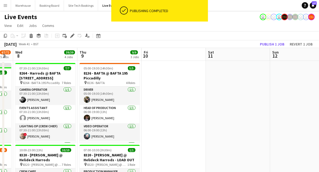
drag, startPoint x: 234, startPoint y: 132, endPoint x: 321, endPoint y: 117, distance: 88.7
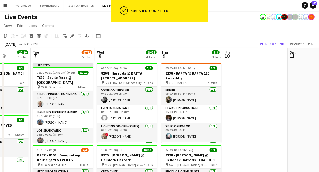
scroll to position [18, 0]
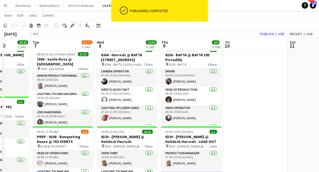
drag, startPoint x: 240, startPoint y: 123, endPoint x: 319, endPoint y: 96, distance: 83.7
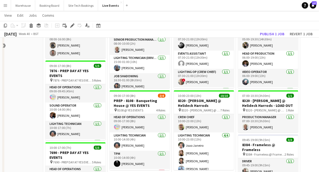
scroll to position [90, 0]
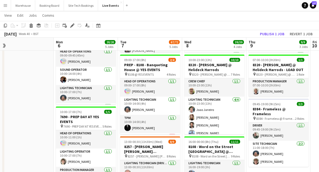
drag, startPoint x: 28, startPoint y: 113, endPoint x: 37, endPoint y: 119, distance: 10.8
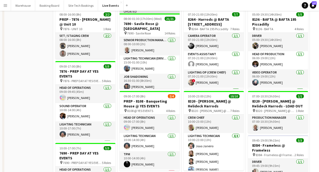
scroll to position [0, 0]
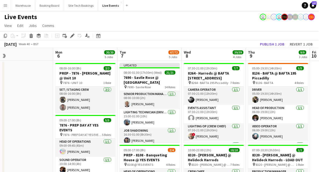
drag, startPoint x: 83, startPoint y: 117, endPoint x: 165, endPoint y: 114, distance: 81.5
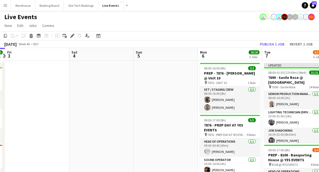
drag, startPoint x: 116, startPoint y: 114, endPoint x: 24, endPoint y: 117, distance: 91.7
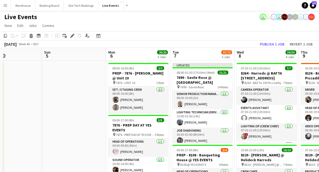
drag, startPoint x: 105, startPoint y: 115, endPoint x: 9, endPoint y: 114, distance: 95.7
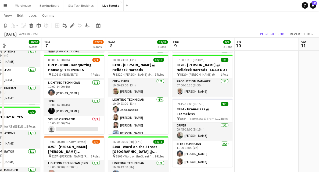
drag, startPoint x: 305, startPoint y: 142, endPoint x: 246, endPoint y: 149, distance: 59.3
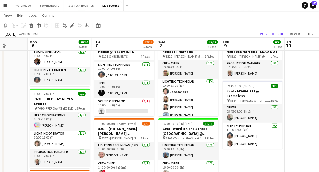
scroll to position [0, 153]
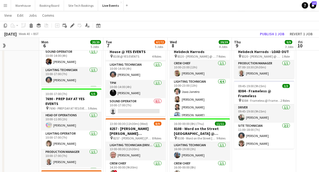
drag, startPoint x: 217, startPoint y: 154, endPoint x: 279, endPoint y: 144, distance: 63.0
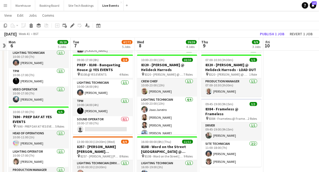
scroll to position [0, 195]
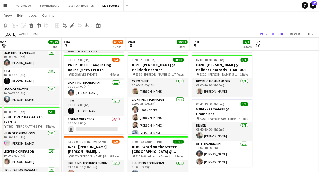
drag, startPoint x: 308, startPoint y: 159, endPoint x: 266, endPoint y: 134, distance: 48.5
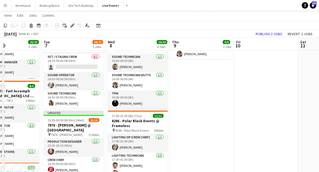
scroll to position [0, 161]
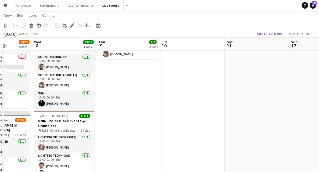
drag, startPoint x: 208, startPoint y: 122, endPoint x: 115, endPoint y: 128, distance: 94.0
click at [115, 128] on app-calendar-viewport "Sun 5 Mon 6 20/20 5 Jobs Tue 7 68/73 5 Jobs Wed 8 39/39 4 Jobs Thu 9 9/9 3 Jobs…" at bounding box center [159, 129] width 319 height 610
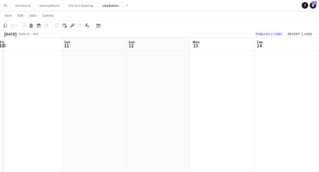
drag, startPoint x: 285, startPoint y: 138, endPoint x: 160, endPoint y: 135, distance: 124.5
click at [120, 140] on app-calendar-viewport "Mon 6 20/20 5 Jobs Tue 7 68/73 5 Jobs Wed 8 39/39 4 Jobs Thu 9 9/9 3 Jobs Fri 1…" at bounding box center [159, 129] width 319 height 610
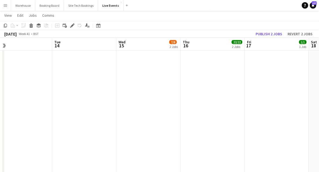
drag, startPoint x: 277, startPoint y: 140, endPoint x: 118, endPoint y: 139, distance: 159.1
click at [118, 139] on app-calendar-viewport "Fri 10 Sat 11 Sun 12 Mon 13 Tue 14 Wed 15 7/8 2 Jobs Thu 16 22/22 2 Jobs Fri 17…" at bounding box center [159, 129] width 319 height 610
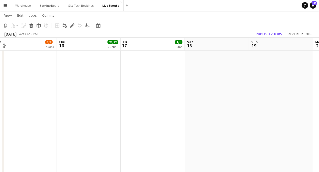
scroll to position [0, 202]
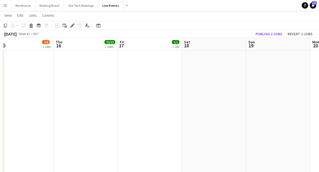
drag, startPoint x: 268, startPoint y: 138, endPoint x: 120, endPoint y: 134, distance: 148.2
click at [109, 137] on app-calendar-viewport "Sun 12 Mon 13 Tue 14 Wed 15 7/8 2 Jobs Thu 16 22/22 2 Jobs Fri 17 1/1 1 Job Sat…" at bounding box center [159, 129] width 319 height 610
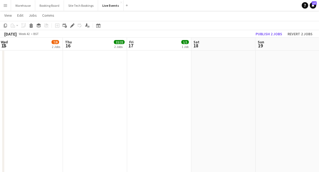
drag, startPoint x: 267, startPoint y: 135, endPoint x: 122, endPoint y: 136, distance: 145.7
click at [122, 136] on app-calendar-viewport "Sun 12 Mon 13 Tue 14 Wed 15 7/8 2 Jobs Thu 16 22/22 2 Jobs Fri 17 1/1 1 Job Sat…" at bounding box center [159, 129] width 319 height 610
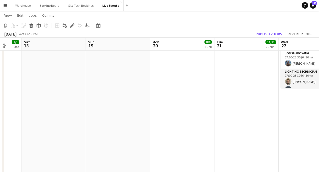
drag, startPoint x: 252, startPoint y: 132, endPoint x: 117, endPoint y: 129, distance: 135.0
click at [115, 130] on app-calendar-viewport "Wed 15 7/8 2 Jobs Thu 16 22/22 2 Jobs Fri 17 1/1 1 Job Sat 18 Sun 19 Mon 20 8/8…" at bounding box center [159, 129] width 319 height 610
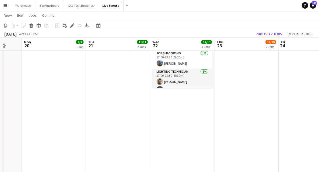
scroll to position [0, 172]
drag, startPoint x: 189, startPoint y: 134, endPoint x: 174, endPoint y: 134, distance: 15.1
click at [174, 134] on app-calendar-viewport "Fri 17 1/1 1 Job Sat 18 Sun 19 Mon 20 8/8 1 Job Tue 21 11/11 2 Jobs Wed 22 17/1…" at bounding box center [159, 129] width 319 height 610
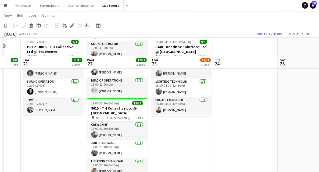
scroll to position [125, 0]
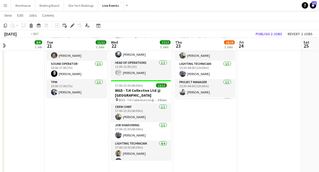
drag, startPoint x: 57, startPoint y: 130, endPoint x: 74, endPoint y: 136, distance: 18.5
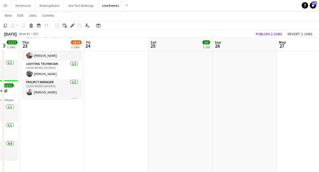
drag, startPoint x: 179, startPoint y: 152, endPoint x: 146, endPoint y: 152, distance: 32.8
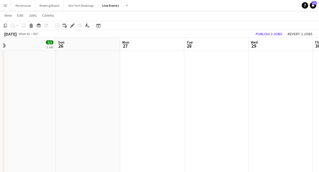
drag, startPoint x: 217, startPoint y: 142, endPoint x: 203, endPoint y: 136, distance: 15.7
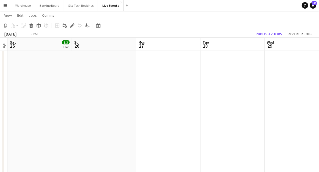
drag, startPoint x: 254, startPoint y: 121, endPoint x: 90, endPoint y: 135, distance: 164.9
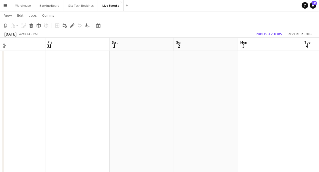
drag, startPoint x: 159, startPoint y: 134, endPoint x: 103, endPoint y: 140, distance: 55.9
drag, startPoint x: 223, startPoint y: 125, endPoint x: 93, endPoint y: 137, distance: 129.8
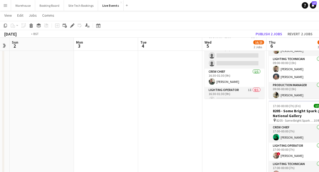
drag, startPoint x: 211, startPoint y: 126, endPoint x: 76, endPoint y: 147, distance: 135.9
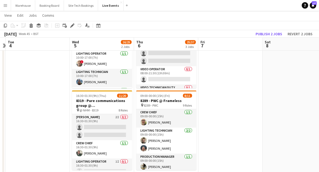
scroll to position [36, 0]
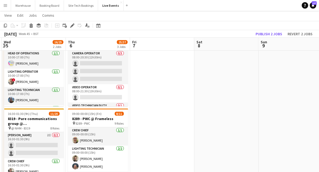
drag, startPoint x: 208, startPoint y: 142, endPoint x: 96, endPoint y: 134, distance: 111.6
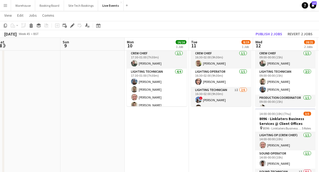
scroll to position [0, 162]
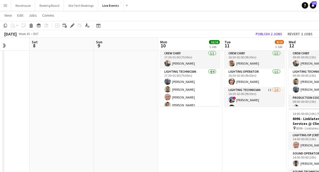
drag, startPoint x: 195, startPoint y: 159, endPoint x: 105, endPoint y: 160, distance: 89.8
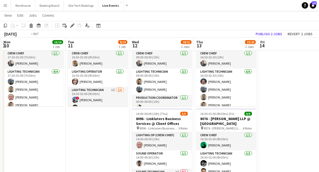
drag, startPoint x: 310, startPoint y: 113, endPoint x: 72, endPoint y: 131, distance: 238.4
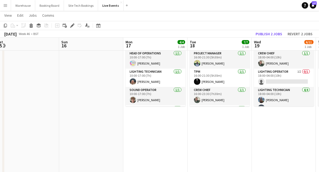
scroll to position [0, 199]
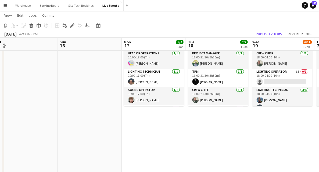
drag, startPoint x: 251, startPoint y: 146, endPoint x: 162, endPoint y: 162, distance: 90.2
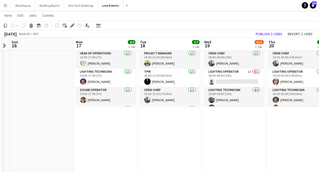
scroll to position [0, 186]
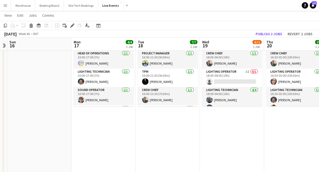
drag, startPoint x: 236, startPoint y: 155, endPoint x: 185, endPoint y: 156, distance: 51.1
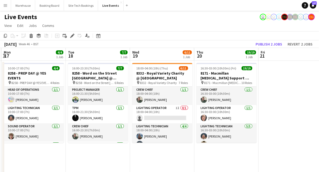
scroll to position [0, 192]
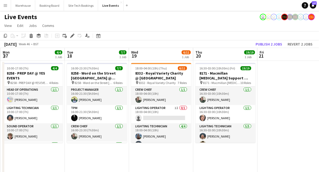
drag, startPoint x: 273, startPoint y: 158, endPoint x: 202, endPoint y: 160, distance: 70.5
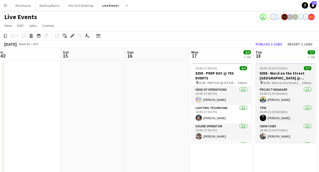
scroll to position [0, 110]
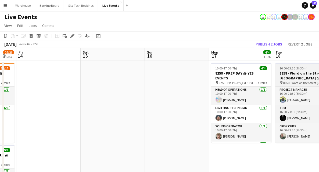
drag, startPoint x: 89, startPoint y: 160, endPoint x: 288, endPoint y: 84, distance: 213.0
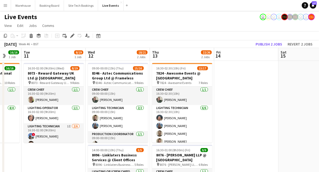
drag, startPoint x: 49, startPoint y: 128, endPoint x: 263, endPoint y: 74, distance: 220.6
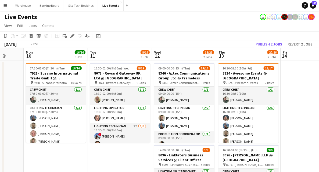
drag, startPoint x: 84, startPoint y: 160, endPoint x: 280, endPoint y: 85, distance: 210.2
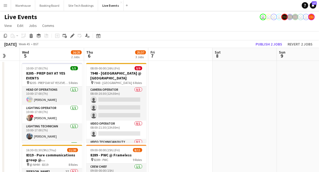
drag, startPoint x: 48, startPoint y: 149, endPoint x: 219, endPoint y: 109, distance: 175.9
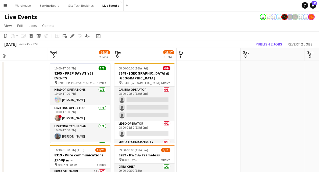
drag, startPoint x: 177, startPoint y: 126, endPoint x: 255, endPoint y: 104, distance: 80.9
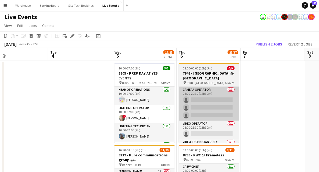
scroll to position [0, 144]
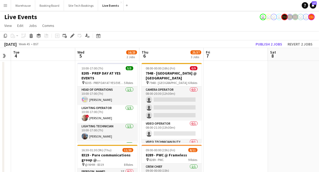
drag, startPoint x: 285, startPoint y: 102, endPoint x: 120, endPoint y: 151, distance: 172.7
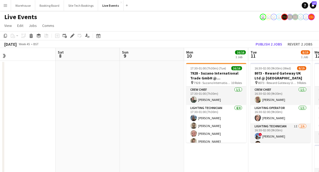
scroll to position [0, 210]
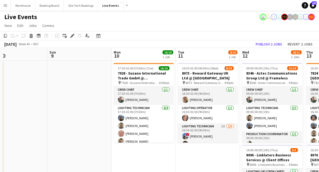
drag, startPoint x: 237, startPoint y: 140, endPoint x: 80, endPoint y: 167, distance: 159.4
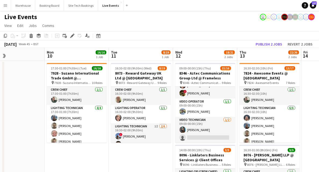
scroll to position [0, 169]
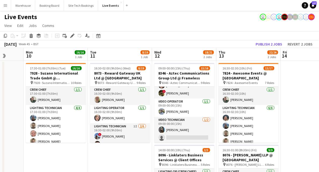
drag, startPoint x: 225, startPoint y: 156, endPoint x: 40, endPoint y: 180, distance: 186.3
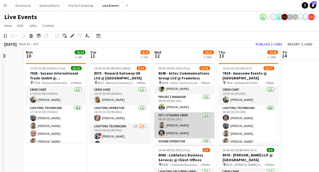
scroll to position [0, 0]
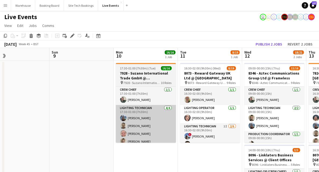
drag, startPoint x: 59, startPoint y: 154, endPoint x: 243, endPoint y: 128, distance: 185.4
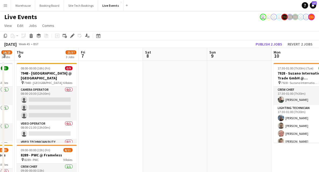
drag, startPoint x: 129, startPoint y: 116, endPoint x: 201, endPoint y: 108, distance: 72.6
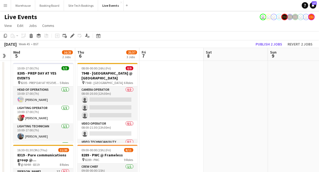
drag, startPoint x: 206, startPoint y: 112, endPoint x: 244, endPoint y: 112, distance: 37.6
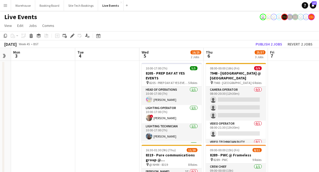
scroll to position [0, 163]
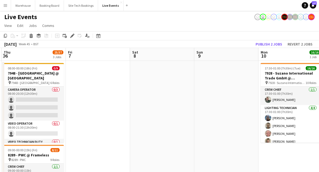
drag, startPoint x: 195, startPoint y: 101, endPoint x: 12, endPoint y: 89, distance: 184.0
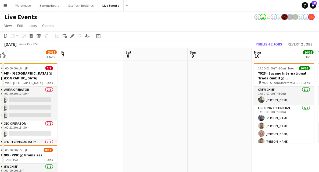
drag, startPoint x: 165, startPoint y: 99, endPoint x: 232, endPoint y: 100, distance: 67.2
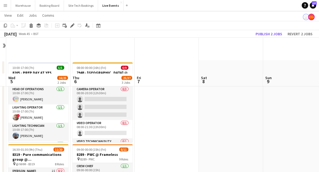
scroll to position [54, 0]
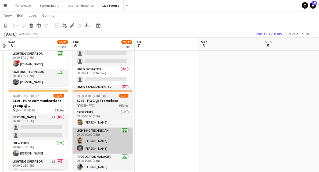
drag, startPoint x: 173, startPoint y: 137, endPoint x: 256, endPoint y: 129, distance: 84.0
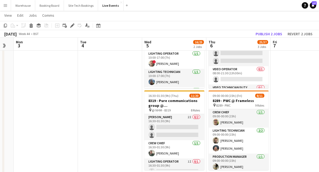
drag, startPoint x: 100, startPoint y: 127, endPoint x: 266, endPoint y: 124, distance: 165.6
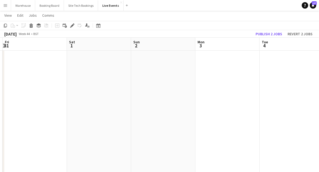
drag, startPoint x: 116, startPoint y: 128, endPoint x: 236, endPoint y: 123, distance: 120.5
drag, startPoint x: 192, startPoint y: 109, endPoint x: 180, endPoint y: 113, distance: 12.6
drag, startPoint x: 123, startPoint y: 110, endPoint x: 257, endPoint y: 104, distance: 133.7
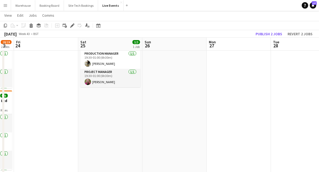
drag, startPoint x: 122, startPoint y: 114, endPoint x: 233, endPoint y: 118, distance: 110.6
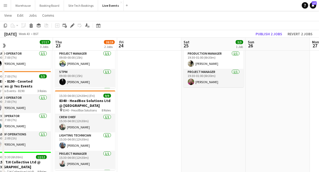
drag, startPoint x: 205, startPoint y: 109, endPoint x: 267, endPoint y: 102, distance: 62.2
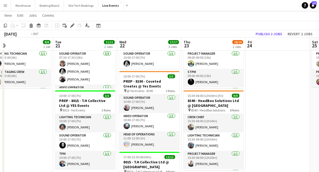
scroll to position [0, 127]
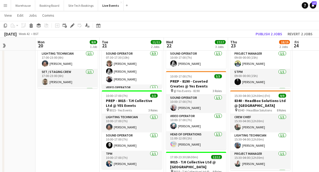
drag, startPoint x: 61, startPoint y: 137, endPoint x: 55, endPoint y: 139, distance: 6.8
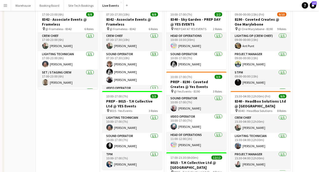
scroll to position [0, 0]
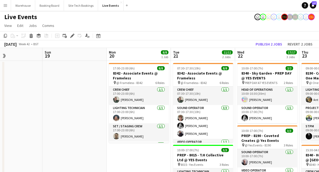
drag, startPoint x: 44, startPoint y: 147, endPoint x: 190, endPoint y: 134, distance: 146.2
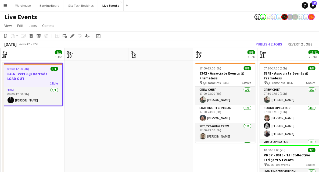
drag, startPoint x: 56, startPoint y: 141, endPoint x: 205, endPoint y: 128, distance: 149.0
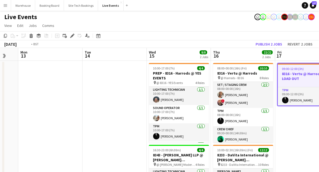
drag, startPoint x: 154, startPoint y: 127, endPoint x: 277, endPoint y: 113, distance: 123.8
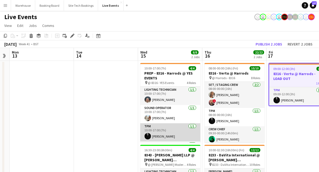
scroll to position [17, 0]
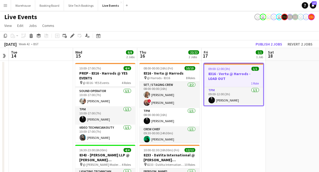
drag, startPoint x: 120, startPoint y: 117, endPoint x: 57, endPoint y: 109, distance: 64.0
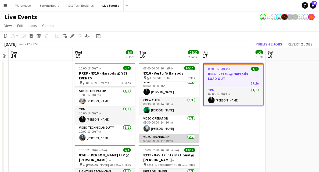
scroll to position [83, 0]
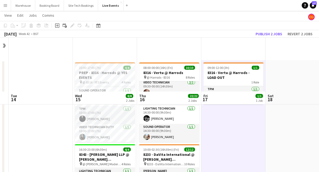
scroll to position [54, 0]
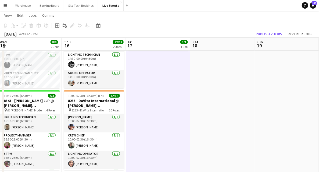
drag, startPoint x: 251, startPoint y: 121, endPoint x: 96, endPoint y: 117, distance: 154.3
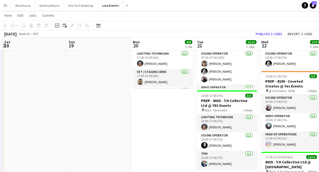
drag, startPoint x: 194, startPoint y: 121, endPoint x: 111, endPoint y: 120, distance: 82.8
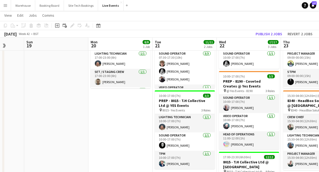
drag, startPoint x: 185, startPoint y: 105, endPoint x: 58, endPoint y: 104, distance: 126.9
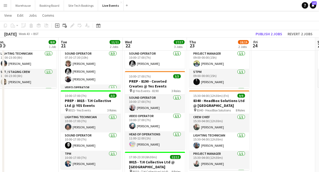
drag, startPoint x: 287, startPoint y: 126, endPoint x: 113, endPoint y: 126, distance: 173.9
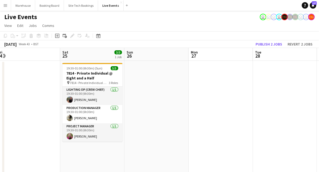
scroll to position [0, 183]
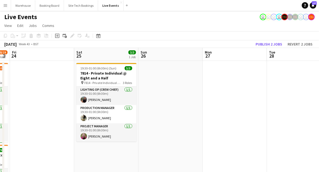
drag, startPoint x: 260, startPoint y: 129, endPoint x: 119, endPoint y: 119, distance: 141.5
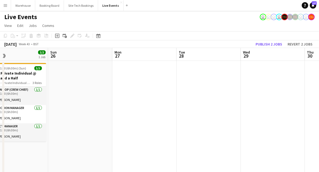
drag, startPoint x: 227, startPoint y: 115, endPoint x: 115, endPoint y: 112, distance: 112.4
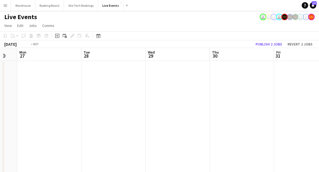
drag, startPoint x: 188, startPoint y: 125, endPoint x: 97, endPoint y: 119, distance: 91.9
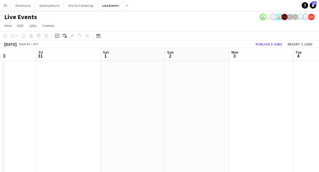
drag, startPoint x: 201, startPoint y: 120, endPoint x: 83, endPoint y: 117, distance: 118.1
drag, startPoint x: 102, startPoint y: 120, endPoint x: 65, endPoint y: 122, distance: 37.2
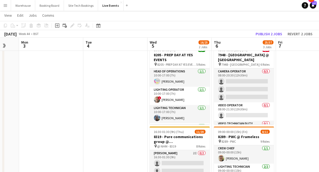
scroll to position [0, 188]
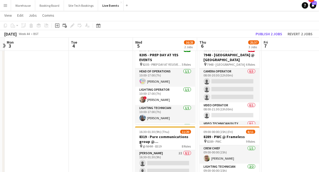
drag, startPoint x: 201, startPoint y: 113, endPoint x: 104, endPoint y: 115, distance: 96.3
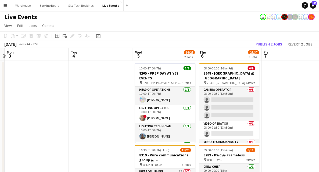
drag, startPoint x: 63, startPoint y: 109, endPoint x: 194, endPoint y: 96, distance: 131.3
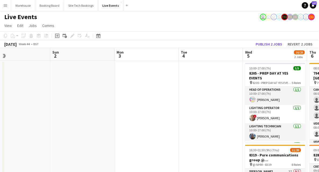
drag, startPoint x: 128, startPoint y: 107, endPoint x: 225, endPoint y: 95, distance: 98.1
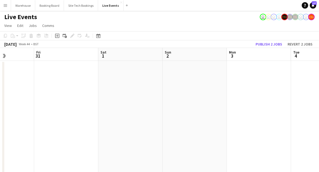
drag, startPoint x: 159, startPoint y: 83, endPoint x: 241, endPoint y: 82, distance: 82.8
drag, startPoint x: 181, startPoint y: 101, endPoint x: 240, endPoint y: 107, distance: 59.9
drag, startPoint x: 177, startPoint y: 132, endPoint x: 258, endPoint y: 123, distance: 81.4
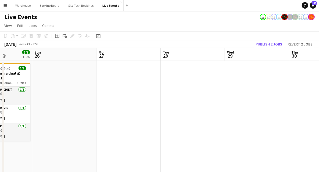
drag, startPoint x: 140, startPoint y: 115, endPoint x: 284, endPoint y: 115, distance: 144.4
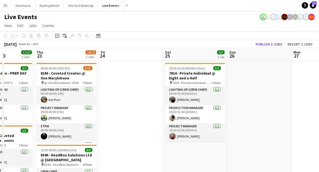
scroll to position [0, 158]
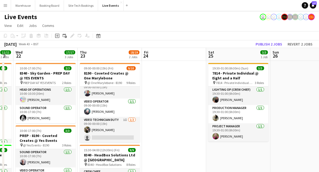
scroll to position [0, 167]
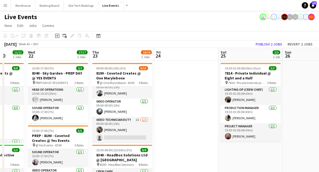
drag, startPoint x: 154, startPoint y: 111, endPoint x: 166, endPoint y: 110, distance: 12.4
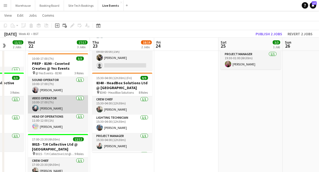
scroll to position [18, 0]
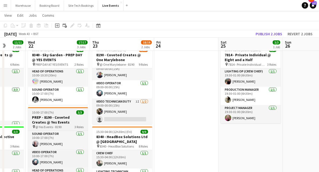
click at [58, 119] on h3 "PREP - 8190 - Coveted Creates @ Yes Events" at bounding box center [58, 120] width 60 height 10
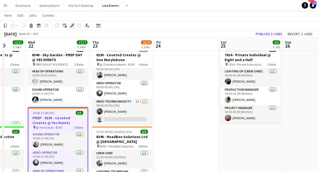
click at [72, 27] on icon at bounding box center [72, 25] width 3 height 3
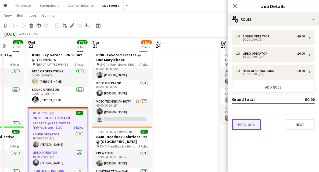
click at [239, 125] on button "Previous" at bounding box center [246, 124] width 29 height 11
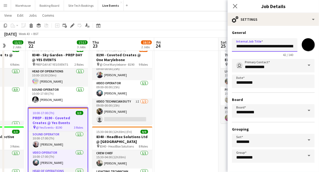
click at [247, 47] on input "**********" at bounding box center [265, 44] width 66 height 13
click at [260, 45] on input "**********" at bounding box center [265, 44] width 66 height 13
click at [281, 47] on input "**********" at bounding box center [265, 44] width 66 height 13
click at [263, 47] on input "**********" at bounding box center [263, 44] width 63 height 13
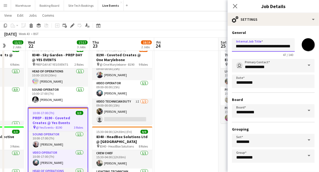
scroll to position [21, 0]
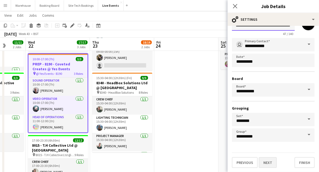
type input "**********"
click at [275, 163] on button "Next" at bounding box center [268, 162] width 18 height 11
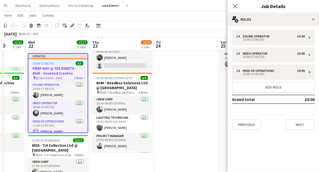
scroll to position [0, 0]
click at [303, 126] on button "Next" at bounding box center [300, 124] width 29 height 11
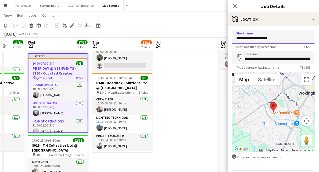
click at [241, 39] on input "**********" at bounding box center [273, 36] width 83 height 13
type input "**********"
click at [234, 5] on icon "Close pop-in" at bounding box center [235, 5] width 5 height 5
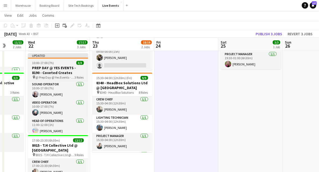
click at [55, 69] on h3 "PREP DAY @ YES EVENTS - 8190 - Coveted Creates" at bounding box center [58, 70] width 60 height 10
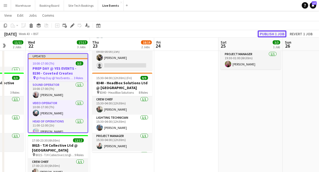
click at [280, 30] on button "Publish 1 job" at bounding box center [272, 33] width 29 height 7
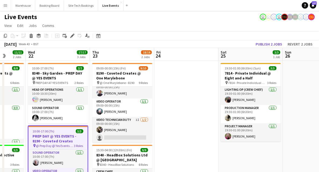
scroll to position [36, 0]
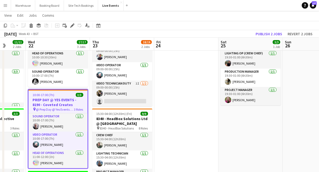
click at [62, 99] on h3 "PREP DAY @ YES EVENTS - 8190 - Coveted Creates" at bounding box center [57, 102] width 59 height 10
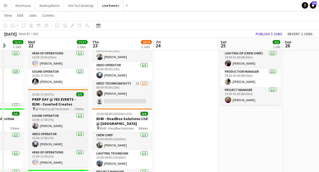
click at [62, 99] on h3 "PREP DAY @ YES EVENTS - 8190 - Coveted Creates" at bounding box center [58, 102] width 60 height 10
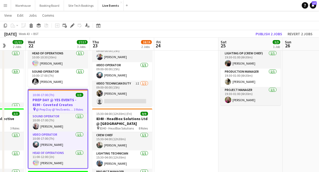
click at [74, 25] on icon "Edit" at bounding box center [72, 25] width 4 height 4
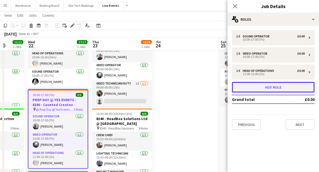
click at [258, 87] on button "Add role" at bounding box center [273, 87] width 83 height 11
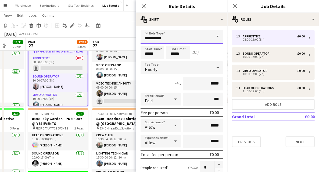
click at [166, 32] on input "**********" at bounding box center [182, 36] width 83 height 13
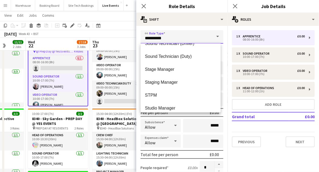
scroll to position [1201, 0]
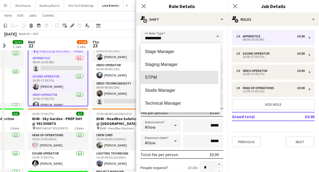
click at [160, 77] on span "STPM" at bounding box center [181, 77] width 72 height 5
type input "****"
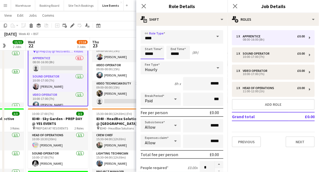
click at [151, 51] on input "*****" at bounding box center [153, 52] width 24 height 13
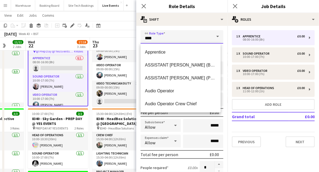
click at [149, 40] on input "****" at bounding box center [182, 36] width 83 height 13
click at [158, 40] on input "****" at bounding box center [182, 36] width 83 height 13
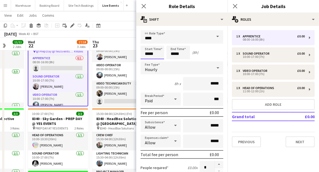
click at [151, 53] on input "*****" at bounding box center [153, 52] width 24 height 13
click at [146, 43] on div at bounding box center [147, 42] width 11 height 5
type input "*****"
click at [146, 43] on div at bounding box center [147, 42] width 11 height 5
drag, startPoint x: 179, startPoint y: 54, endPoint x: 176, endPoint y: 49, distance: 6.0
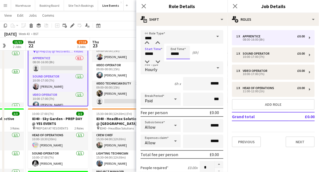
click at [179, 54] on input "*****" at bounding box center [178, 52] width 24 height 13
click at [174, 42] on div at bounding box center [172, 42] width 11 height 5
type input "*****"
click at [174, 60] on div at bounding box center [172, 61] width 11 height 5
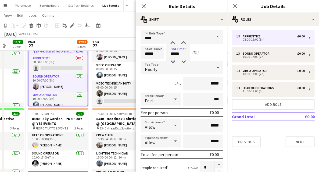
click at [160, 69] on div "Hourly" at bounding box center [177, 67] width 72 height 13
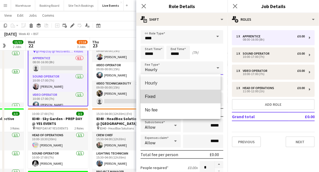
click at [157, 97] on span "Fixed" at bounding box center [181, 96] width 72 height 5
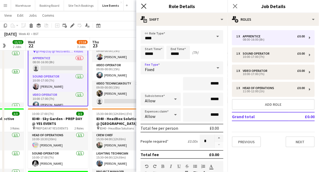
click at [144, 6] on icon "Close pop-in" at bounding box center [143, 5] width 5 height 5
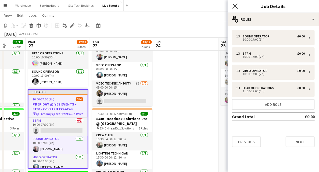
click at [236, 6] on icon "Close pop-in" at bounding box center [235, 5] width 5 height 5
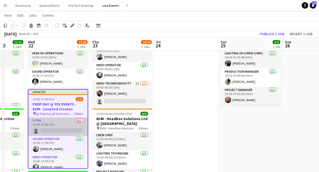
click at [55, 131] on app-card-role "STPM 0/1 10:00-17:00 (7h) single-neutral-actions" at bounding box center [57, 126] width 59 height 18
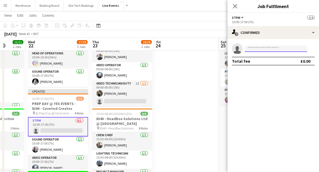
click at [267, 49] on input at bounding box center [276, 48] width 62 height 6
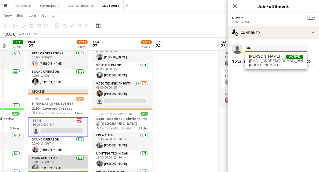
scroll to position [22, 0]
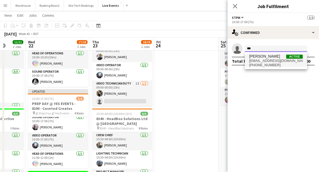
type input "***"
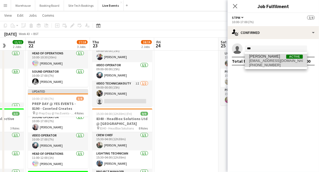
click at [258, 63] on span "+447399607736" at bounding box center [276, 65] width 54 height 4
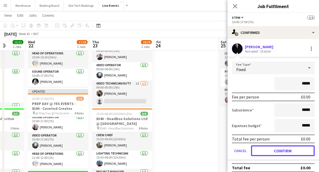
drag, startPoint x: 279, startPoint y: 150, endPoint x: 279, endPoint y: 144, distance: 5.9
click at [279, 150] on button "Confirm" at bounding box center [283, 150] width 64 height 11
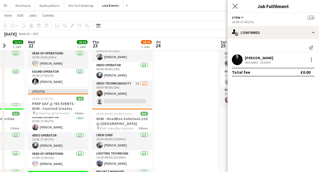
click at [238, 4] on app-icon "Close pop-in" at bounding box center [235, 6] width 8 height 8
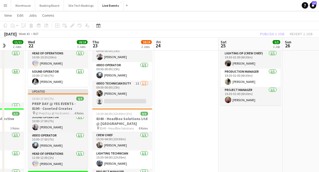
click at [58, 111] on span "@ Prep Day @ Yes Events - 8190" at bounding box center [55, 113] width 39 height 4
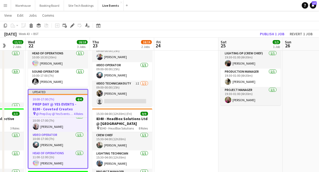
scroll to position [21, 0]
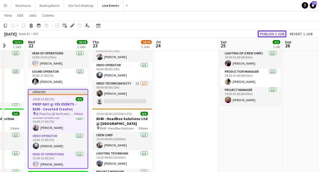
click at [278, 33] on button "Publish 1 job" at bounding box center [272, 33] width 29 height 7
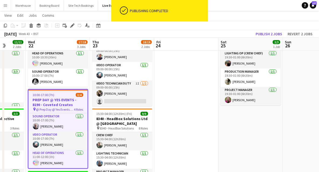
scroll to position [18, 0]
click at [76, 103] on h3 "PREP DAY @ YES EVENTS - 8190 - Coveted Creates" at bounding box center [57, 102] width 59 height 10
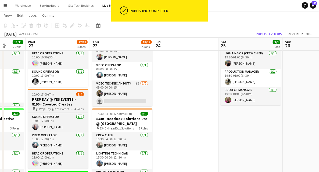
scroll to position [17, 0]
drag, startPoint x: 52, startPoint y: 105, endPoint x: 56, endPoint y: 108, distance: 5.4
click at [52, 104] on h3 "PREP DAY @ YES EVENTS - 8190 - Coveted Creates" at bounding box center [58, 102] width 60 height 10
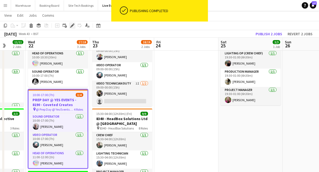
click at [72, 26] on icon at bounding box center [72, 25] width 3 height 3
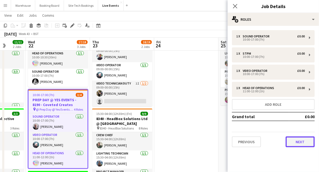
click at [295, 141] on button "Next" at bounding box center [300, 141] width 29 height 11
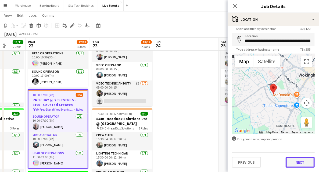
click at [298, 159] on button "Next" at bounding box center [300, 162] width 29 height 11
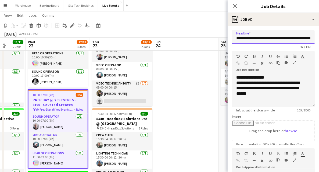
scroll to position [0, 17]
drag, startPoint x: 296, startPoint y: 37, endPoint x: 321, endPoint y: 38, distance: 25.5
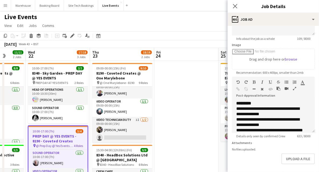
scroll to position [94, 0]
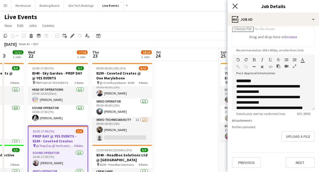
type input "**********"
click at [234, 6] on icon "Close pop-in" at bounding box center [235, 5] width 5 height 5
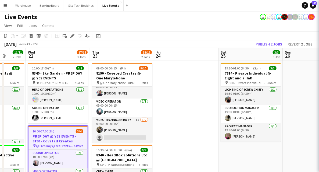
scroll to position [21, 0]
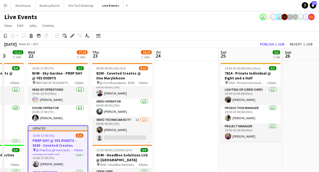
click at [54, 139] on h3 "PREP DAY @ YES EVENTS - 8190 - Coveted Creates" at bounding box center [57, 143] width 59 height 10
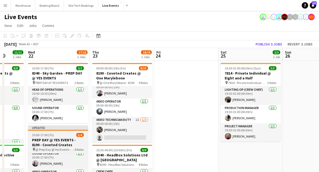
click at [56, 138] on h3 "PREP DAY @ YES EVENTS - 8190 - Coveted Creates" at bounding box center [58, 142] width 60 height 10
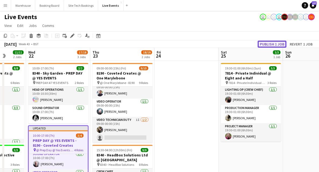
click at [269, 46] on button "Publish 1 job" at bounding box center [272, 44] width 29 height 7
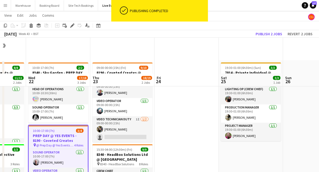
scroll to position [36, 0]
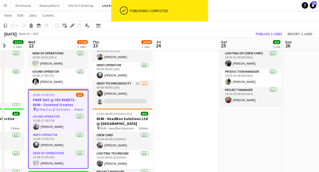
click at [46, 98] on h3 "PREP DAY @ YES EVENTS - 8190 - Coveted Creates" at bounding box center [58, 102] width 59 height 10
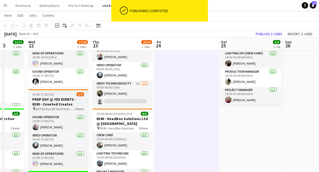
click at [59, 104] on h3 "PREP DAY @ YES EVENTS - 8190 - Coveted Creates" at bounding box center [58, 102] width 60 height 10
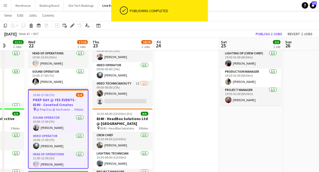
scroll to position [18, 0]
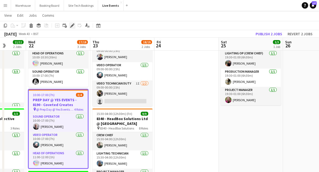
click at [71, 26] on icon at bounding box center [72, 25] width 3 height 3
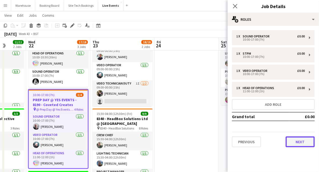
click at [288, 142] on button "Next" at bounding box center [300, 141] width 29 height 11
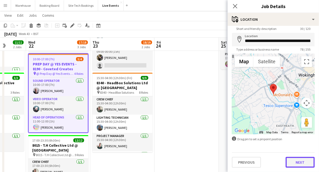
click at [299, 160] on button "Next" at bounding box center [300, 162] width 29 height 11
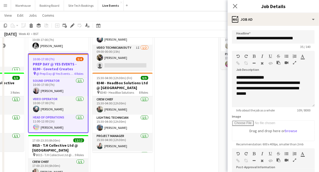
scroll to position [36, 0]
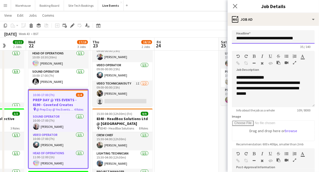
click at [273, 37] on input "**********" at bounding box center [273, 36] width 83 height 13
click at [234, 6] on icon "Close pop-in" at bounding box center [235, 5] width 5 height 5
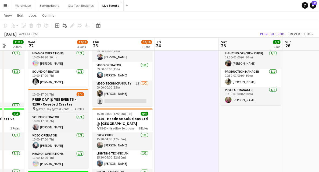
click at [68, 103] on h3 "PREP DAY @ YES EVENTS - 8190 - Coveted Creates" at bounding box center [58, 102] width 60 height 10
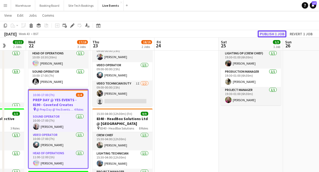
click at [263, 34] on button "Publish 1 job" at bounding box center [272, 33] width 29 height 7
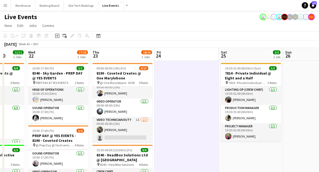
scroll to position [54, 0]
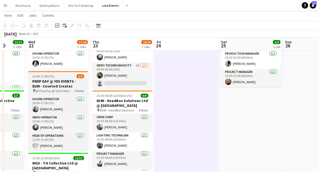
click at [60, 83] on h3 "PREP DAY @ YES EVENTS - 8190 - Coveted Creates" at bounding box center [58, 84] width 60 height 10
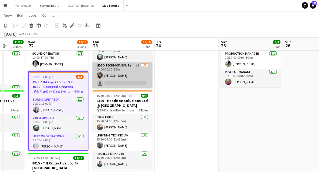
scroll to position [18, 0]
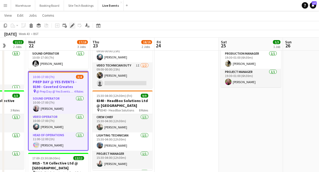
click at [73, 25] on icon at bounding box center [72, 25] width 3 height 3
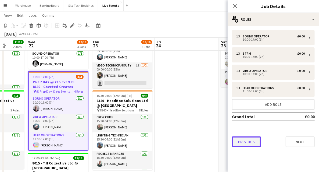
click at [255, 141] on button "Previous" at bounding box center [246, 141] width 29 height 11
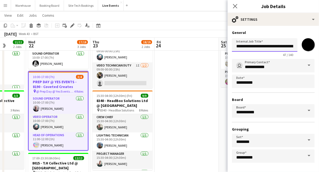
click at [248, 45] on input "**********" at bounding box center [265, 44] width 66 height 13
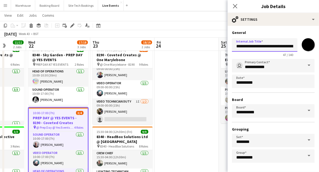
scroll to position [54, 0]
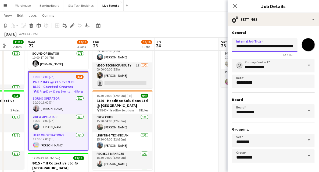
click at [257, 47] on input "**********" at bounding box center [265, 44] width 66 height 13
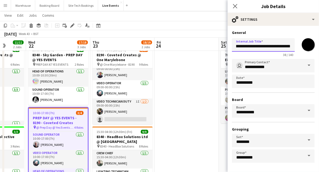
scroll to position [0, 0]
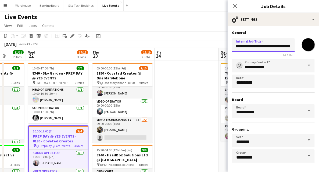
type input "**********"
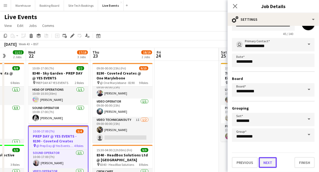
click at [270, 162] on button "Next" at bounding box center [268, 162] width 18 height 11
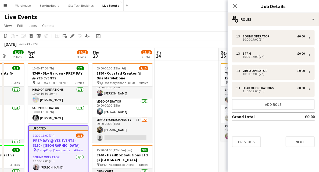
scroll to position [21, 0]
click at [237, 6] on icon "Close pop-in" at bounding box center [235, 5] width 5 height 5
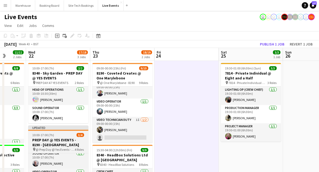
click at [56, 140] on h3 "PREP DAY @ YES EVENTS - 8190 - One Marylebone" at bounding box center [58, 142] width 60 height 10
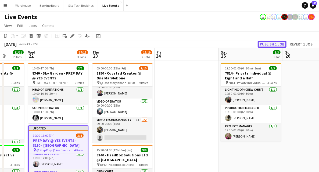
click at [275, 44] on button "Publish 1 job" at bounding box center [272, 44] width 29 height 7
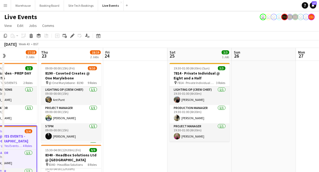
scroll to position [0, 155]
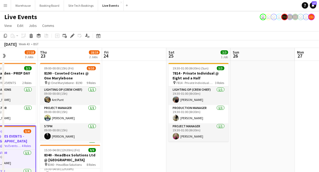
drag, startPoint x: 243, startPoint y: 166, endPoint x: 0, endPoint y: 188, distance: 243.8
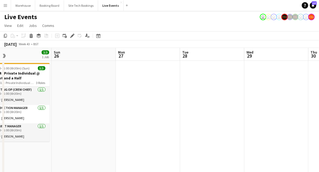
drag, startPoint x: 276, startPoint y: 101, endPoint x: 97, endPoint y: 134, distance: 181.4
